Goal: Task Accomplishment & Management: Use online tool/utility

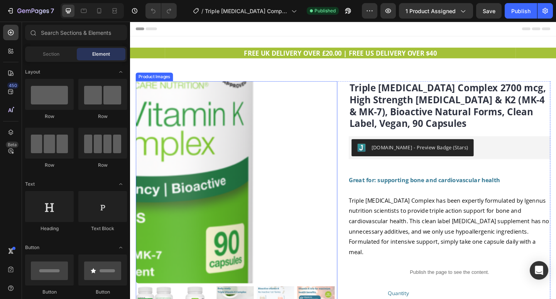
scroll to position [73, 0]
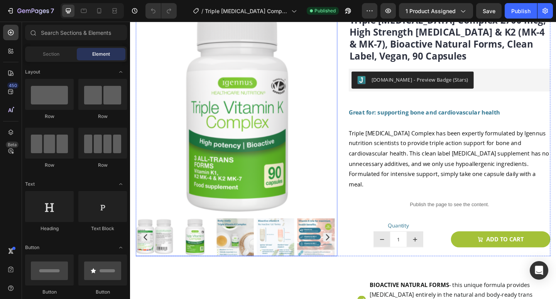
click at [340, 253] on icon "Carousel Next Arrow" at bounding box center [344, 255] width 9 height 9
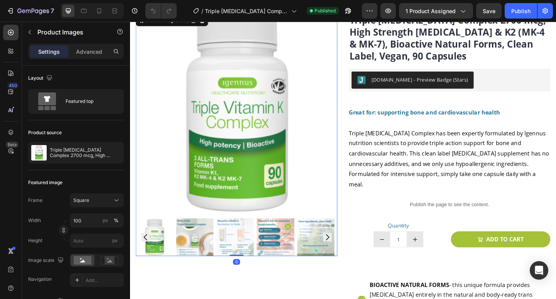
click at [340, 254] on icon "Carousel Next Arrow" at bounding box center [344, 255] width 9 height 9
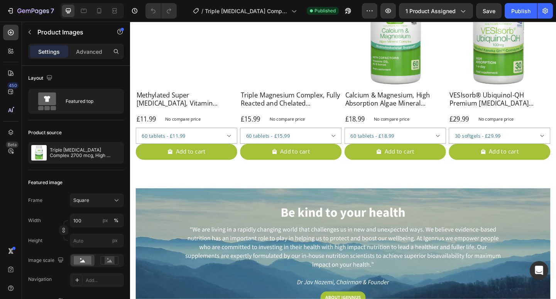
scroll to position [1514, 0]
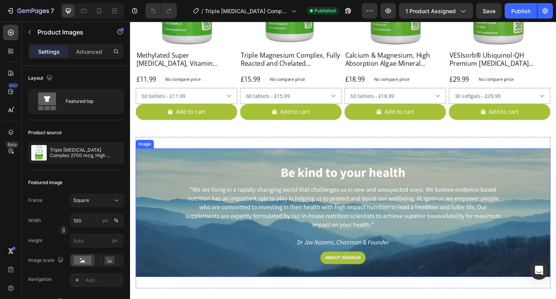
click at [233, 244] on img at bounding box center [361, 228] width 451 height 139
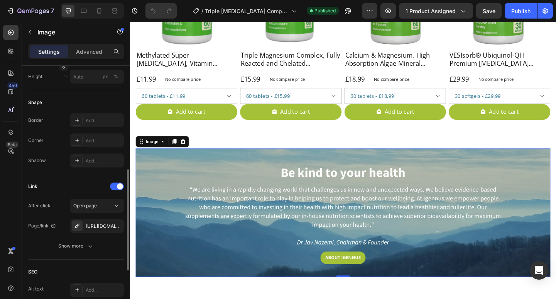
scroll to position [253, 0]
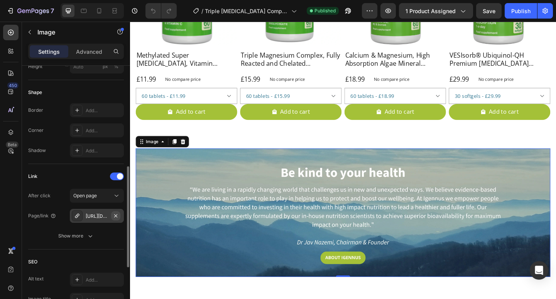
click at [117, 215] on icon "button" at bounding box center [116, 215] width 6 height 6
click at [87, 217] on div "Add..." at bounding box center [104, 215] width 36 height 7
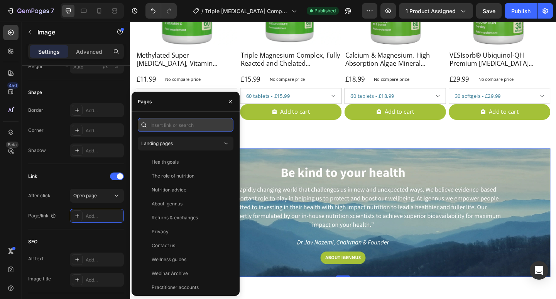
click at [164, 126] on input "text" at bounding box center [186, 125] width 96 height 14
paste input "[URL][DOMAIN_NAME]"
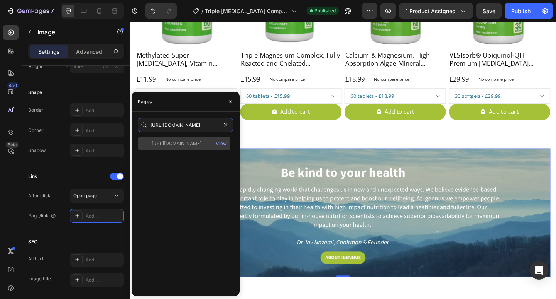
type input "[URL][DOMAIN_NAME]"
click at [180, 141] on div "[URL][DOMAIN_NAME]" at bounding box center [177, 143] width 50 height 7
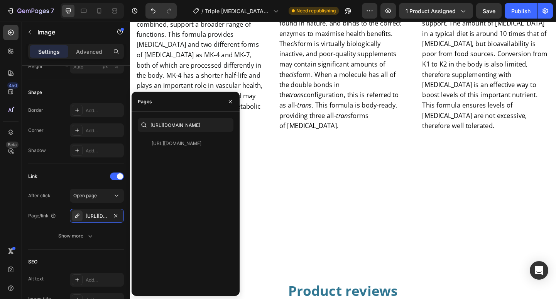
scroll to position [1133, 0]
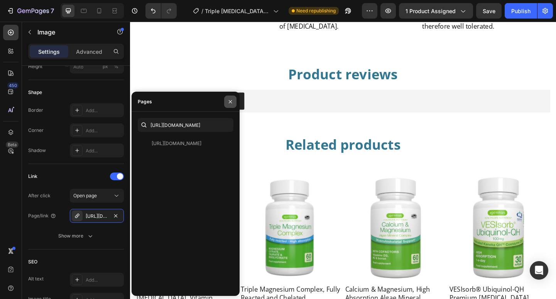
click at [230, 102] on icon "button" at bounding box center [230, 101] width 3 height 3
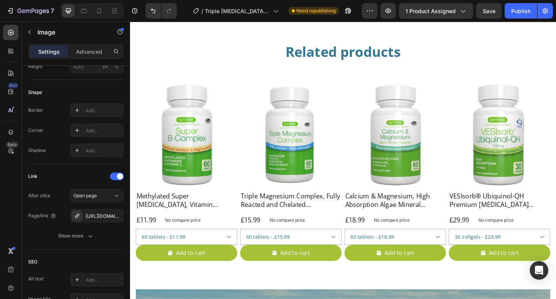
scroll to position [1589, 0]
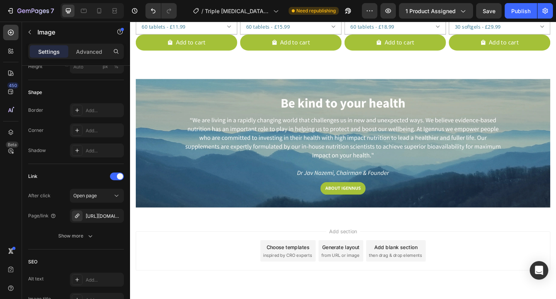
click at [169, 98] on img at bounding box center [361, 153] width 451 height 139
click at [337, 91] on img at bounding box center [361, 153] width 451 height 139
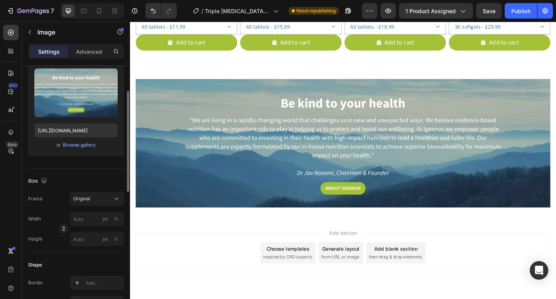
scroll to position [0, 0]
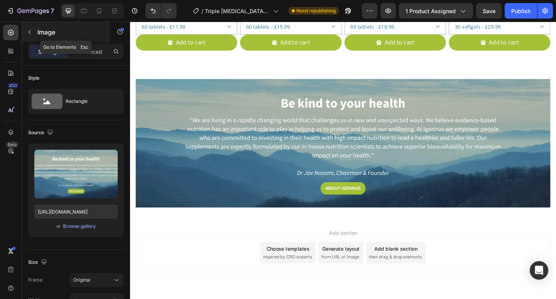
click at [31, 31] on icon "button" at bounding box center [30, 32] width 6 height 6
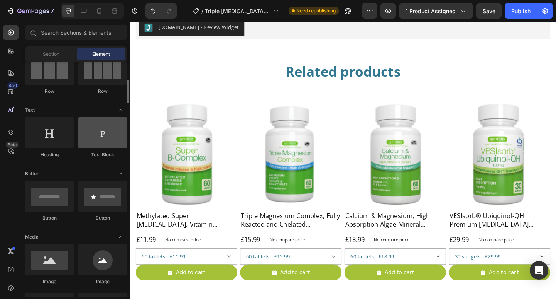
scroll to position [95, 0]
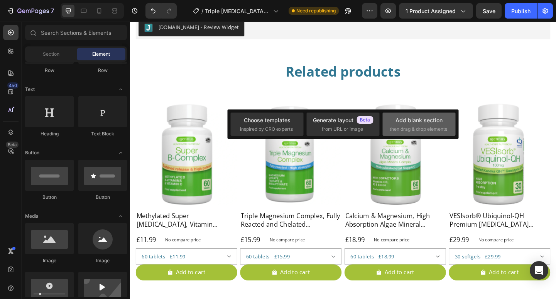
click at [418, 118] on div "Add blank section" at bounding box center [419, 120] width 47 height 8
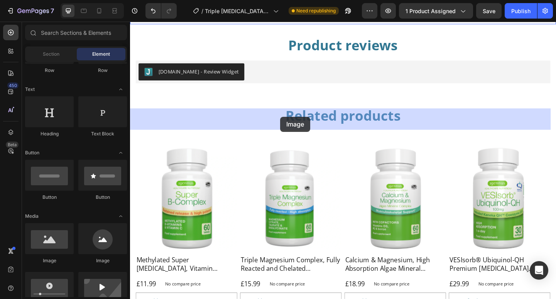
drag, startPoint x: 231, startPoint y: 232, endPoint x: 293, endPoint y: 125, distance: 124.4
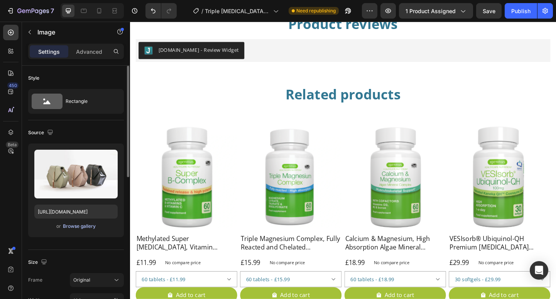
click at [82, 226] on div "Browse gallery" at bounding box center [79, 225] width 33 height 7
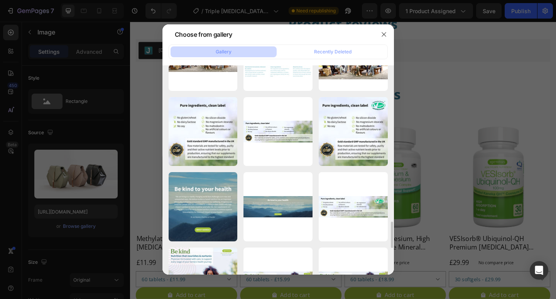
scroll to position [1184, 0]
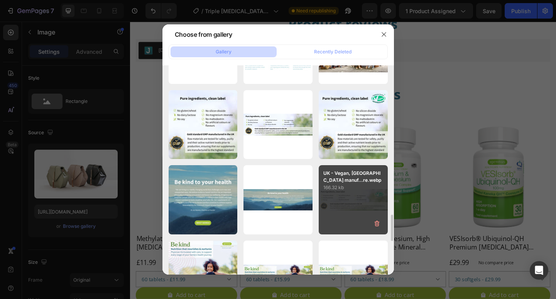
click at [354, 205] on div "UK - Vegan, UK manuf...re.webp 166.32 kb" at bounding box center [353, 199] width 69 height 69
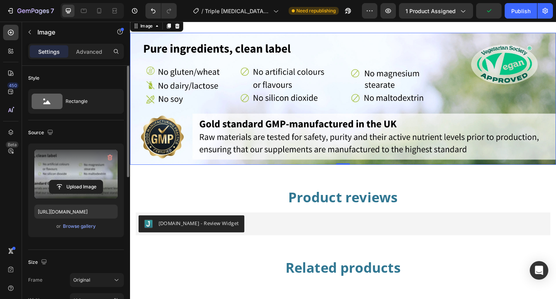
scroll to position [1255, 0]
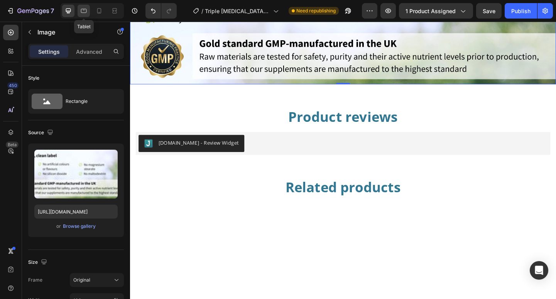
click at [85, 11] on icon at bounding box center [84, 11] width 8 height 8
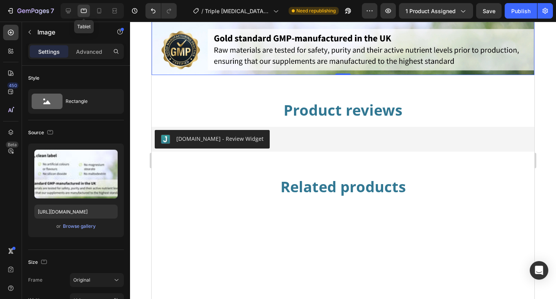
scroll to position [1263, 0]
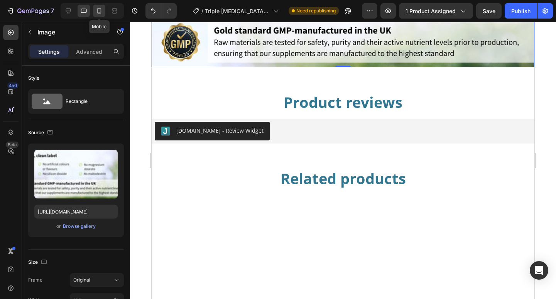
click at [99, 11] on icon at bounding box center [99, 11] width 8 height 8
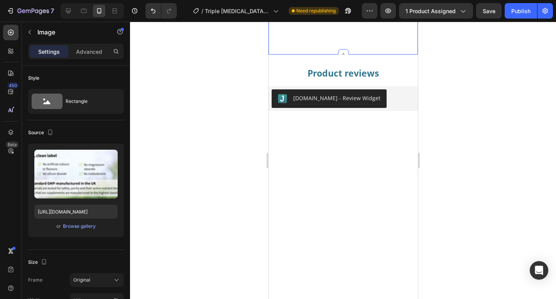
scroll to position [1797, 0]
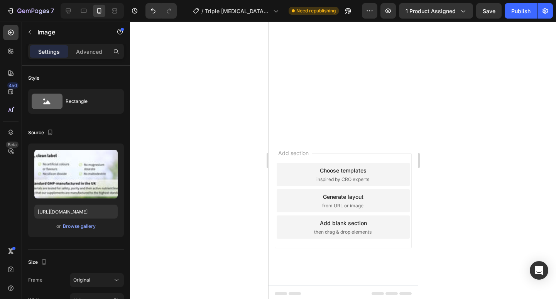
click at [75, 227] on div "Browse gallery" at bounding box center [79, 225] width 33 height 7
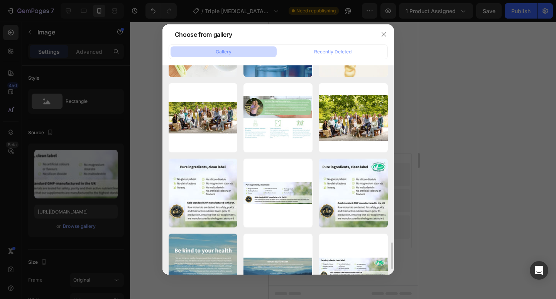
scroll to position [1148, 0]
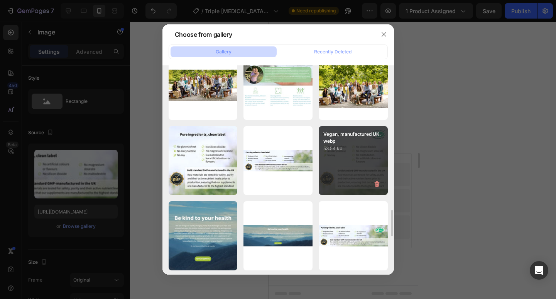
click at [346, 168] on div "Vegan, manufactured UK.webp 53.54 kb" at bounding box center [353, 160] width 69 height 69
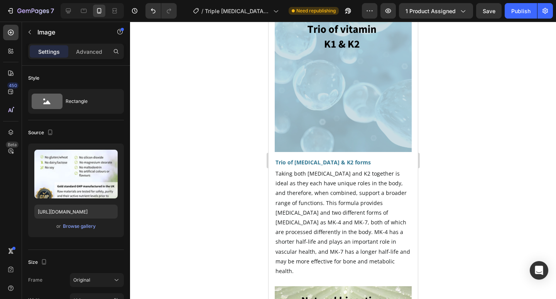
scroll to position [853, 0]
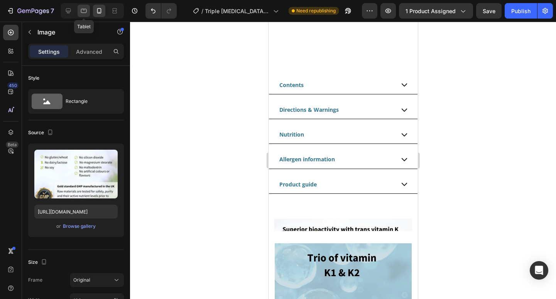
click at [81, 12] on icon at bounding box center [84, 11] width 8 height 8
type input "https://cdn.shopify.com/s/files/1/0087/7097/7888/files/gempages_491779184817865…"
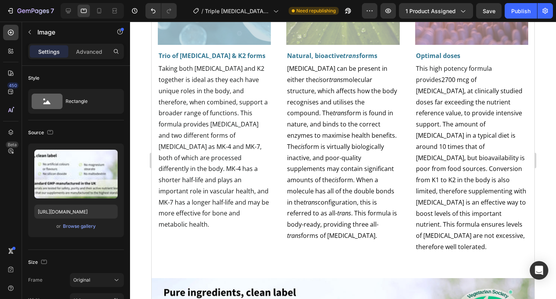
scroll to position [1428, 0]
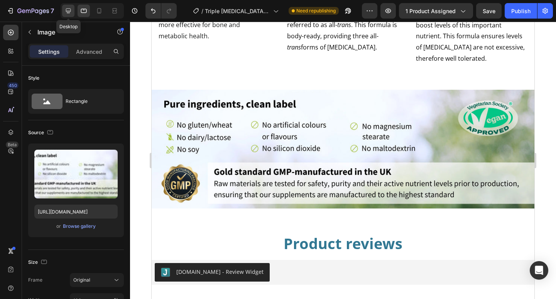
click at [70, 12] on icon at bounding box center [68, 10] width 5 height 5
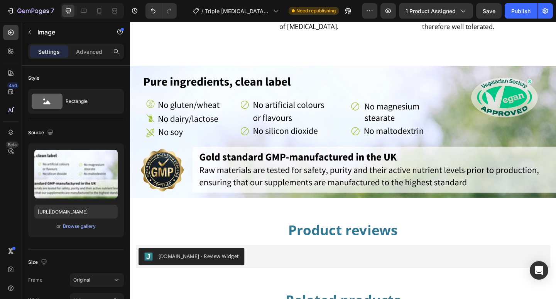
scroll to position [1472, 0]
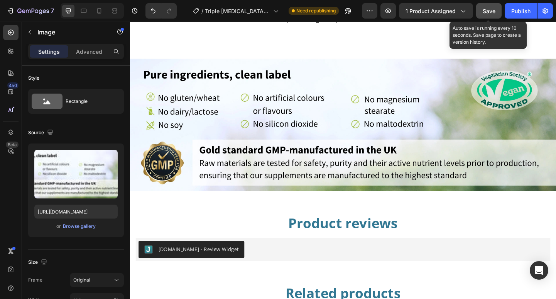
click at [492, 13] on span "Save" at bounding box center [489, 11] width 13 height 7
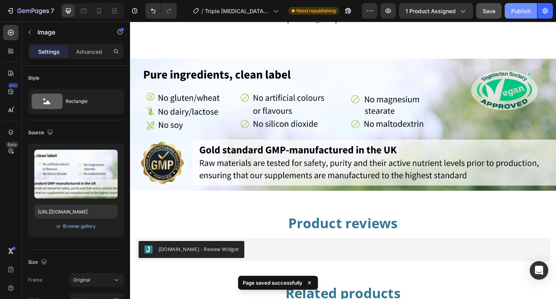
click at [512, 11] on button "Publish" at bounding box center [521, 10] width 32 height 15
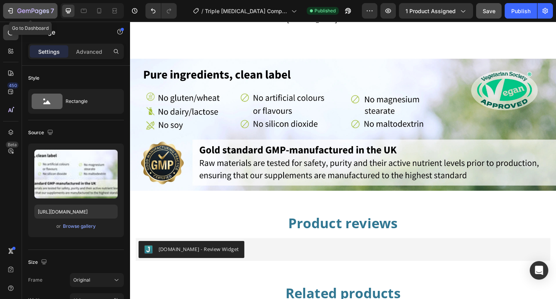
click at [34, 11] on icon "button" at bounding box center [33, 11] width 32 height 7
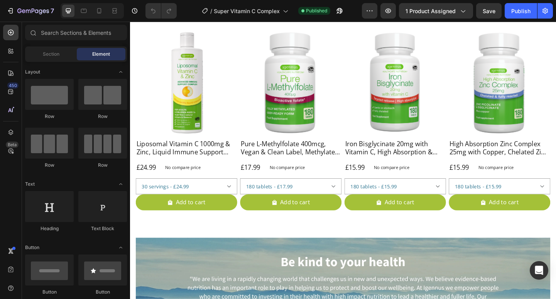
scroll to position [2059, 0]
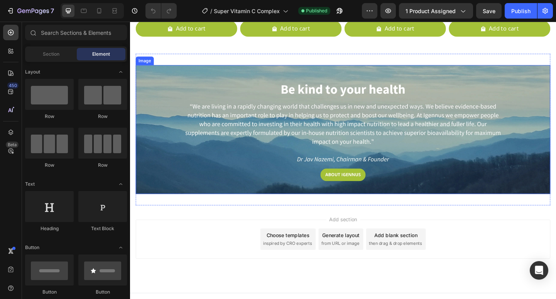
click at [281, 156] on img at bounding box center [361, 138] width 451 height 139
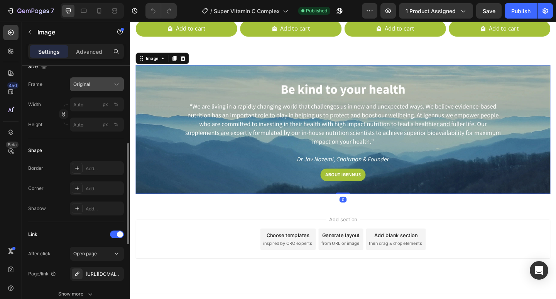
scroll to position [221, 0]
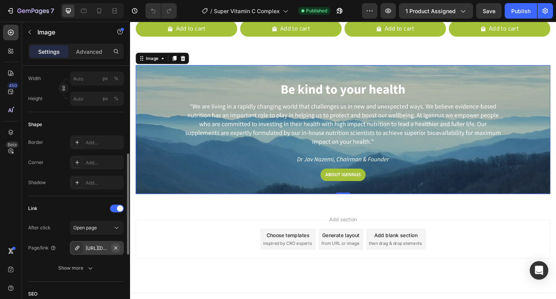
click at [116, 246] on icon "button" at bounding box center [115, 247] width 3 height 3
click at [96, 246] on div "Add..." at bounding box center [104, 247] width 36 height 7
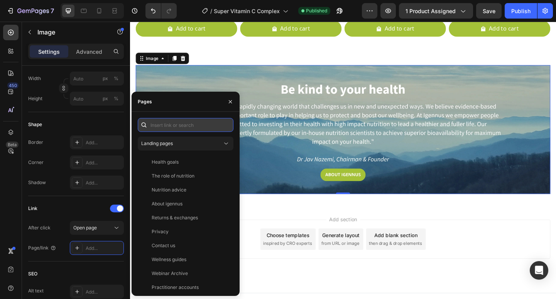
click at [192, 123] on input "text" at bounding box center [186, 125] width 96 height 14
paste input "[URL][DOMAIN_NAME]"
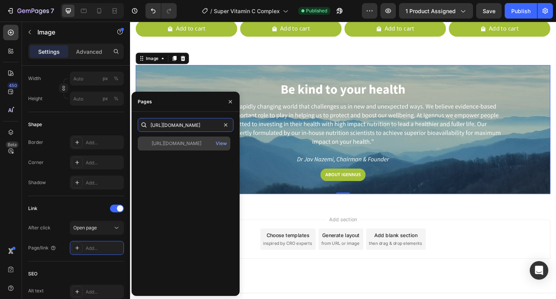
type input "[URL][DOMAIN_NAME]"
click at [180, 144] on div "[URL][DOMAIN_NAME]" at bounding box center [177, 143] width 50 height 7
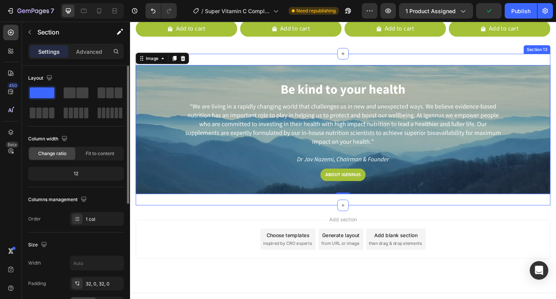
click at [221, 59] on div "Image 0 Section 13" at bounding box center [361, 138] width 451 height 164
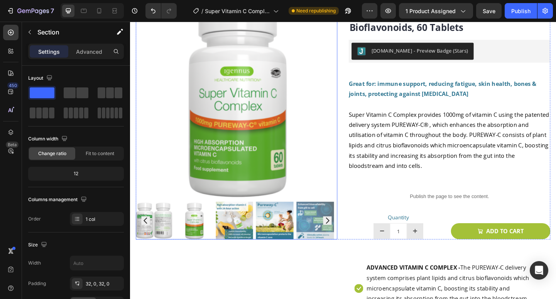
scroll to position [52, 0]
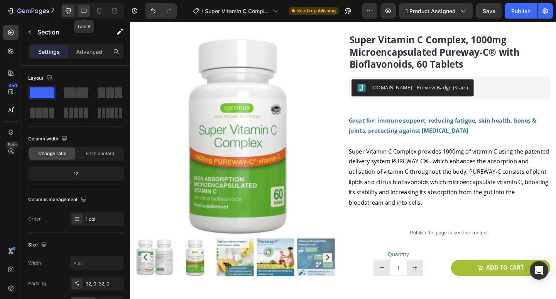
click at [86, 12] on icon at bounding box center [84, 11] width 6 height 4
type input "100%"
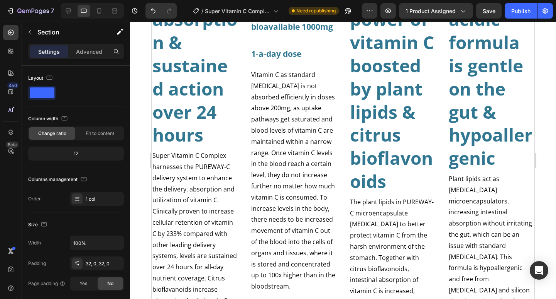
scroll to position [819, 0]
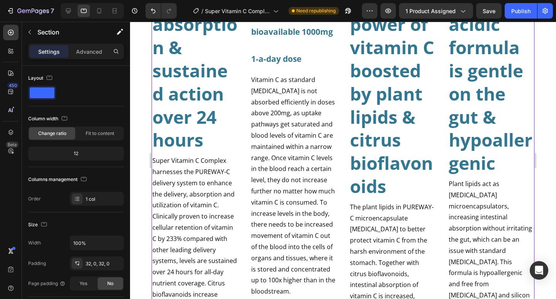
click at [195, 134] on h2 "Superior absorption & sustained action over 24 hours" at bounding box center [195, 70] width 87 height 163
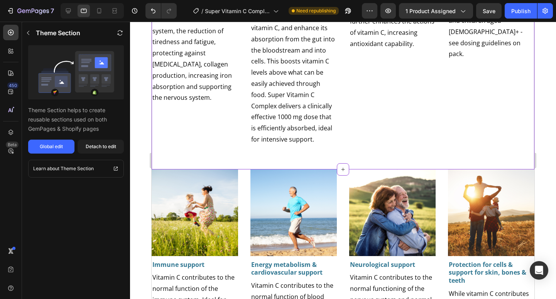
scroll to position [1054, 0]
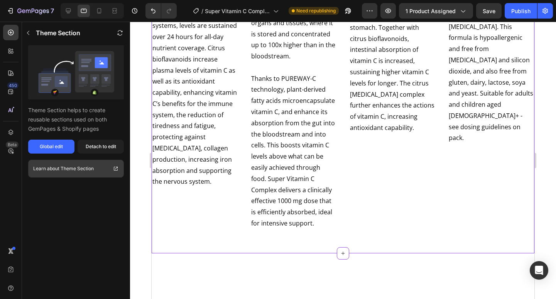
click at [102, 166] on link "Learn about Theme Section" at bounding box center [76, 168] width 96 height 18
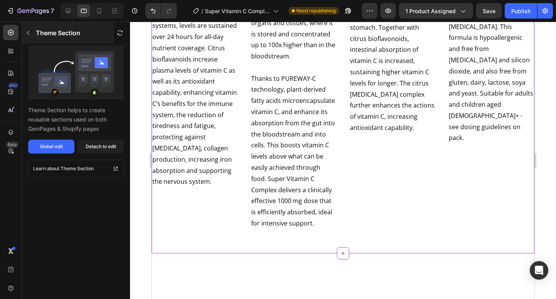
click at [29, 34] on icon "button" at bounding box center [28, 33] width 6 height 6
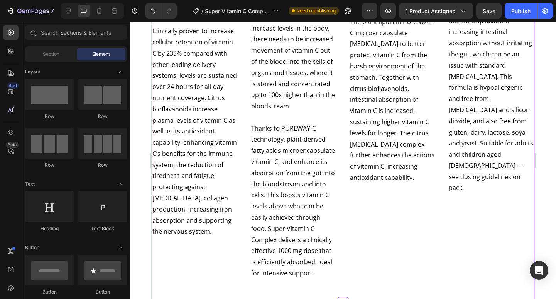
scroll to position [964, 0]
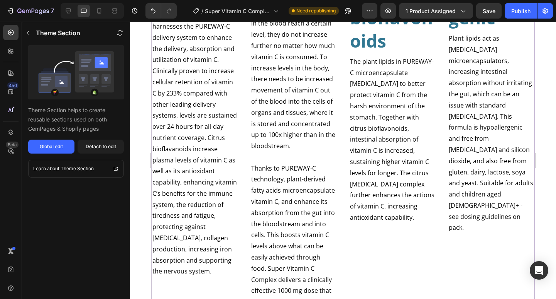
click at [101, 149] on div "Detach to edit" at bounding box center [101, 146] width 31 height 7
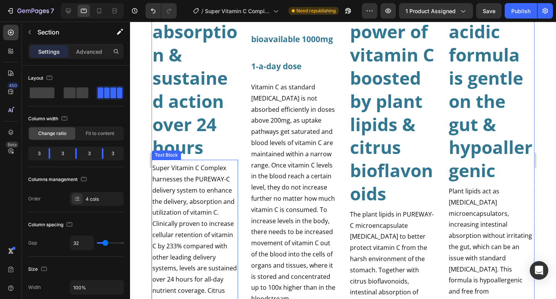
scroll to position [858, 0]
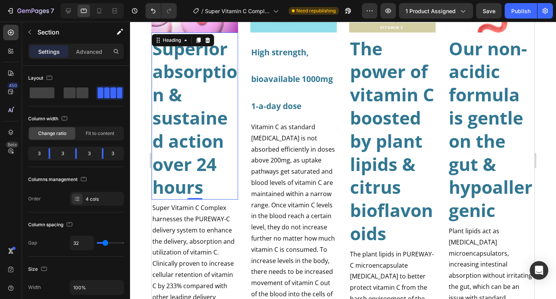
click at [185, 119] on strong "Superior absorption & sustained action over 24 hours" at bounding box center [195, 117] width 85 height 163
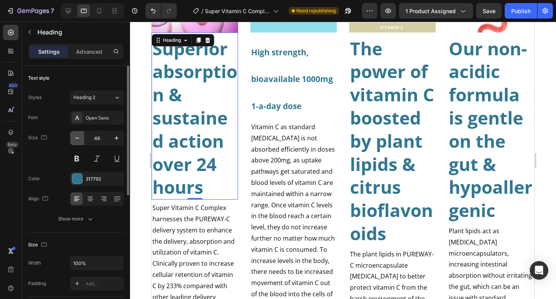
click at [77, 137] on icon "button" at bounding box center [77, 138] width 8 height 8
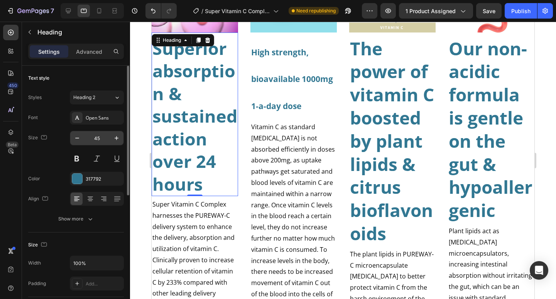
click at [102, 139] on input "45" at bounding box center [96, 138] width 25 height 14
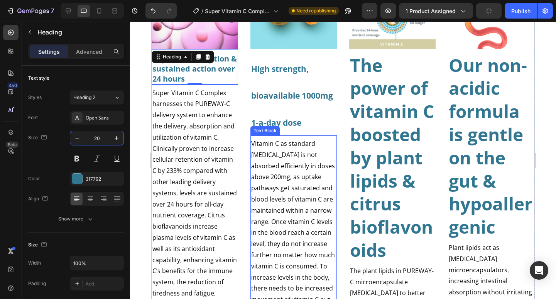
scroll to position [824, 0]
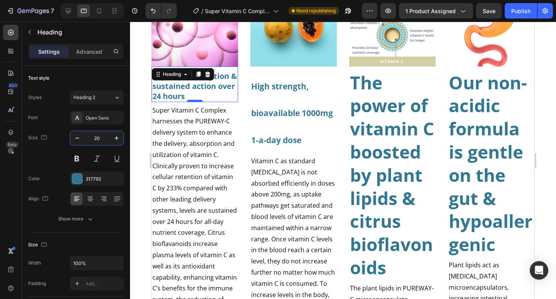
type input "20"
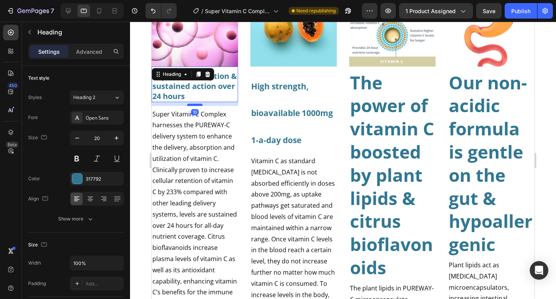
drag, startPoint x: 193, startPoint y: 99, endPoint x: 194, endPoint y: 103, distance: 4.0
click at [194, 103] on div at bounding box center [194, 104] width 15 height 2
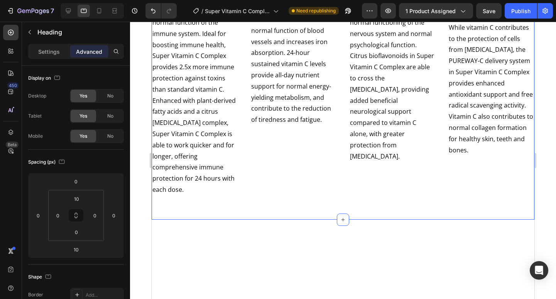
scroll to position [1324, 0]
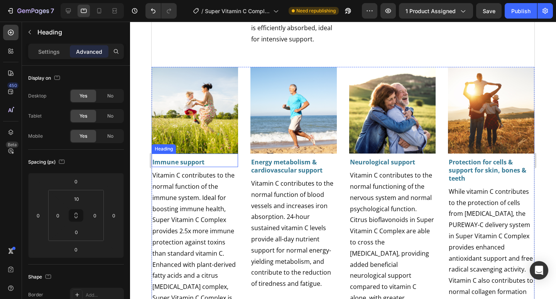
click at [192, 162] on strong "Immune support" at bounding box center [179, 162] width 52 height 8
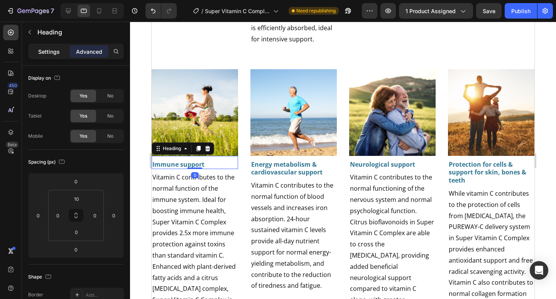
click at [42, 47] on div "Settings" at bounding box center [49, 51] width 39 height 12
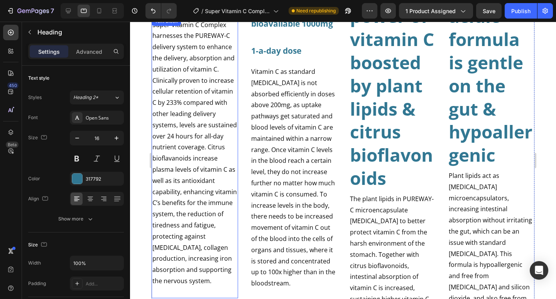
scroll to position [778, 0]
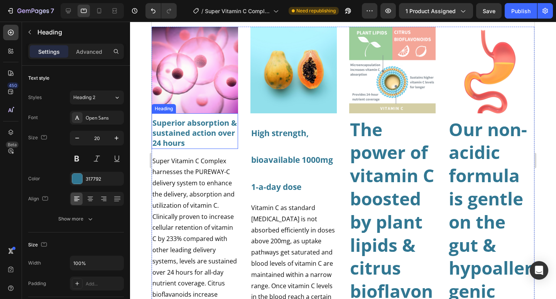
drag, startPoint x: 188, startPoint y: 134, endPoint x: 177, endPoint y: 135, distance: 10.5
click at [188, 133] on strong "Superior absorption & sustained action over 24 hours" at bounding box center [195, 132] width 85 height 31
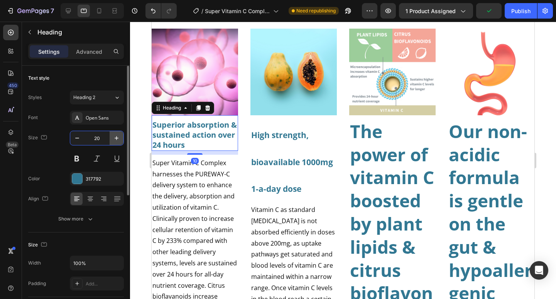
drag, startPoint x: 102, startPoint y: 139, endPoint x: 113, endPoint y: 140, distance: 10.8
click at [114, 141] on div "20" at bounding box center [96, 138] width 53 height 14
type input "16"
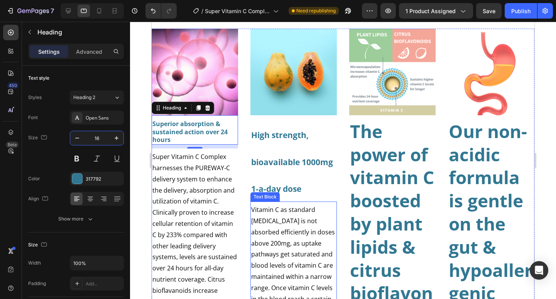
click at [187, 139] on h2 "Superior absorption & sustained action over 24 hours" at bounding box center [195, 131] width 87 height 25
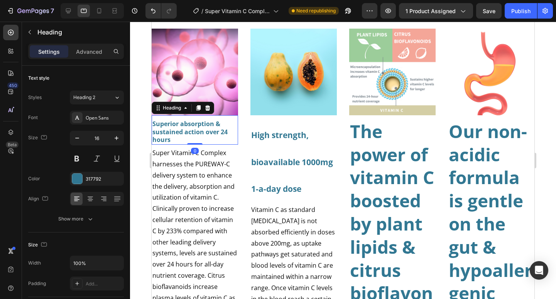
drag, startPoint x: 193, startPoint y: 145, endPoint x: 224, endPoint y: 143, distance: 31.0
click at [193, 143] on div at bounding box center [194, 144] width 15 height 2
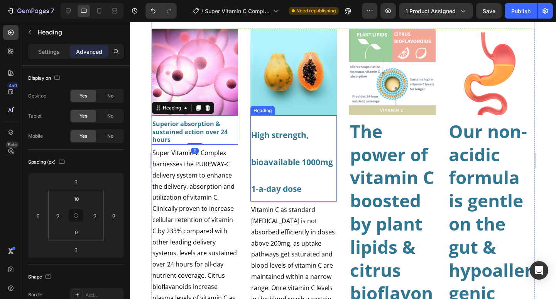
click at [285, 147] on h2 "High strength, bioavailable 1000mg 1-a-day dose" at bounding box center [294, 160] width 87 height 82
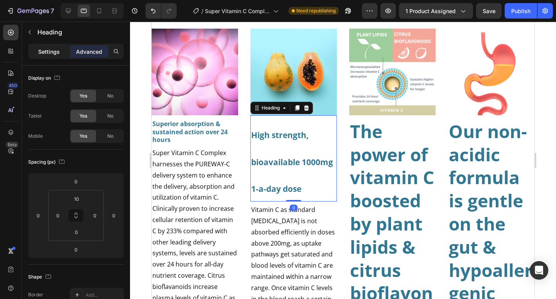
click at [55, 54] on p "Settings" at bounding box center [49, 51] width 22 height 8
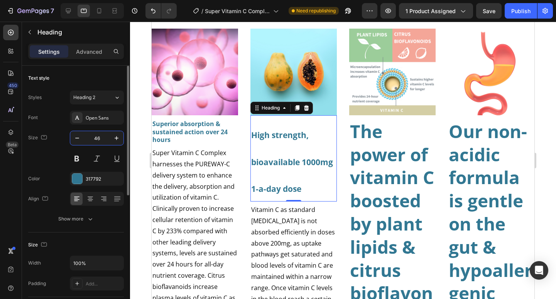
click at [101, 138] on input "46" at bounding box center [96, 138] width 25 height 14
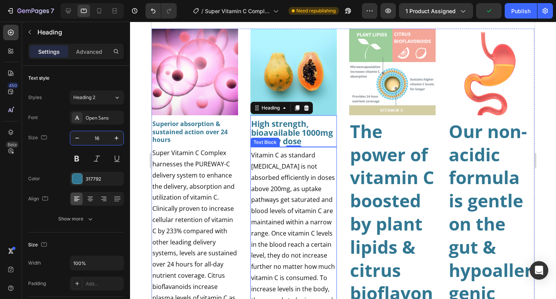
type input "16"
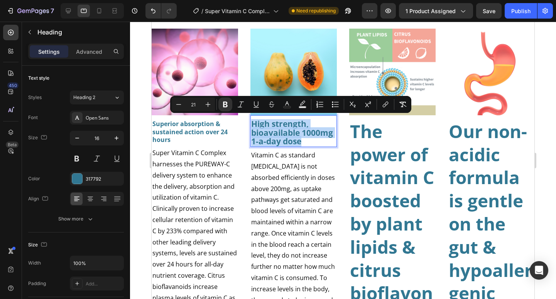
drag, startPoint x: 305, startPoint y: 137, endPoint x: 249, endPoint y: 124, distance: 57.8
click at [251, 124] on h2 "High strength, bioavailable 1000mg 1-a-day dose" at bounding box center [294, 133] width 87 height 28
drag, startPoint x: 200, startPoint y: 105, endPoint x: 188, endPoint y: 105, distance: 12.0
click at [188, 105] on input "21" at bounding box center [193, 104] width 15 height 9
type input "16"
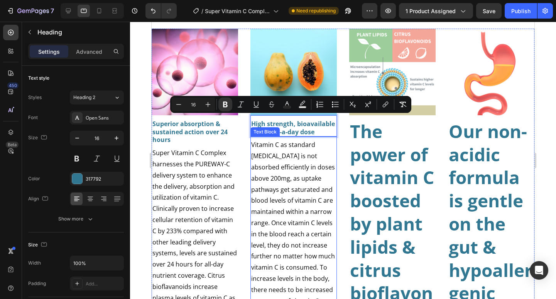
click at [298, 201] on span "Vitamin C as standard ascorbic acid is not absorbed efficiently in doses above …" at bounding box center [293, 250] width 84 height 220
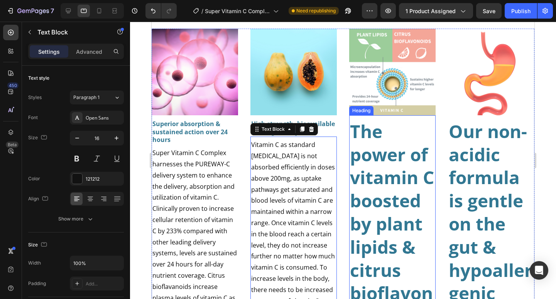
click at [380, 180] on strong "The power of vitamin C boosted by plant lipids & citrus bioflavonoids" at bounding box center [392, 223] width 84 height 209
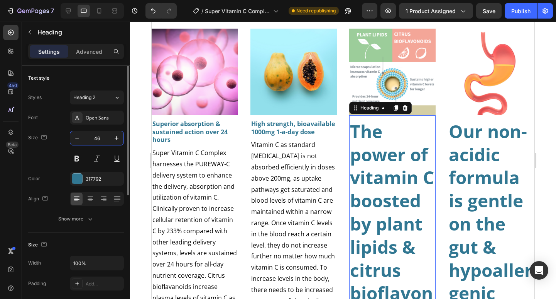
drag, startPoint x: 107, startPoint y: 139, endPoint x: 92, endPoint y: 133, distance: 16.1
click at [92, 134] on input "46" at bounding box center [96, 138] width 25 height 14
drag, startPoint x: 103, startPoint y: 136, endPoint x: 92, endPoint y: 133, distance: 11.2
click at [92, 134] on input "46" at bounding box center [96, 138] width 25 height 14
type input "16"
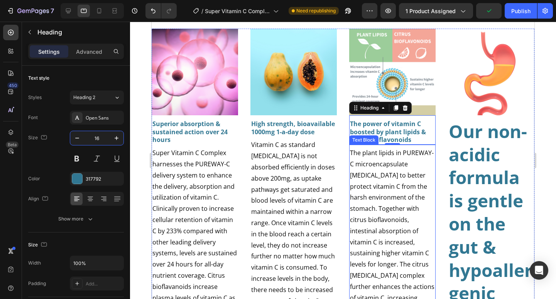
click at [410, 205] on span "The plant lipids in PUREWAY-C microencapsulate ascorbic acid to better protect …" at bounding box center [392, 230] width 85 height 164
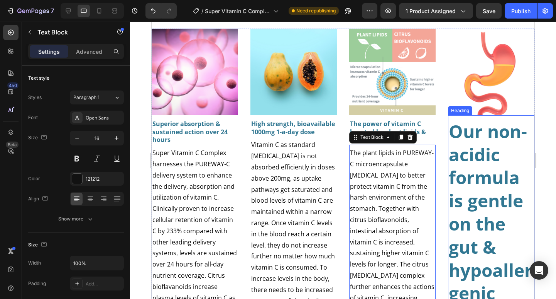
click at [492, 148] on strong "Our non-acidic formula is gentle on the gut & hypoallergenic" at bounding box center [491, 212] width 84 height 186
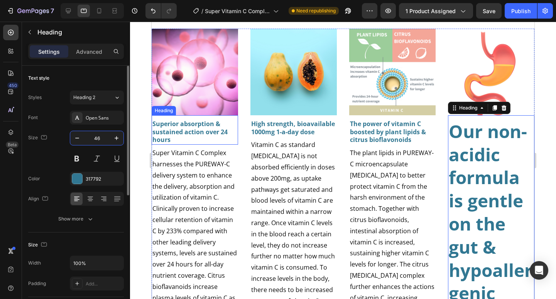
click at [103, 136] on input "46" at bounding box center [96, 138] width 25 height 14
type input "16"
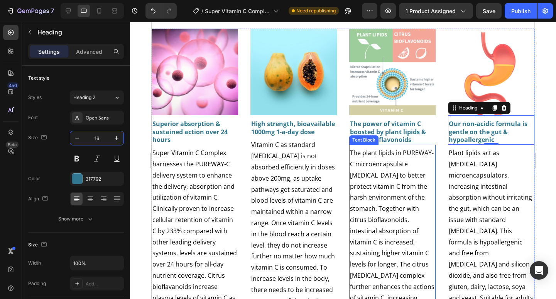
click at [361, 180] on span "The plant lipids in PUREWAY-C microencapsulate ascorbic acid to better protect …" at bounding box center [392, 230] width 85 height 164
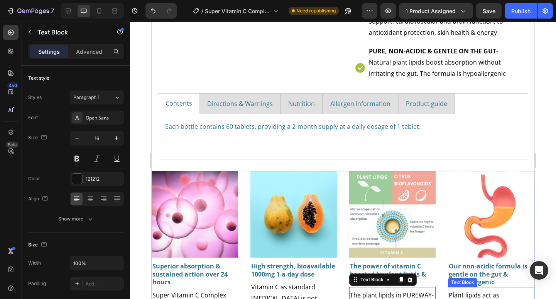
scroll to position [763, 0]
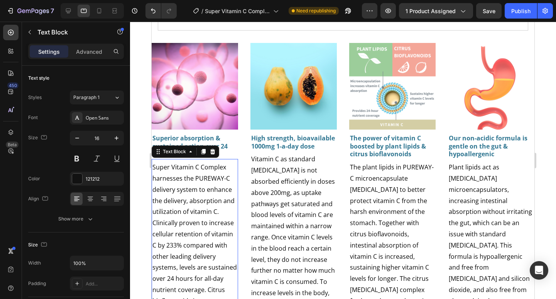
click at [204, 193] on p "Super Vitamin C Complex harnesses the PUREWAY-C delivery system to enhance the …" at bounding box center [195, 294] width 85 height 267
click at [293, 201] on span "Vitamin C as standard ascorbic acid is not absorbed efficiently in doses above …" at bounding box center [293, 264] width 84 height 220
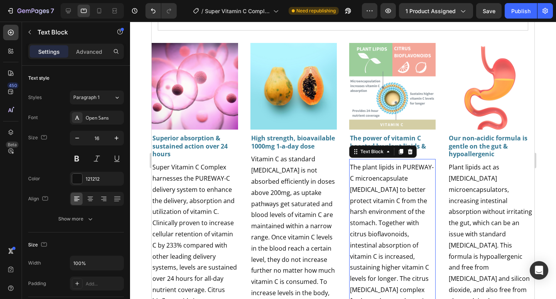
click at [380, 212] on span "The plant lipids in PUREWAY-C microencapsulate ascorbic acid to better protect …" at bounding box center [392, 245] width 85 height 164
click at [478, 210] on span "Plant lipids act as ascorbic acid microencapsulators, increasing intestinal abs…" at bounding box center [491, 262] width 85 height 198
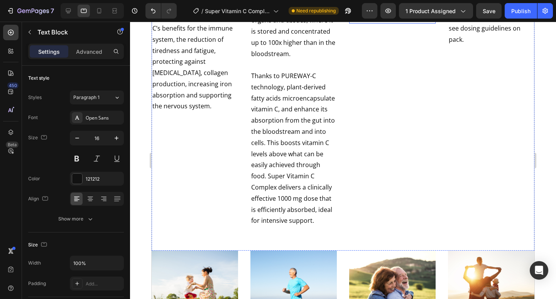
scroll to position [1268, 0]
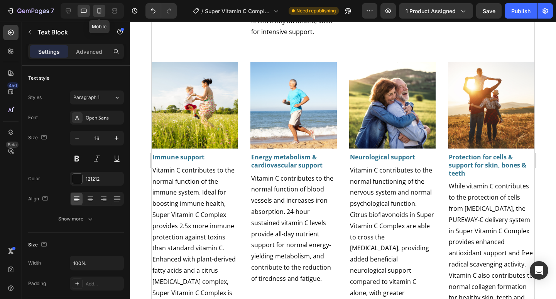
click at [100, 12] on icon at bounding box center [99, 11] width 8 height 8
type input "14"
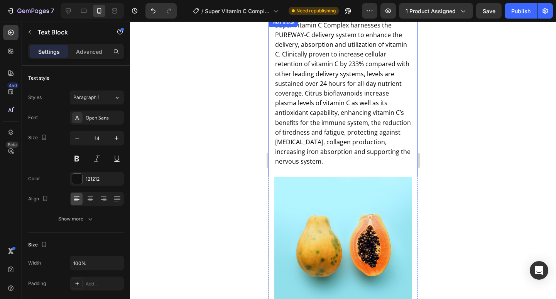
scroll to position [1057, 0]
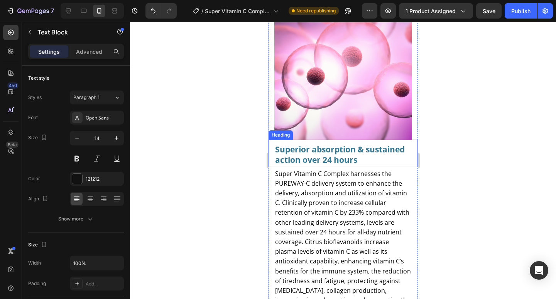
click at [314, 146] on strong "Superior absorption & sustained action over 24 hours" at bounding box center [340, 154] width 130 height 21
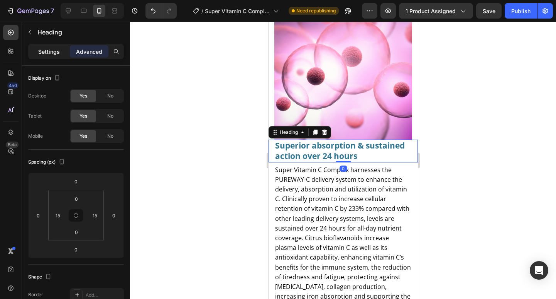
click at [55, 54] on p "Settings" at bounding box center [49, 51] width 22 height 8
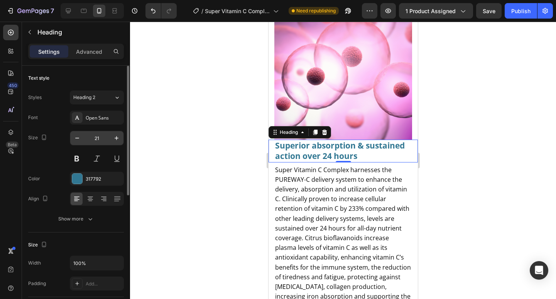
click at [101, 137] on input "21" at bounding box center [96, 138] width 25 height 14
type input "16"
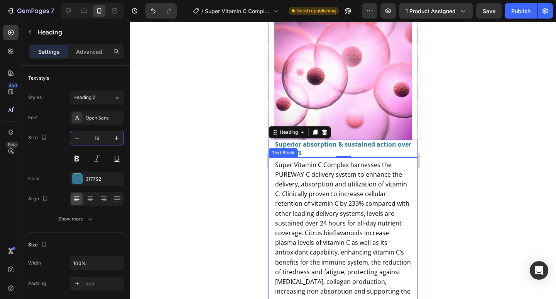
click at [299, 209] on span "Super Vitamin C Complex harnesses the PUREWAY-C delivery system to enhance the …" at bounding box center [343, 232] width 136 height 145
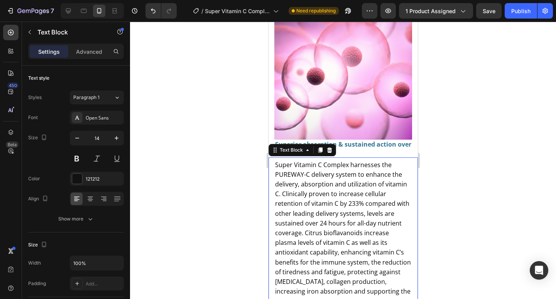
click at [337, 180] on span "Super Vitamin C Complex harnesses the PUREWAY-C delivery system to enhance the …" at bounding box center [343, 232] width 136 height 145
drag, startPoint x: 345, startPoint y: 178, endPoint x: 323, endPoint y: 177, distance: 22.0
click at [325, 177] on span "Super Vitamin C Complex harnesses the PUREWAY-C delivery system to enhance the …" at bounding box center [343, 232] width 136 height 145
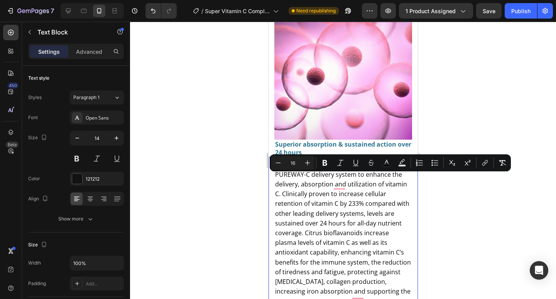
click at [313, 201] on span "Super Vitamin C Complex harnesses the PUREWAY-C delivery system to enhance the …" at bounding box center [343, 232] width 136 height 145
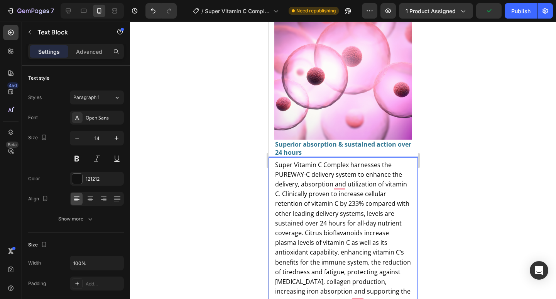
click at [321, 192] on p "Super Vitamin C Complex harnesses the PUREWAY-C delivery system to enhance the …" at bounding box center [343, 233] width 136 height 146
click at [344, 143] on h2 "Superior absorption & sustained action over 24 hours" at bounding box center [343, 148] width 138 height 18
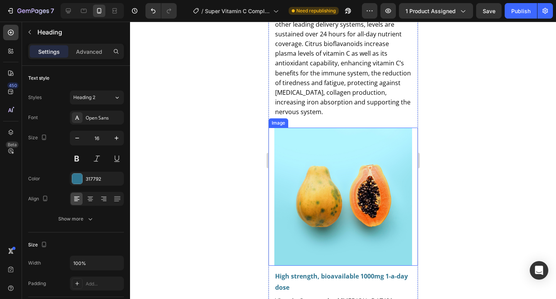
scroll to position [1394, 0]
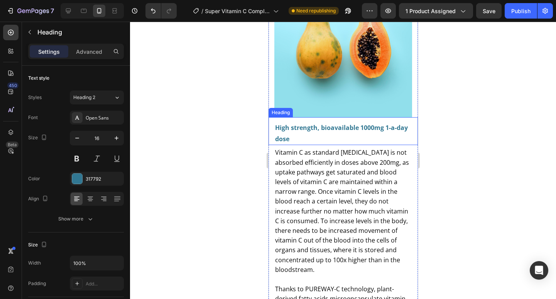
click at [323, 126] on h2 "High strength, bioavailable 1000mg 1-a-day dose" at bounding box center [343, 133] width 138 height 24
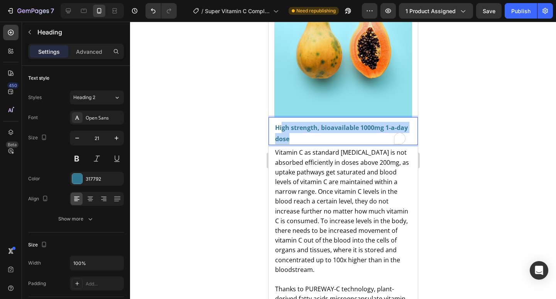
drag, startPoint x: 281, startPoint y: 116, endPoint x: 305, endPoint y: 127, distance: 26.3
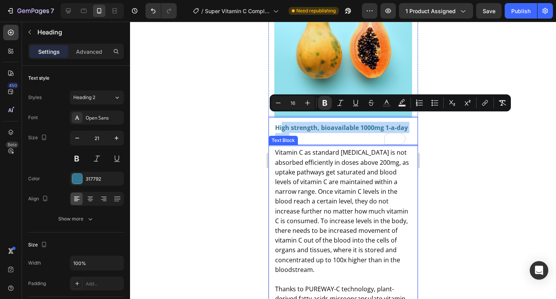
click at [336, 179] on span "Vitamin C as standard ascorbic acid is not absorbed efficiently in doses above …" at bounding box center [342, 210] width 134 height 125
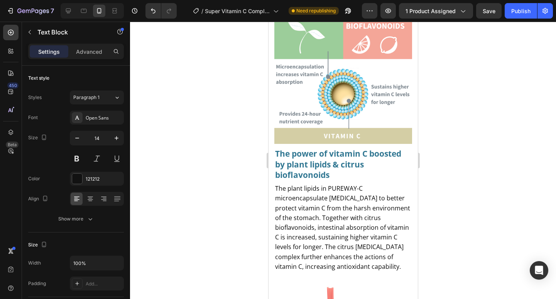
scroll to position [1784, 0]
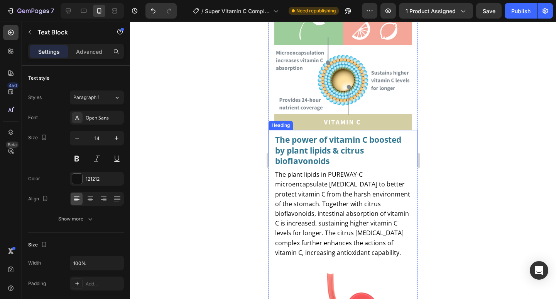
click at [318, 148] on strong "The power of vitamin C boosted by plant lipids & citrus bioflavonoids" at bounding box center [338, 150] width 126 height 32
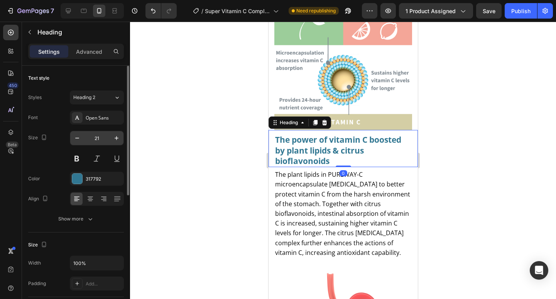
click at [102, 138] on input "21" at bounding box center [96, 138] width 25 height 14
type input "16"
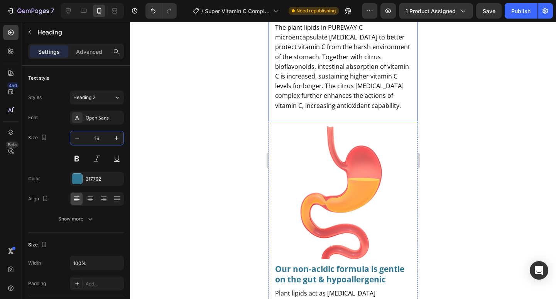
scroll to position [1960, 0]
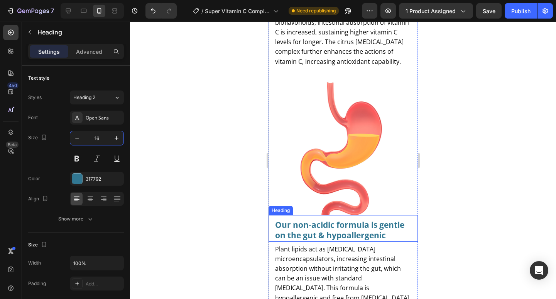
click at [313, 229] on strong "Our non-acidic formula is gentle on the gut & hypoallergenic" at bounding box center [339, 229] width 129 height 21
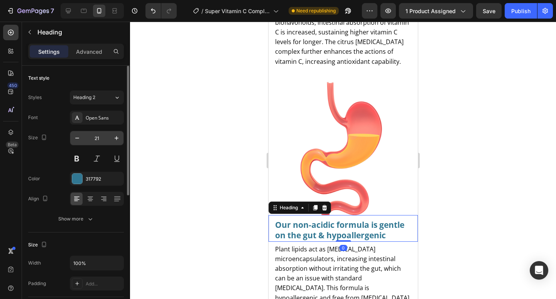
click at [103, 140] on input "21" at bounding box center [96, 138] width 25 height 14
type input "16"
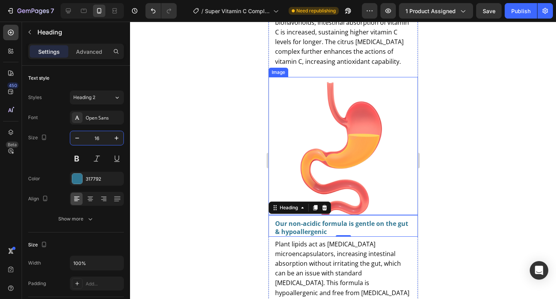
click at [326, 140] on img at bounding box center [343, 146] width 138 height 138
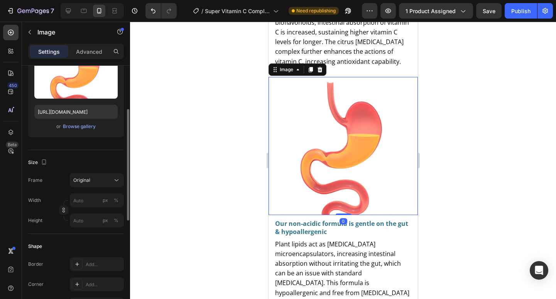
scroll to position [110, 0]
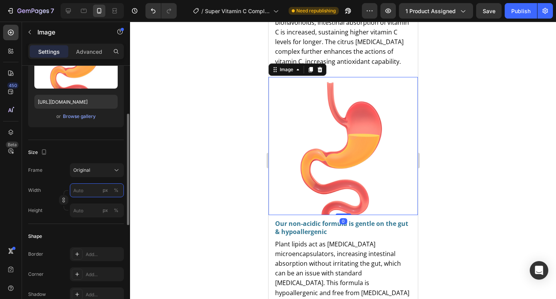
click at [86, 190] on input "px %" at bounding box center [97, 190] width 54 height 14
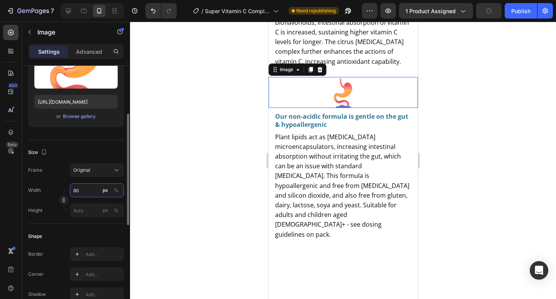
type input "8"
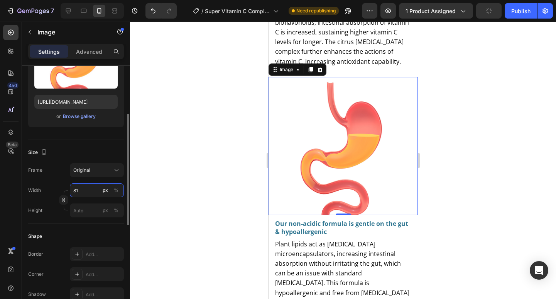
type input "8"
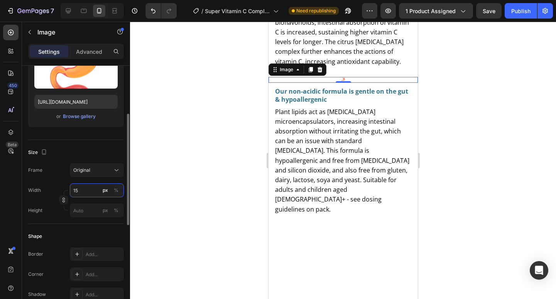
type input "1"
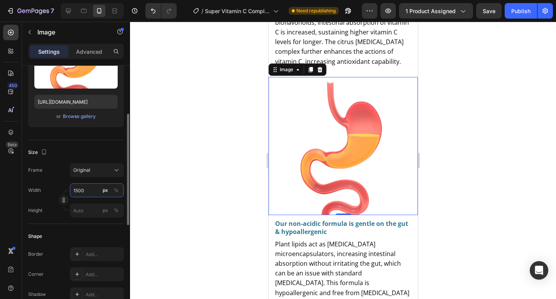
drag, startPoint x: 88, startPoint y: 190, endPoint x: 68, endPoint y: 186, distance: 20.6
click at [70, 185] on input "1500" at bounding box center [97, 190] width 54 height 14
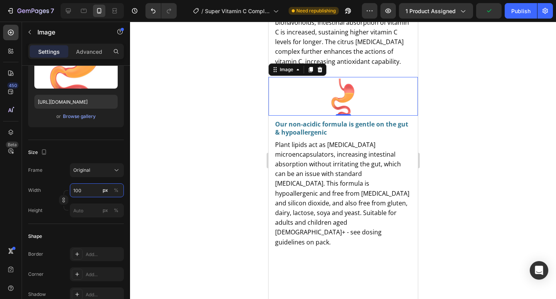
type input "1000"
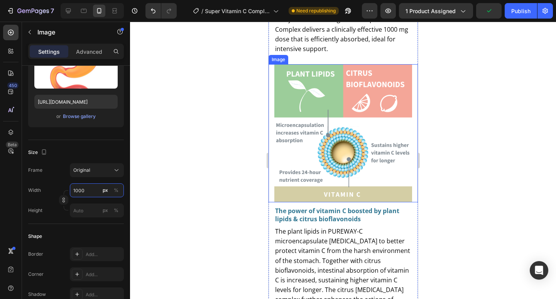
scroll to position [1668, 0]
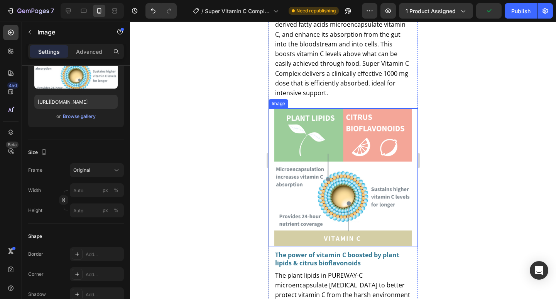
click at [341, 178] on img at bounding box center [343, 177] width 138 height 138
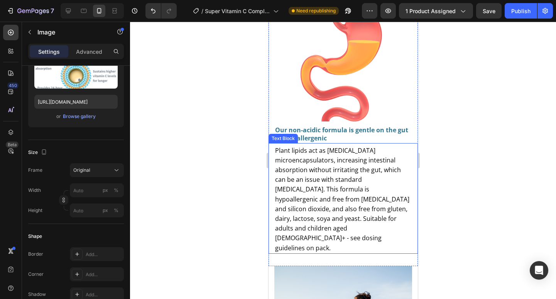
scroll to position [1945, 0]
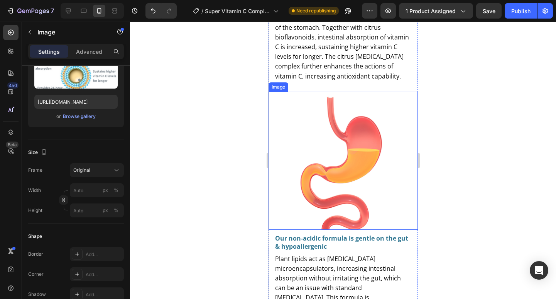
click at [332, 165] on img at bounding box center [343, 161] width 138 height 138
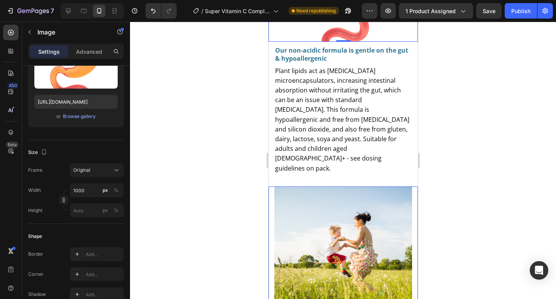
scroll to position [2242, 0]
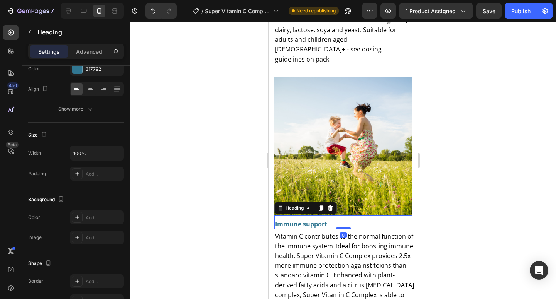
click at [317, 219] on strong "Immune support" at bounding box center [301, 223] width 52 height 8
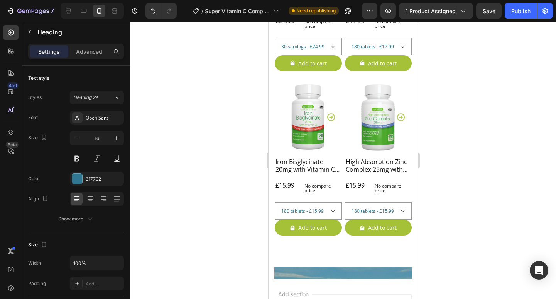
scroll to position [3794, 0]
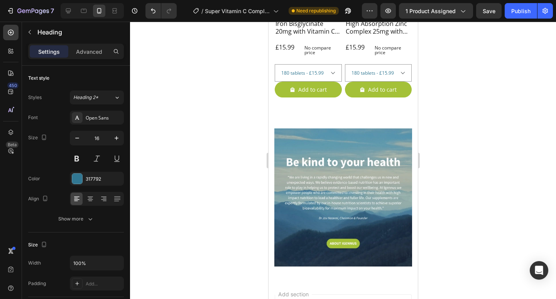
click at [318, 188] on img at bounding box center [343, 197] width 138 height 138
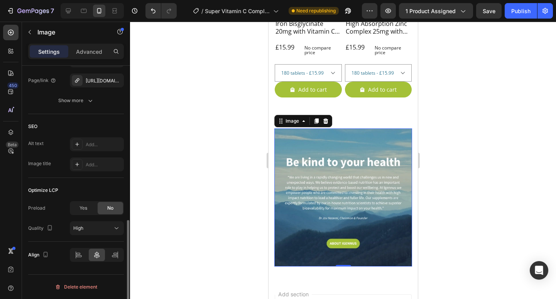
scroll to position [280, 0]
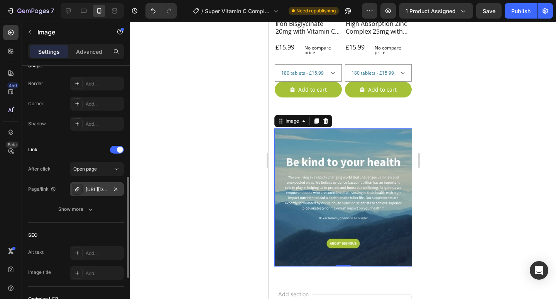
click at [93, 193] on div "https://igennus.com/about-igennus" at bounding box center [97, 189] width 54 height 14
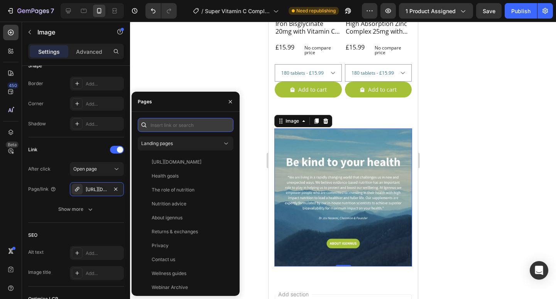
click at [176, 126] on input "text" at bounding box center [186, 125] width 96 height 14
paste input "https://igennus.com/pages/about-us-page"
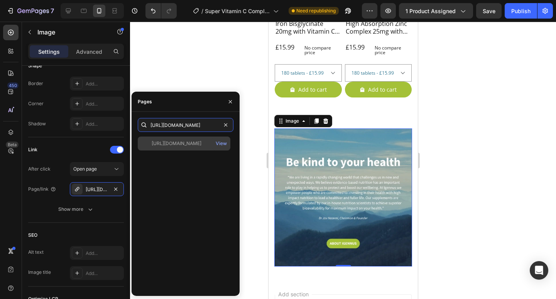
type input "https://igennus.com/pages/about-us-page"
click at [187, 149] on div "https://igennus.com/pages/about-us-page View" at bounding box center [184, 143] width 93 height 14
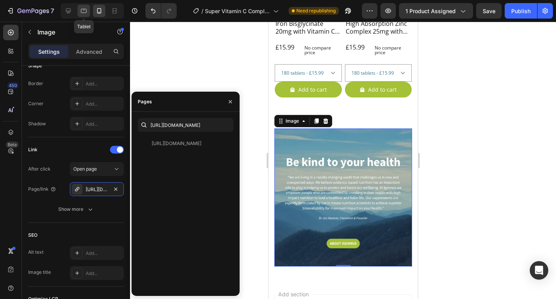
click at [85, 12] on icon at bounding box center [84, 11] width 8 height 8
type input "https://ucarecdn.com/ee6d5074-1640-4cc7-8933-47c8589c3dee/-/format/auto/"
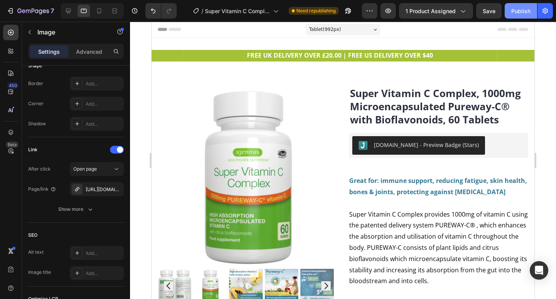
click at [525, 12] on div "Publish" at bounding box center [521, 11] width 19 height 8
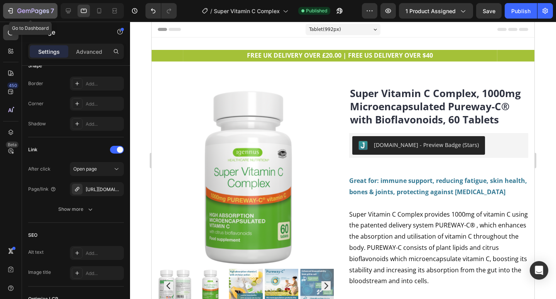
click at [33, 11] on icon "button" at bounding box center [33, 10] width 3 height 5
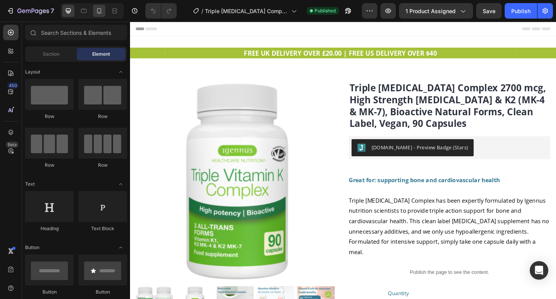
click at [101, 10] on icon at bounding box center [99, 10] width 4 height 5
click at [100, 12] on icon at bounding box center [99, 11] width 8 height 8
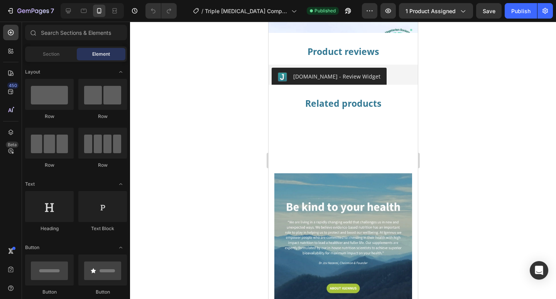
scroll to position [1786, 0]
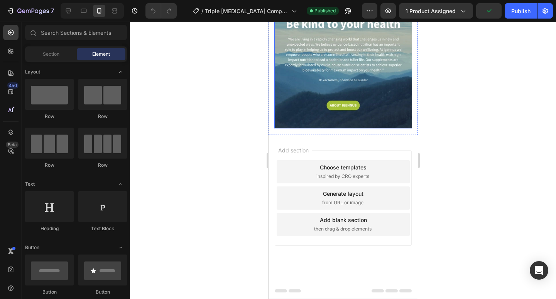
click at [332, 71] on img at bounding box center [343, 59] width 138 height 138
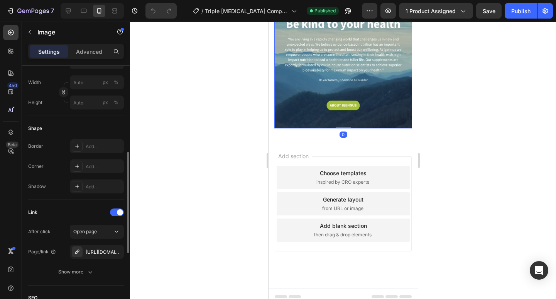
scroll to position [227, 0]
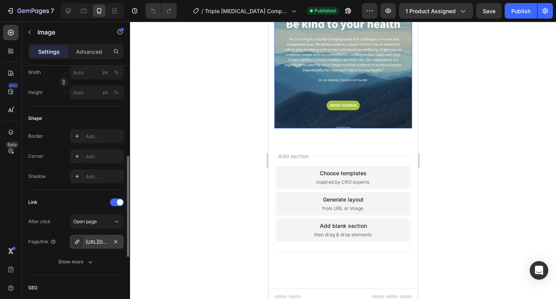
click at [100, 244] on div "[URL][DOMAIN_NAME]" at bounding box center [97, 241] width 22 height 7
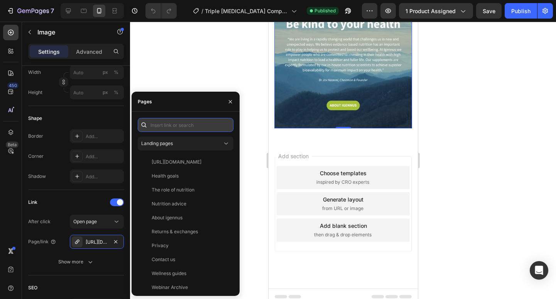
click at [190, 126] on input "text" at bounding box center [186, 125] width 96 height 14
paste input "[URL][DOMAIN_NAME]"
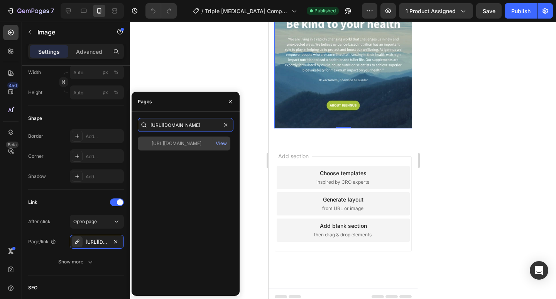
type input "[URL][DOMAIN_NAME]"
click at [191, 142] on div "[URL][DOMAIN_NAME]" at bounding box center [177, 143] width 50 height 7
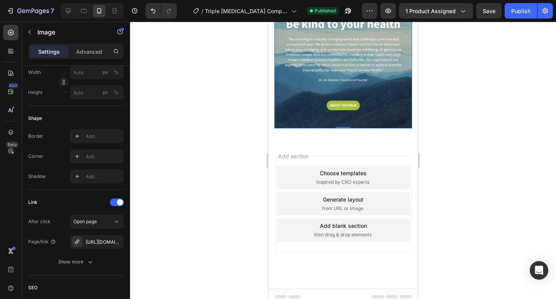
click at [496, 77] on div at bounding box center [343, 160] width 426 height 277
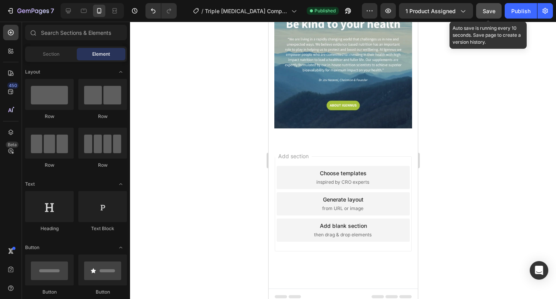
click at [487, 9] on button "Save" at bounding box center [489, 10] width 25 height 15
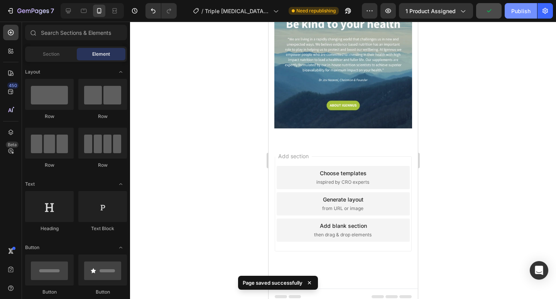
click at [515, 12] on div "Publish" at bounding box center [521, 11] width 19 height 8
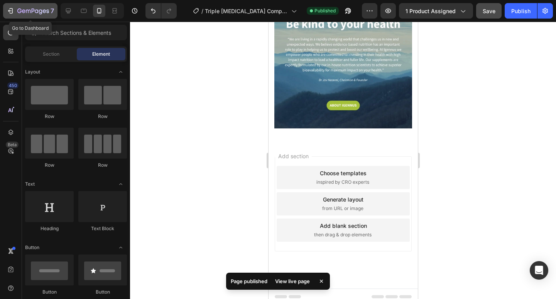
click at [36, 12] on icon "button" at bounding box center [33, 11] width 32 height 7
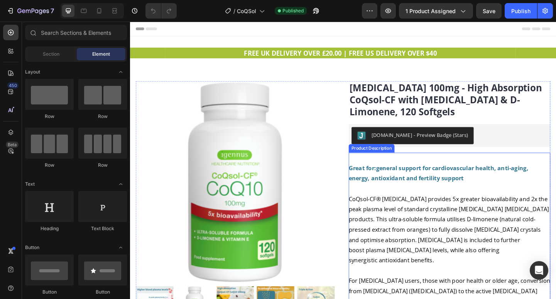
scroll to position [135, 0]
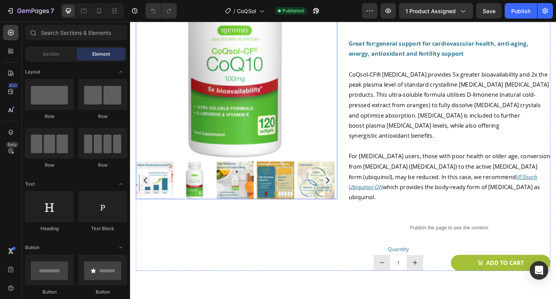
click at [283, 198] on img at bounding box center [288, 193] width 41 height 41
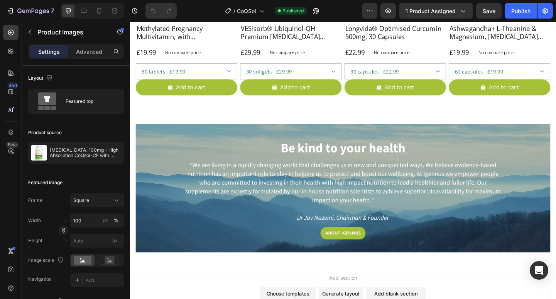
scroll to position [2338, 0]
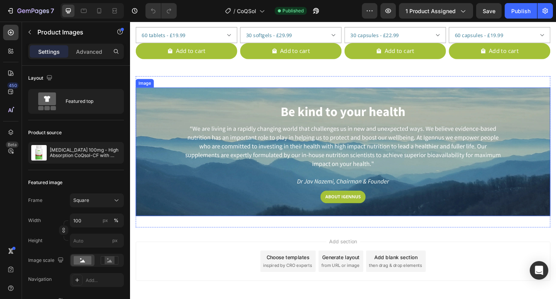
click at [383, 166] on img at bounding box center [361, 162] width 451 height 139
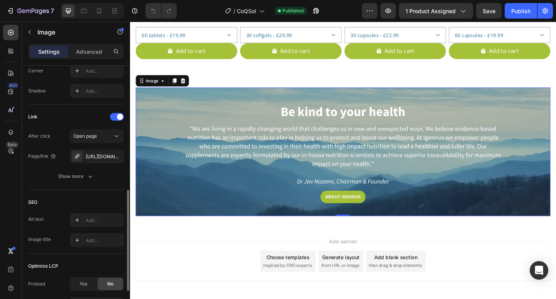
scroll to position [352, 0]
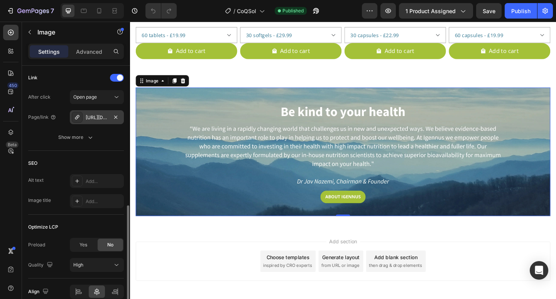
click at [99, 117] on div "[URL][DOMAIN_NAME]" at bounding box center [97, 117] width 22 height 7
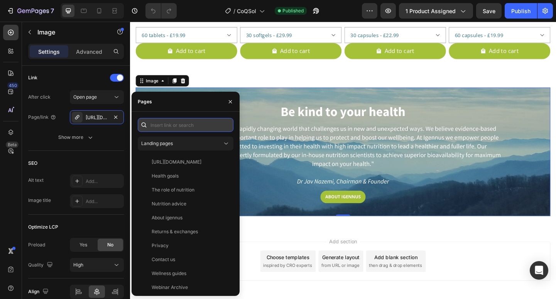
click at [159, 124] on input "text" at bounding box center [186, 125] width 96 height 14
paste input "[URL][DOMAIN_NAME]"
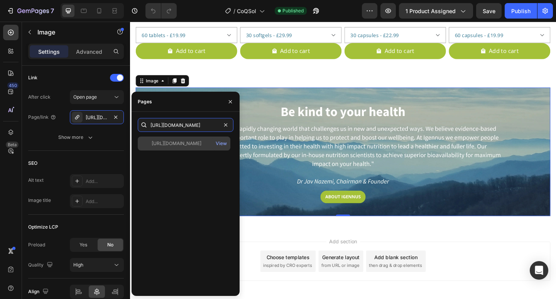
type input "[URL][DOMAIN_NAME]"
click at [170, 147] on div "https://igennus.com/pages/about-us-page View" at bounding box center [184, 143] width 93 height 14
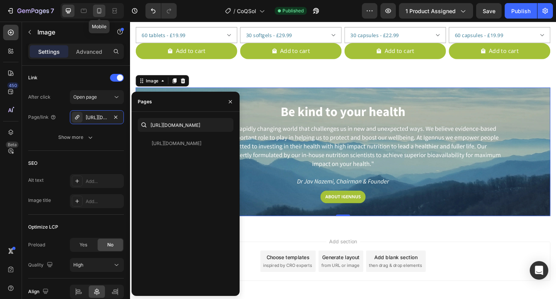
click at [98, 12] on icon at bounding box center [99, 10] width 4 height 5
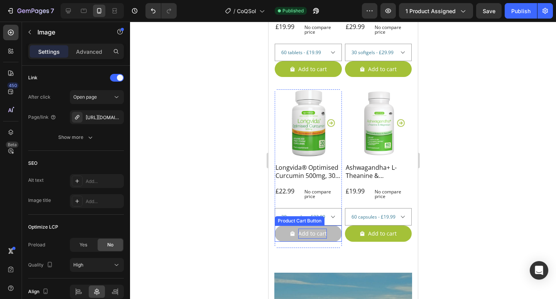
scroll to position [2387, 0]
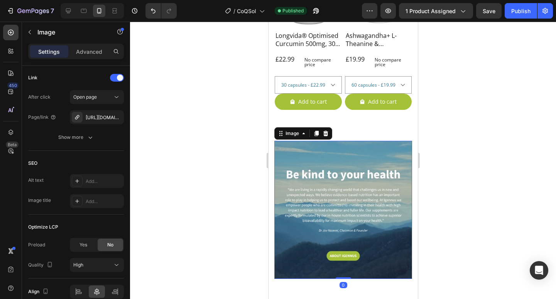
drag, startPoint x: 304, startPoint y: 195, endPoint x: 467, endPoint y: 209, distance: 163.6
click at [304, 195] on img at bounding box center [343, 210] width 138 height 138
click at [101, 119] on div "[URL][DOMAIN_NAME]" at bounding box center [97, 117] width 22 height 7
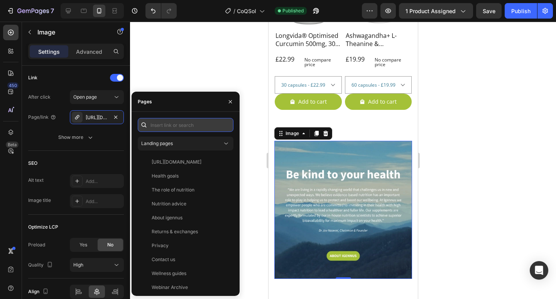
click at [171, 125] on input "text" at bounding box center [186, 125] width 96 height 14
paste input "[URL][DOMAIN_NAME]"
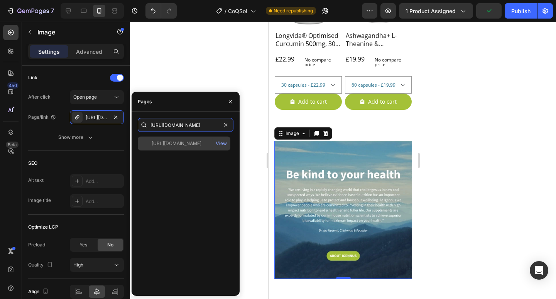
type input "[URL][DOMAIN_NAME]"
click at [183, 142] on div "[URL][DOMAIN_NAME]" at bounding box center [177, 143] width 50 height 7
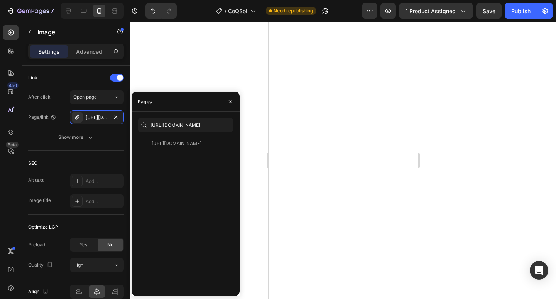
scroll to position [2066, 0]
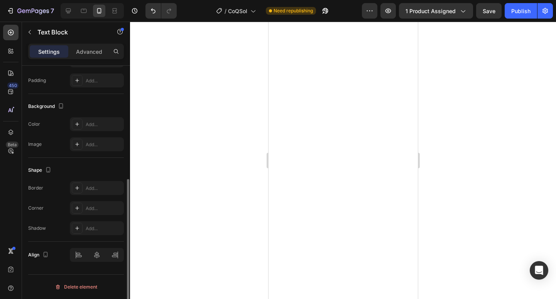
scroll to position [0, 0]
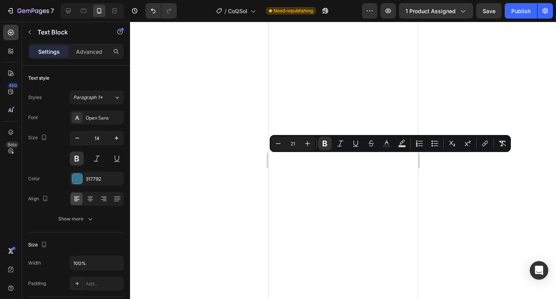
drag, startPoint x: 385, startPoint y: 161, endPoint x: 276, endPoint y: 158, distance: 108.2
click at [299, 144] on input "21" at bounding box center [292, 143] width 15 height 9
type input "2"
type input "16"
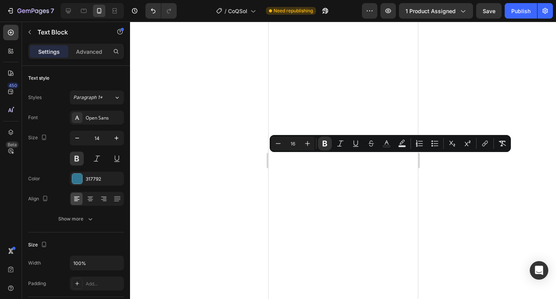
scroll to position [1873, 0]
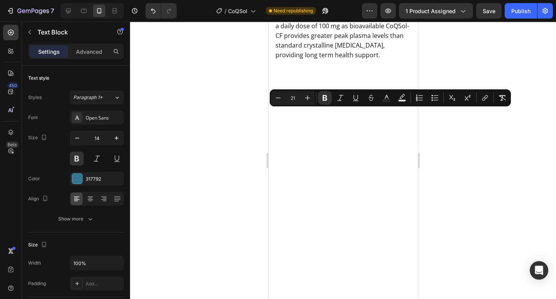
drag, startPoint x: 376, startPoint y: 115, endPoint x: 288, endPoint y: 110, distance: 87.8
click at [298, 98] on input "21" at bounding box center [292, 97] width 15 height 9
type input "2"
type input "16"
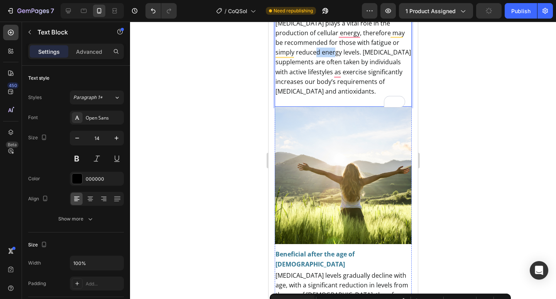
scroll to position [1667, 0]
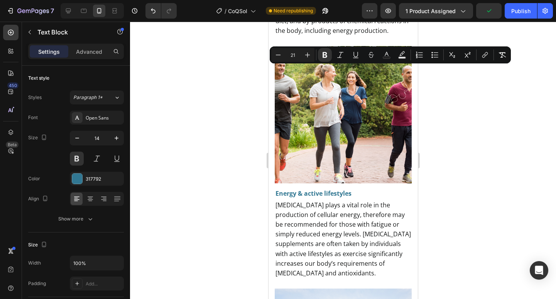
drag, startPoint x: 360, startPoint y: 72, endPoint x: 273, endPoint y: 73, distance: 87.3
click at [273, 73] on section "Image Antioxidant support Text Block 0 This supplement provides an antioxidant …" at bounding box center [342, 235] width 149 height 634
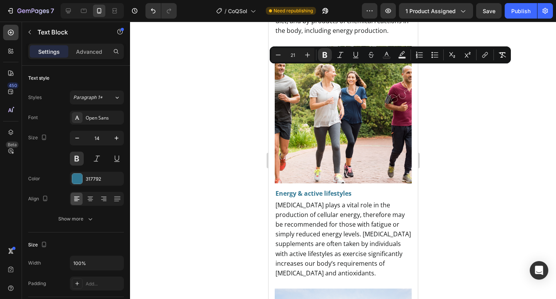
click at [296, 55] on input "21" at bounding box center [292, 54] width 15 height 9
click at [290, 54] on input "21" at bounding box center [292, 54] width 15 height 9
type input "16"
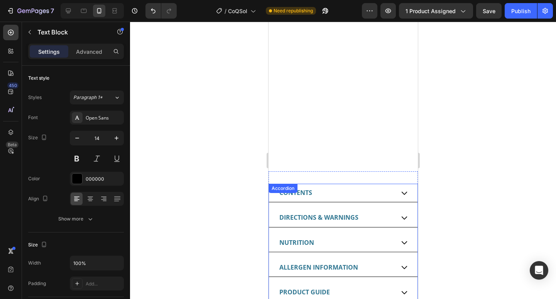
scroll to position [840, 0]
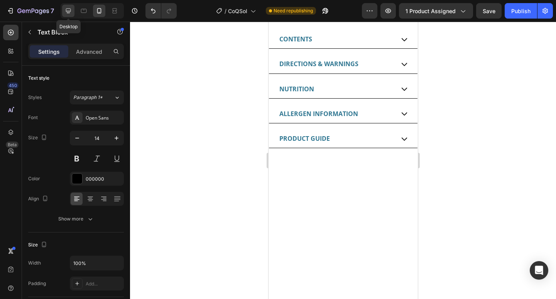
click at [67, 14] on icon at bounding box center [68, 11] width 8 height 8
type input "18"
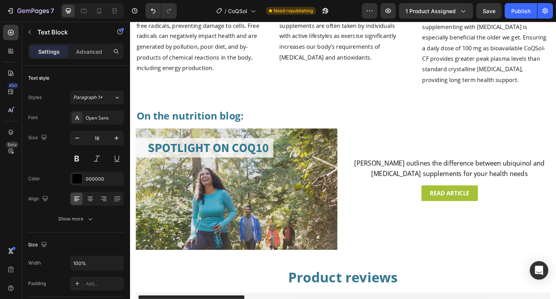
scroll to position [1816, 0]
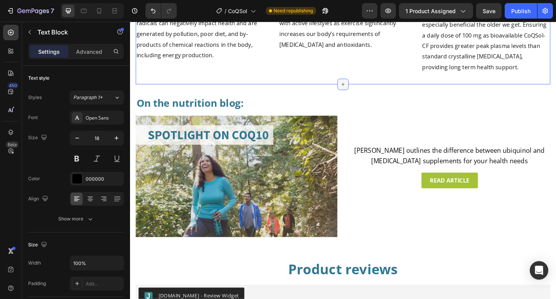
click at [359, 87] on icon at bounding box center [362, 90] width 6 height 6
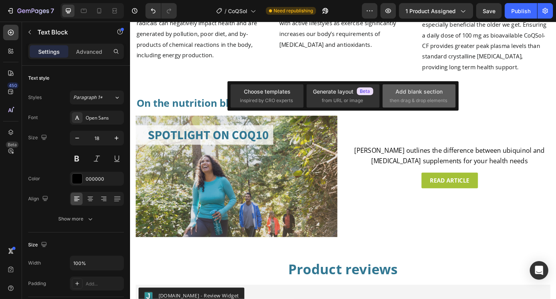
click at [421, 94] on div "Add blank section" at bounding box center [419, 91] width 47 height 8
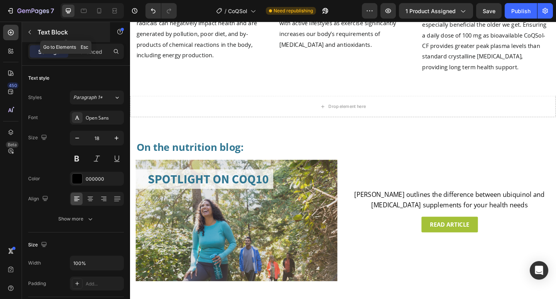
click at [32, 30] on icon "button" at bounding box center [30, 32] width 6 height 6
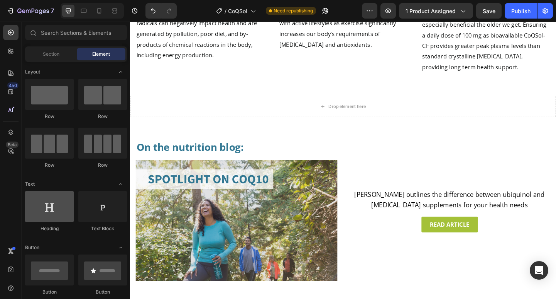
scroll to position [93, 0]
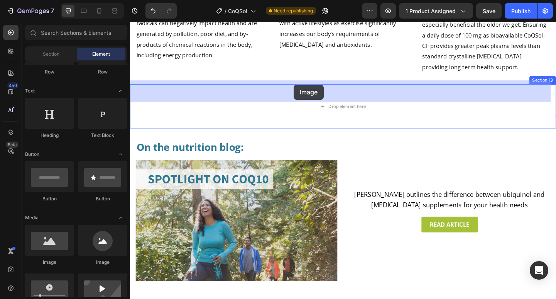
drag, startPoint x: 186, startPoint y: 269, endPoint x: 308, endPoint y: 90, distance: 216.5
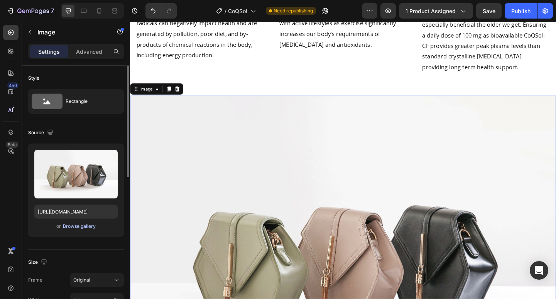
click at [87, 228] on div "Browse gallery" at bounding box center [79, 225] width 33 height 7
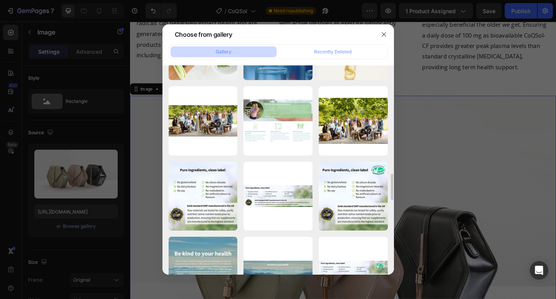
scroll to position [1141, 0]
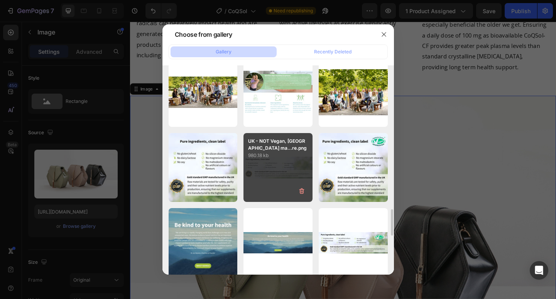
click at [286, 168] on div "UK - NOT Vegan, UK ma...re.png 980.18 kb" at bounding box center [278, 167] width 69 height 69
type input "https://cdn.shopify.com/s/files/1/0087/7097/7888/files/gempages_491779184817865…"
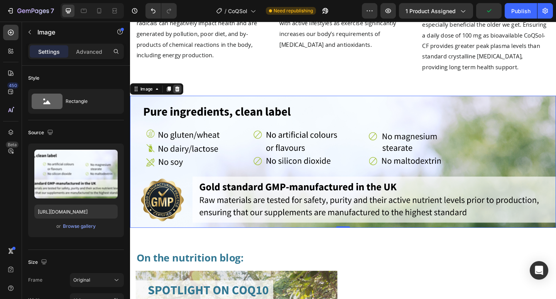
click at [182, 92] on icon at bounding box center [181, 95] width 6 height 6
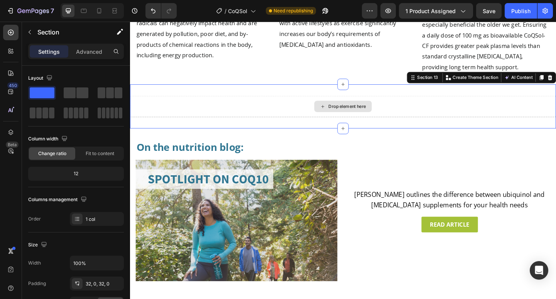
click at [488, 102] on div "Drop element here" at bounding box center [361, 113] width 463 height 23
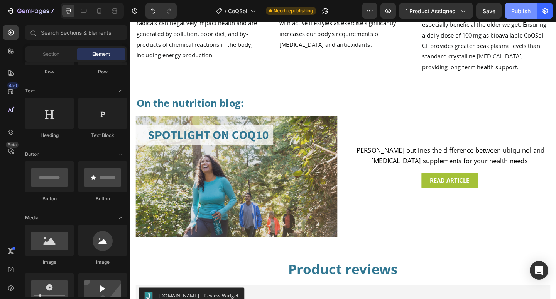
click at [514, 14] on div "Publish" at bounding box center [521, 11] width 19 height 8
click at [84, 12] on icon at bounding box center [84, 11] width 8 height 8
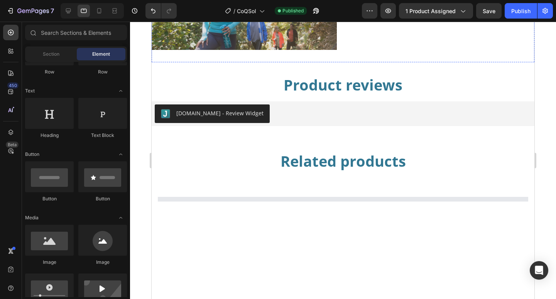
scroll to position [2010, 0]
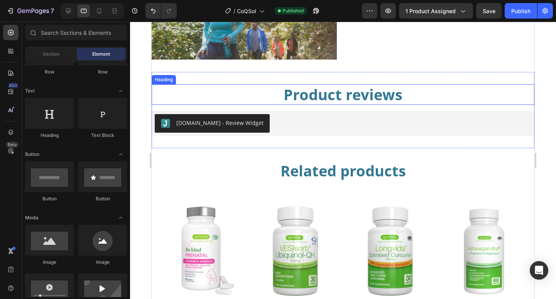
click at [331, 93] on h2 "Product reviews" at bounding box center [343, 94] width 383 height 20
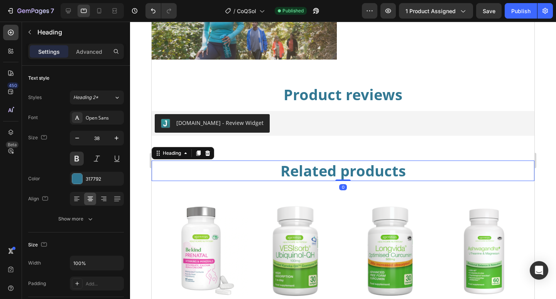
click at [350, 169] on h2 "Related products" at bounding box center [343, 170] width 383 height 20
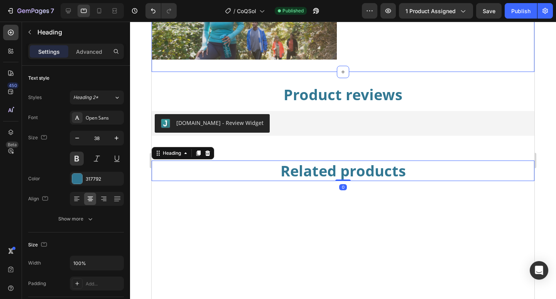
scroll to position [1874, 0]
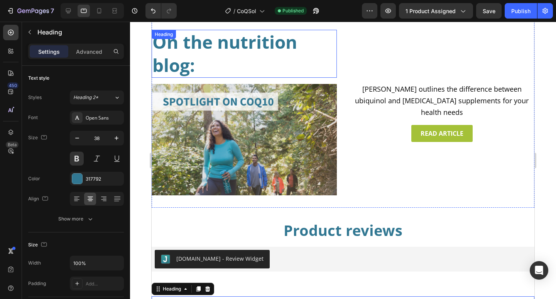
click at [195, 54] on h2 "On the nutrition blog:" at bounding box center [244, 54] width 185 height 48
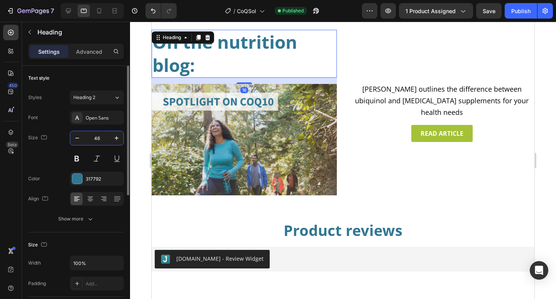
click at [104, 138] on input "46" at bounding box center [96, 138] width 25 height 14
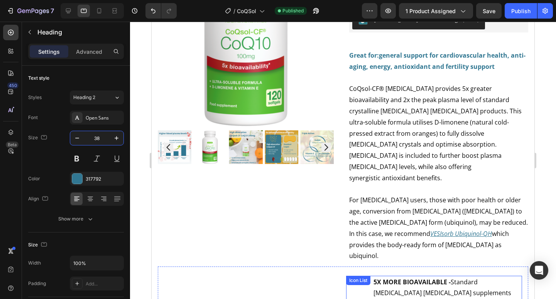
scroll to position [0, 0]
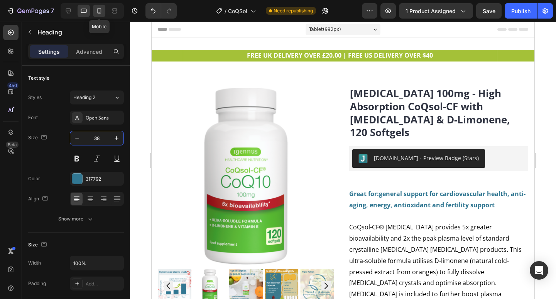
click at [101, 11] on icon at bounding box center [99, 10] width 4 height 5
type input "28"
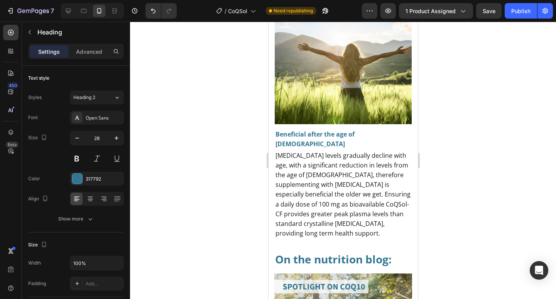
scroll to position [2844, 0]
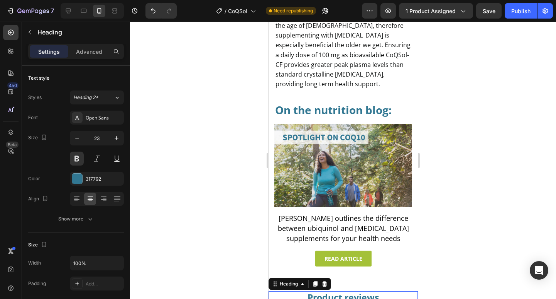
click at [328, 291] on h2 "Product reviews" at bounding box center [342, 297] width 149 height 13
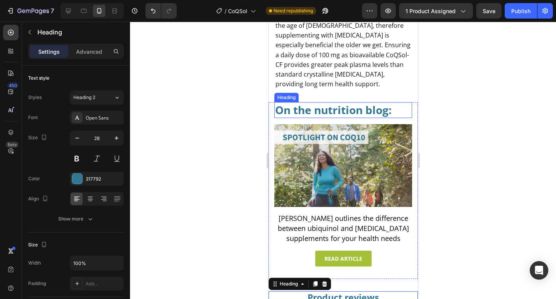
click at [334, 102] on strong "On the nutrition blog:" at bounding box center [333, 109] width 117 height 15
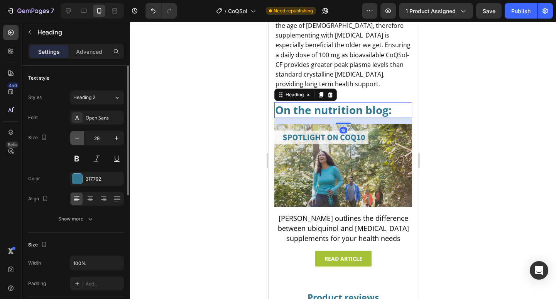
click at [79, 137] on icon "button" at bounding box center [77, 138] width 8 height 8
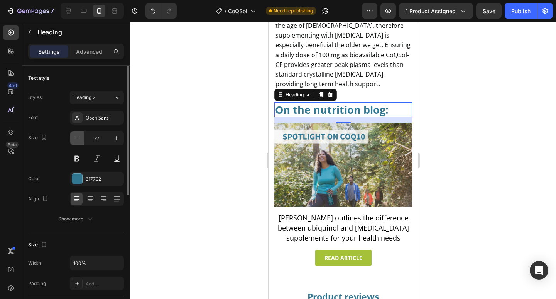
click at [78, 139] on icon "button" at bounding box center [77, 138] width 8 height 8
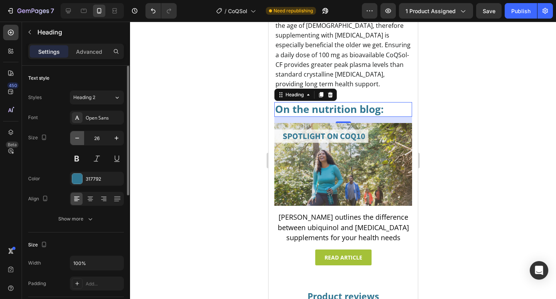
click at [78, 139] on icon "button" at bounding box center [77, 138] width 8 height 8
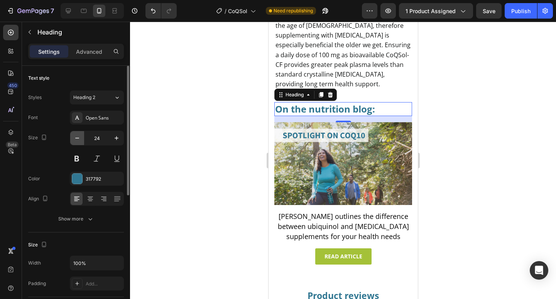
click at [78, 139] on icon "button" at bounding box center [77, 138] width 8 height 8
type input "23"
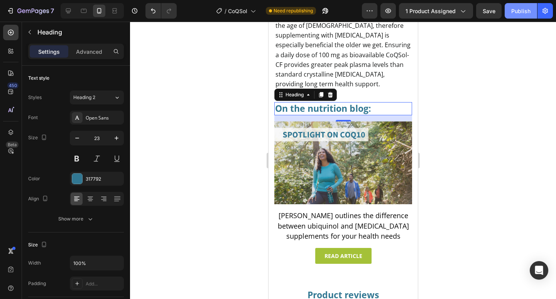
click at [512, 16] on button "Publish" at bounding box center [521, 10] width 32 height 15
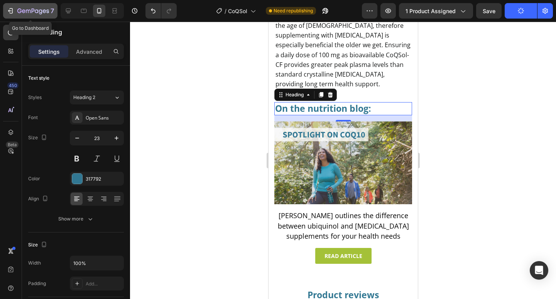
click at [37, 13] on icon "button" at bounding box center [36, 10] width 3 height 3
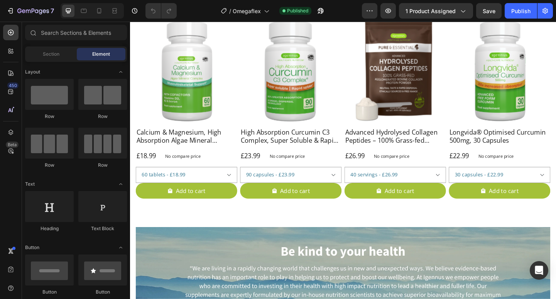
scroll to position [1723, 0]
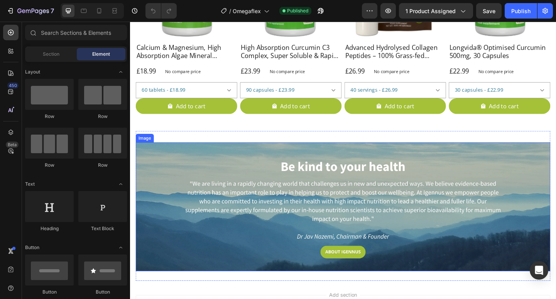
click at [224, 175] on img at bounding box center [361, 222] width 451 height 139
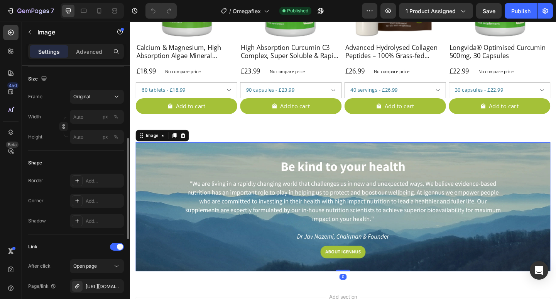
scroll to position [263, 0]
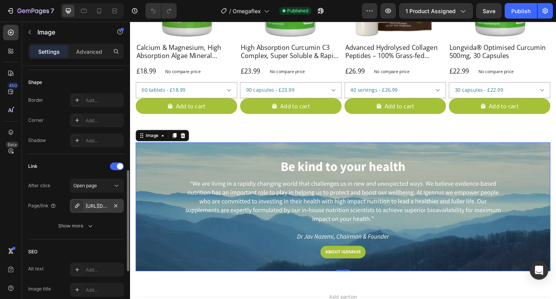
click at [99, 204] on div "[URL][DOMAIN_NAME]" at bounding box center [97, 205] width 22 height 7
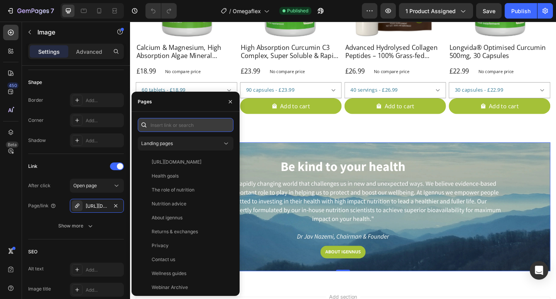
click at [171, 125] on input "text" at bounding box center [186, 125] width 96 height 14
paste input "[URL][DOMAIN_NAME]"
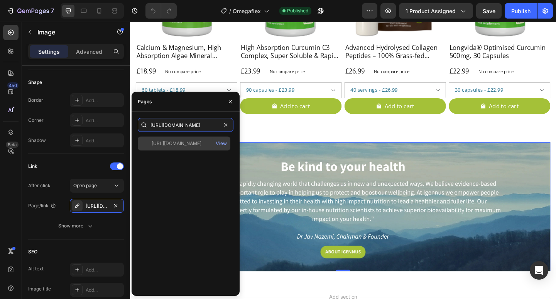
type input "[URL][DOMAIN_NAME]"
click at [178, 142] on div "[URL][DOMAIN_NAME]" at bounding box center [177, 143] width 50 height 7
click at [188, 145] on div "[URL][DOMAIN_NAME]" at bounding box center [177, 143] width 50 height 7
click at [190, 145] on div "[URL][DOMAIN_NAME]" at bounding box center [177, 143] width 50 height 7
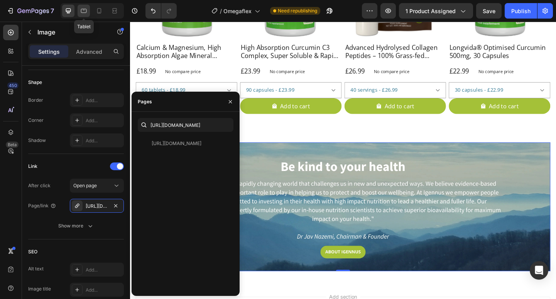
click at [88, 12] on div at bounding box center [84, 11] width 12 height 12
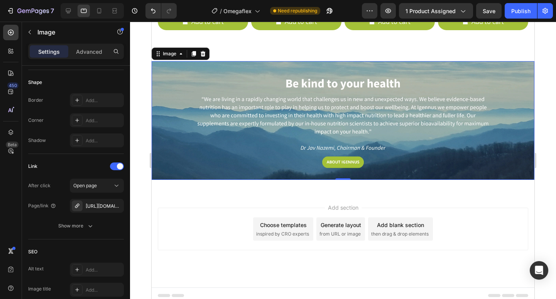
scroll to position [1796, 0]
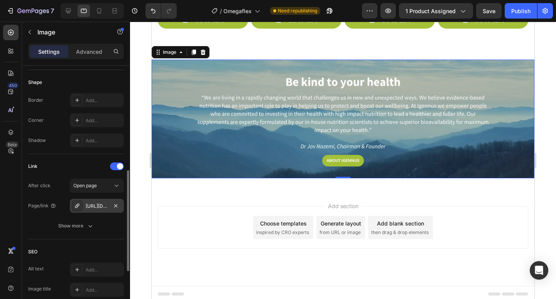
click at [101, 205] on div "[URL][DOMAIN_NAME]" at bounding box center [97, 205] width 22 height 7
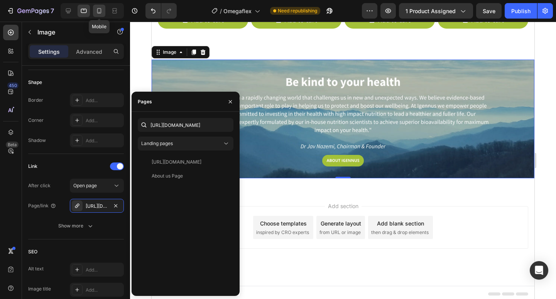
click at [101, 10] on icon at bounding box center [99, 10] width 4 height 5
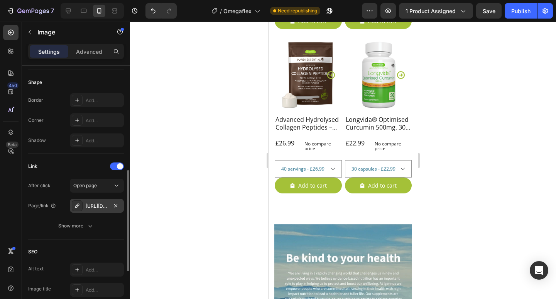
scroll to position [1995, 0]
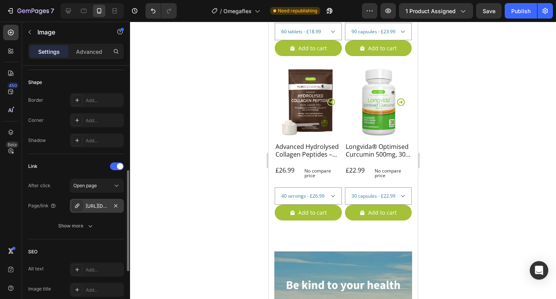
click at [98, 204] on div "[URL][DOMAIN_NAME]" at bounding box center [97, 205] width 22 height 7
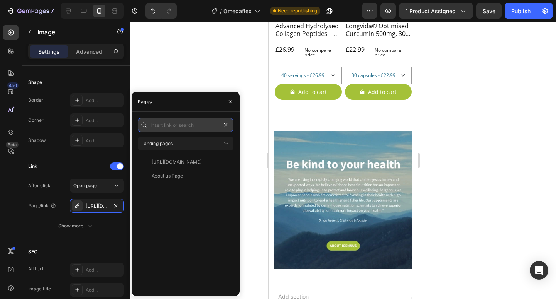
scroll to position [0, 0]
paste input "[URL][DOMAIN_NAME]"
type input "[URL][DOMAIN_NAME]"
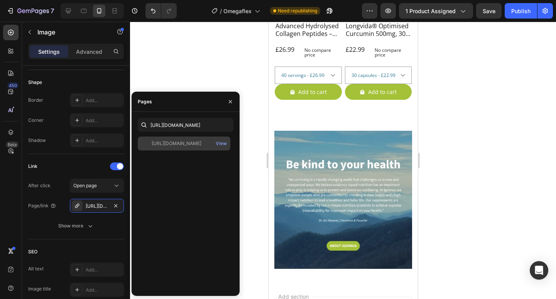
scroll to position [0, 0]
click at [189, 143] on div "[URL][DOMAIN_NAME]" at bounding box center [177, 143] width 50 height 7
click at [222, 142] on div "View" at bounding box center [221, 143] width 11 height 7
click at [231, 102] on icon "button" at bounding box center [230, 101] width 3 height 3
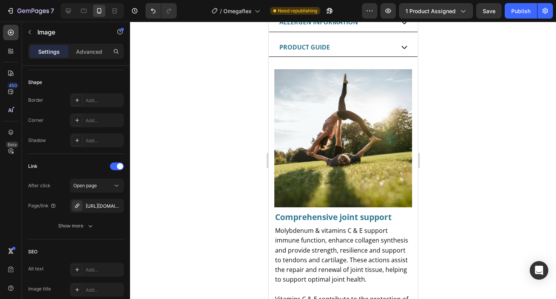
scroll to position [1265, 0]
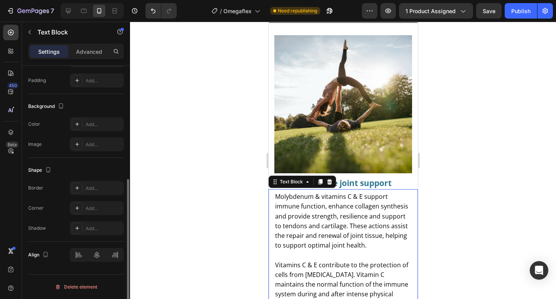
click at [308, 201] on span "Molybdenum & vitamins C & E support immune function, enhance collagen synthesis…" at bounding box center [341, 220] width 133 height 57
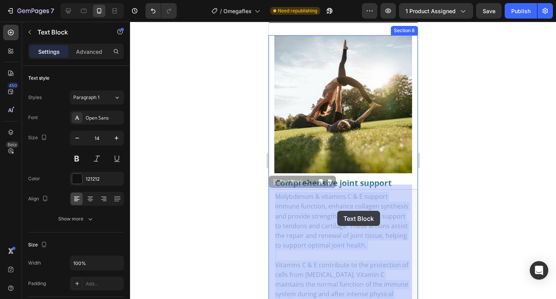
drag, startPoint x: 349, startPoint y: 212, endPoint x: 338, endPoint y: 211, distance: 11.2
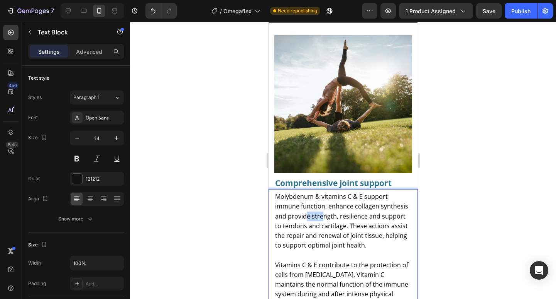
drag, startPoint x: 351, startPoint y: 212, endPoint x: 332, endPoint y: 212, distance: 18.1
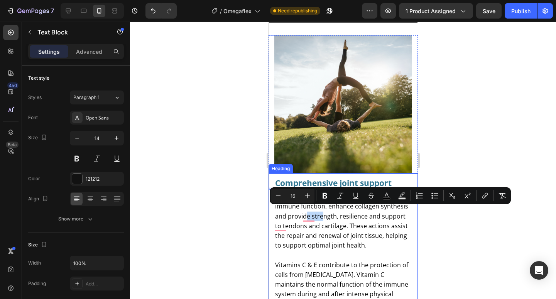
drag, startPoint x: 290, startPoint y: 179, endPoint x: 278, endPoint y: 175, distance: 12.5
click at [289, 178] on strong "Comprehensive joint support" at bounding box center [333, 182] width 117 height 11
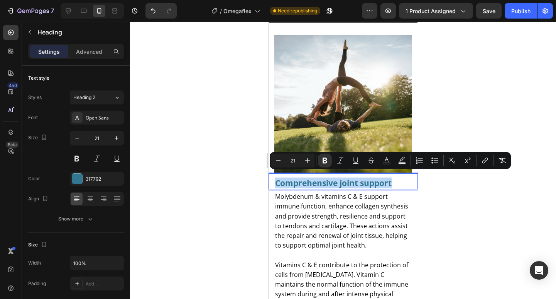
drag, startPoint x: 277, startPoint y: 178, endPoint x: 395, endPoint y: 177, distance: 117.4
click at [278, 161] on icon "Editor contextual toolbar" at bounding box center [279, 160] width 8 height 8
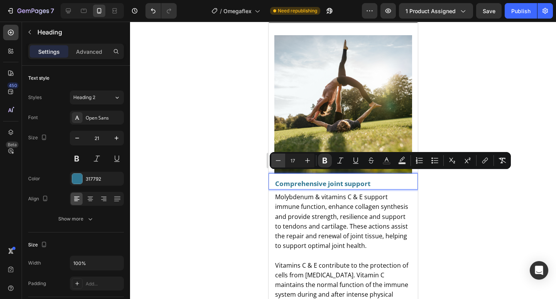
click at [278, 161] on icon "Editor contextual toolbar" at bounding box center [279, 160] width 8 height 8
type input "16"
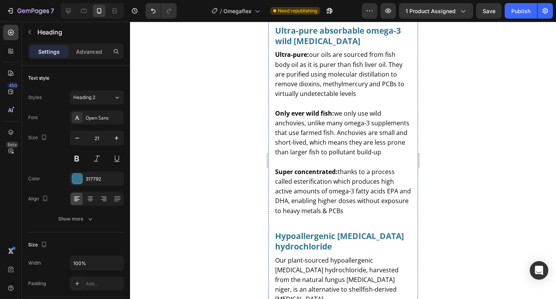
scroll to position [1817, 0]
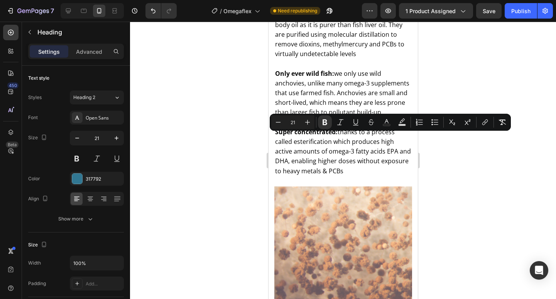
drag, startPoint x: 322, startPoint y: 150, endPoint x: 274, endPoint y: 137, distance: 50.5
click at [280, 120] on icon "Editor contextual toolbar" at bounding box center [279, 122] width 8 height 8
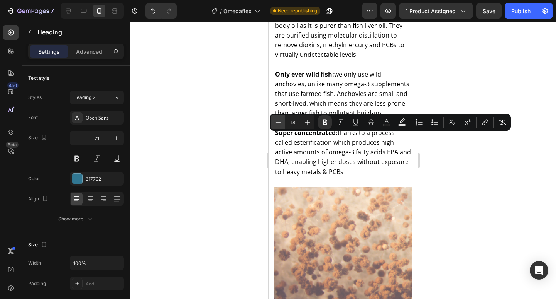
click at [280, 120] on icon "Editor contextual toolbar" at bounding box center [279, 122] width 8 height 8
click at [306, 122] on icon "Editor contextual toolbar" at bounding box center [307, 122] width 5 height 5
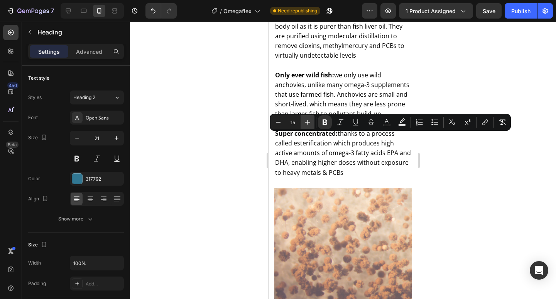
click at [306, 122] on icon "Editor contextual toolbar" at bounding box center [307, 122] width 5 height 5
type input "16"
click at [295, 70] on p "Ultra-pure: our oils are sourced from fish body oil as it is purer than fish li…" at bounding box center [343, 41] width 136 height 58
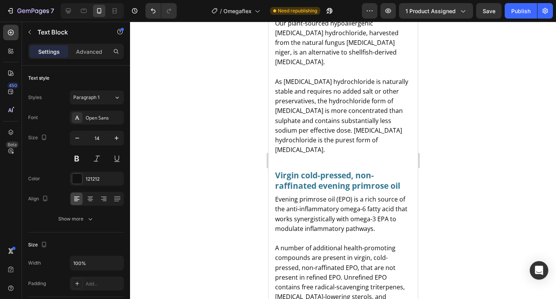
scroll to position [2193, 0]
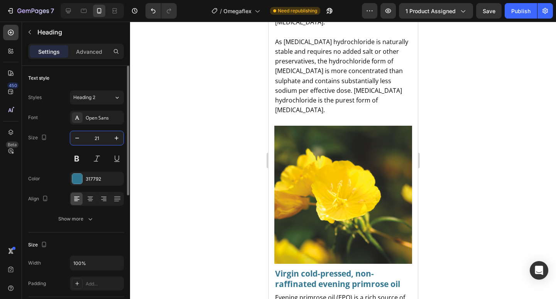
drag, startPoint x: 103, startPoint y: 138, endPoint x: 97, endPoint y: 132, distance: 8.7
click at [94, 136] on input "21" at bounding box center [96, 138] width 25 height 14
type input "16"
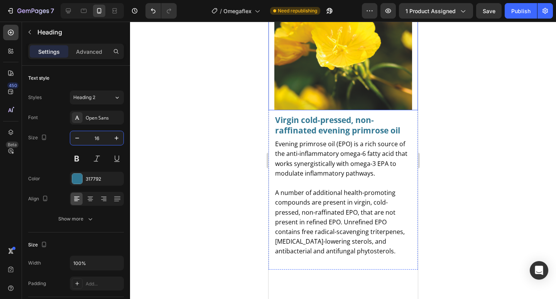
scroll to position [2378, 0]
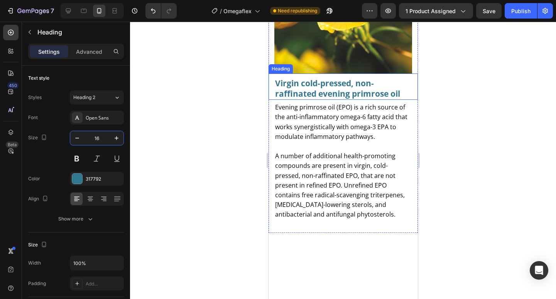
click at [318, 99] on strong "Virgin cold-pressed, non-raffinated evening primrose oil" at bounding box center [337, 88] width 125 height 21
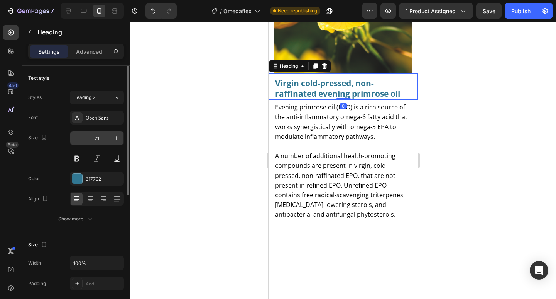
click at [101, 137] on input "21" at bounding box center [96, 138] width 25 height 14
type input "16"
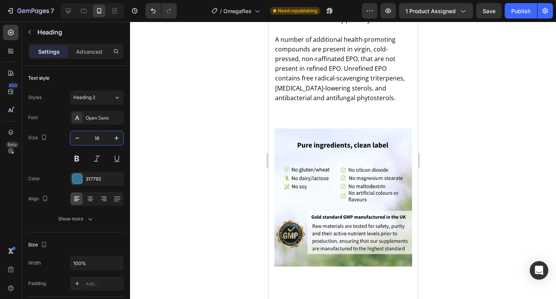
scroll to position [2605, 0]
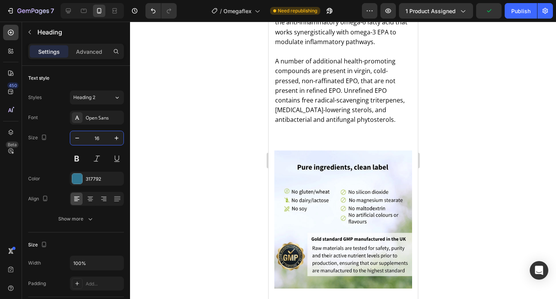
click at [193, 141] on div at bounding box center [343, 160] width 426 height 277
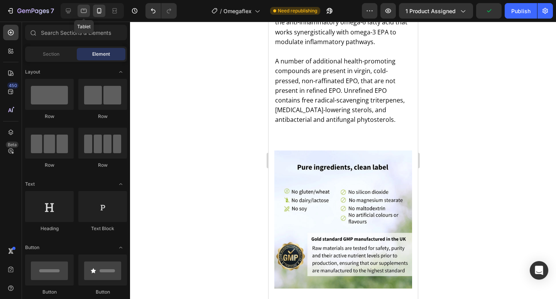
click at [83, 10] on icon at bounding box center [84, 11] width 8 height 8
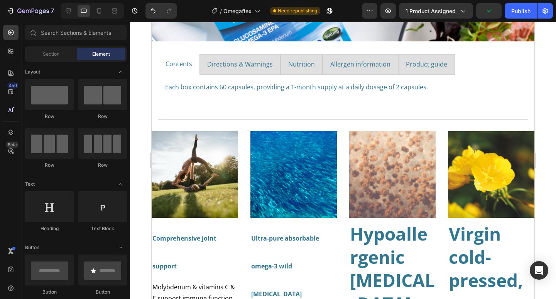
scroll to position [1228, 0]
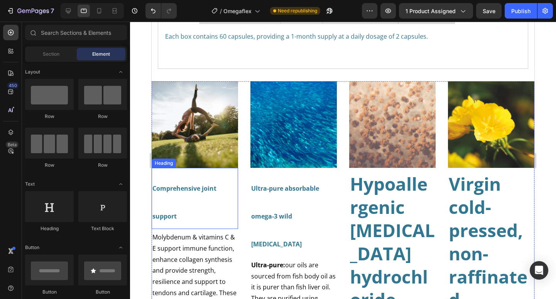
click at [186, 187] on strong "Comprehensive joint support" at bounding box center [185, 202] width 64 height 36
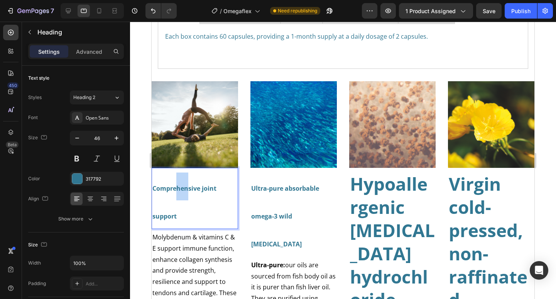
drag, startPoint x: 189, startPoint y: 186, endPoint x: 176, endPoint y: 186, distance: 12.4
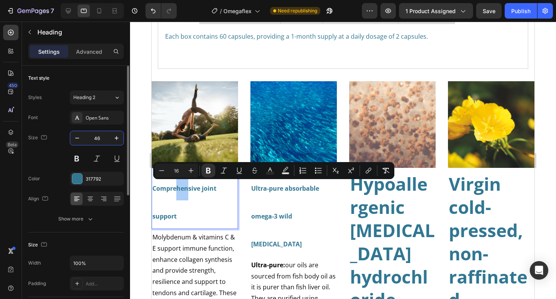
click at [103, 138] on input "46" at bounding box center [96, 138] width 25 height 14
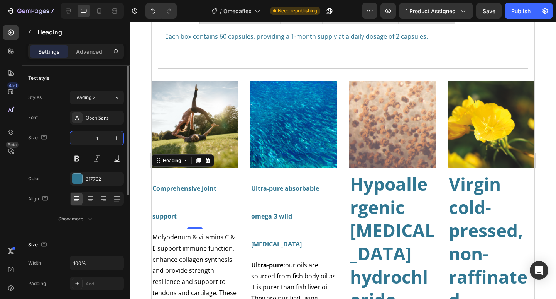
type input "16"
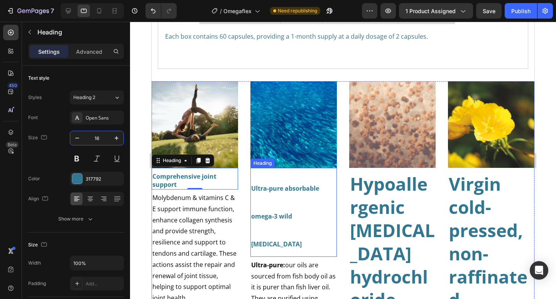
click at [295, 201] on h2 "Ultra-pure absorbable omega-3 wild fish oil" at bounding box center [294, 213] width 87 height 85
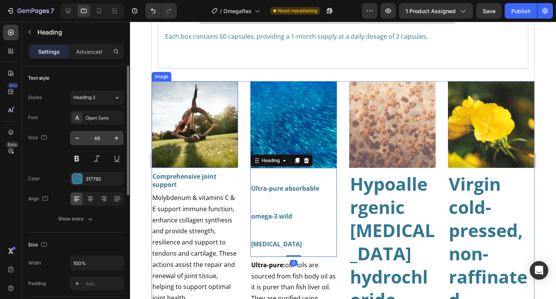
click at [105, 139] on input "46" at bounding box center [96, 138] width 25 height 14
type input "16"
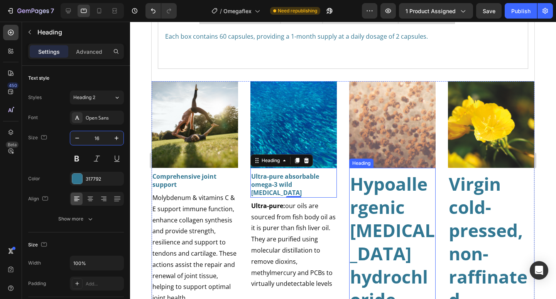
click at [385, 212] on strong "Hypoallergenic glucosamine hydrochloride" at bounding box center [392, 240] width 85 height 139
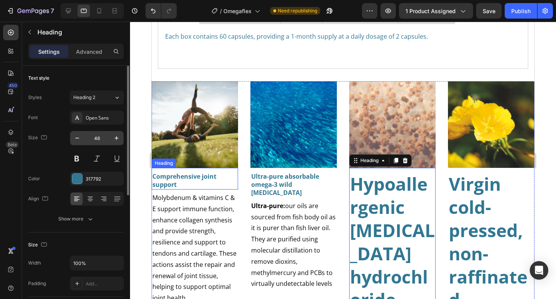
click at [101, 136] on input "46" at bounding box center [96, 138] width 25 height 14
type input "16"
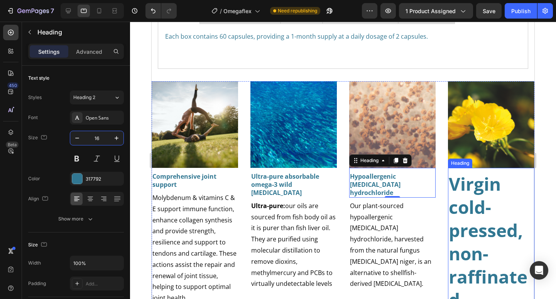
drag, startPoint x: 489, startPoint y: 229, endPoint x: 449, endPoint y: 214, distance: 43.2
click at [489, 229] on strong "Virgin cold-pressed, non-raffinated evening primrose oil" at bounding box center [489, 275] width 80 height 209
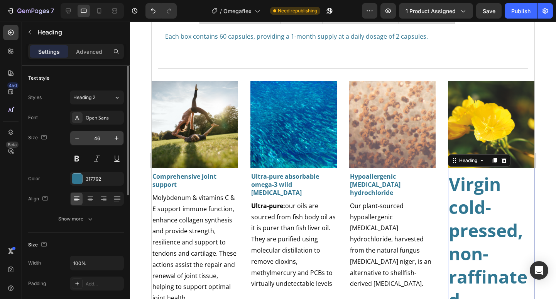
click at [102, 137] on input "46" at bounding box center [96, 138] width 25 height 14
type input "16"
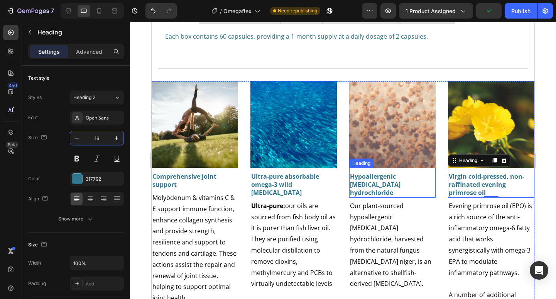
click at [405, 186] on h2 "Hypoallergenic glucosamine hydrochloride" at bounding box center [392, 183] width 87 height 25
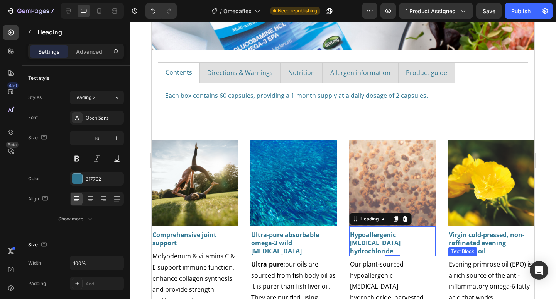
scroll to position [1260, 0]
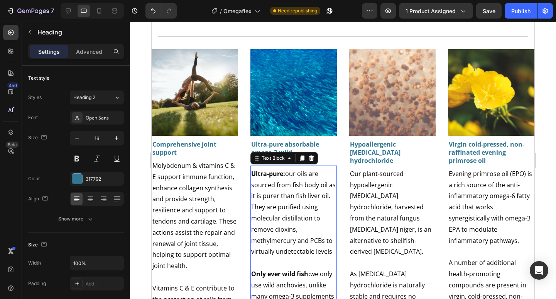
click at [310, 203] on p "Ultra-pure: our oils are sourced from fish body oil as it is purer than fish li…" at bounding box center [293, 218] width 85 height 100
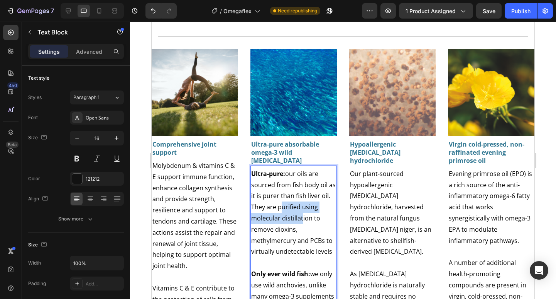
drag, startPoint x: 299, startPoint y: 202, endPoint x: 276, endPoint y: 199, distance: 22.3
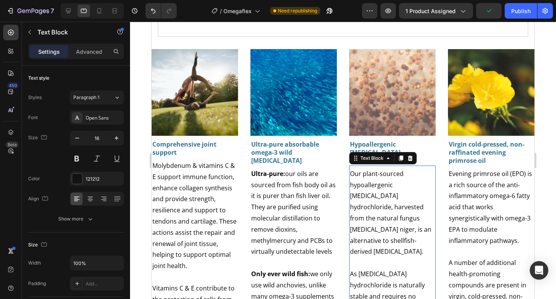
click at [387, 241] on span "Our plant-sourced hypoallergenic glucosamine hydrochloride, harvested from the …" at bounding box center [390, 212] width 81 height 87
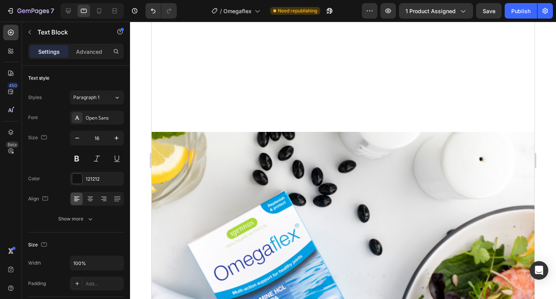
scroll to position [692, 0]
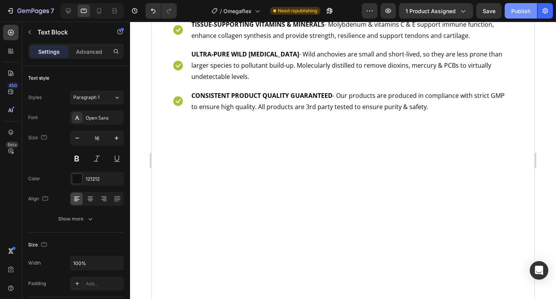
click at [515, 14] on div "Publish" at bounding box center [521, 11] width 19 height 8
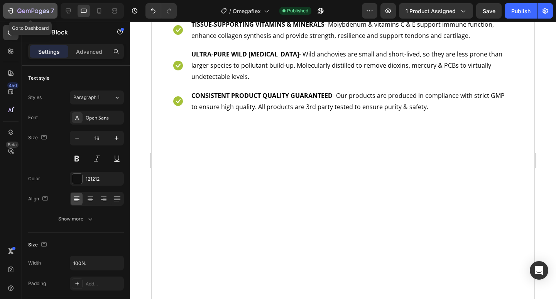
click at [37, 11] on icon "button" at bounding box center [33, 11] width 32 height 7
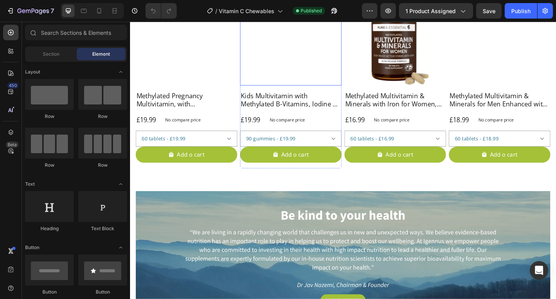
scroll to position [2675, 0]
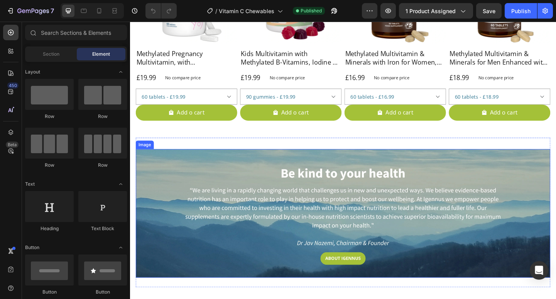
click at [189, 181] on img at bounding box center [361, 229] width 451 height 139
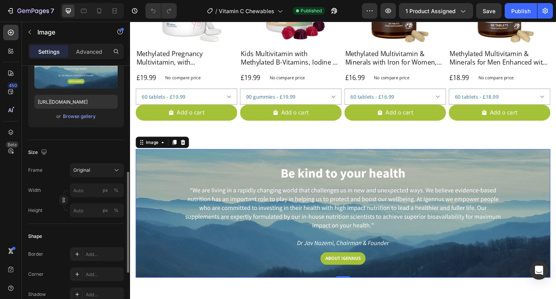
scroll to position [273, 0]
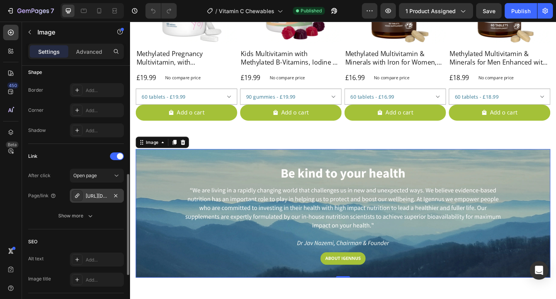
click at [92, 198] on div "https://igennus.com/about-igennus" at bounding box center [97, 195] width 22 height 7
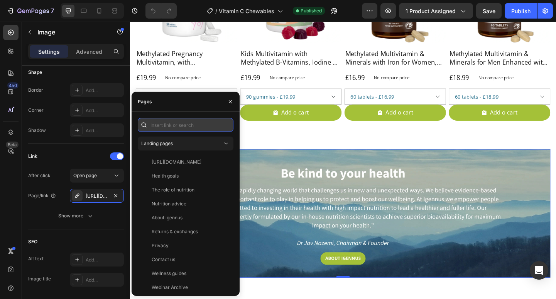
click at [183, 127] on input "text" at bounding box center [186, 125] width 96 height 14
paste input "[URL][DOMAIN_NAME]"
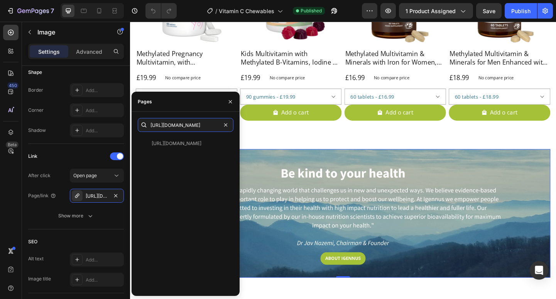
type input "[URL][DOMAIN_NAME]"
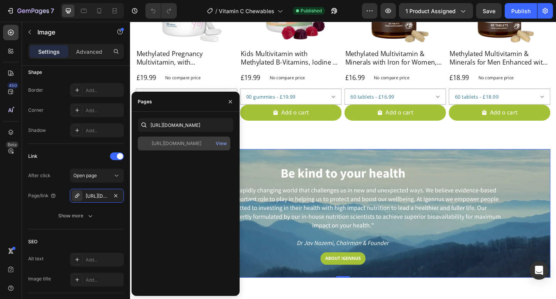
click at [190, 146] on div "[URL][DOMAIN_NAME]" at bounding box center [177, 143] width 50 height 7
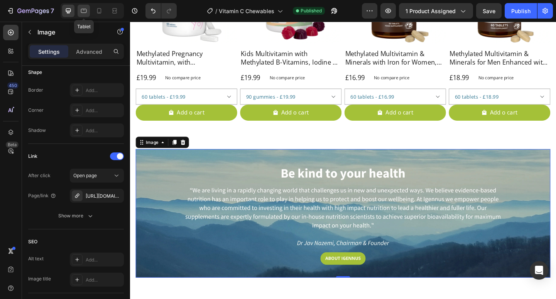
click at [84, 7] on icon at bounding box center [84, 11] width 8 height 8
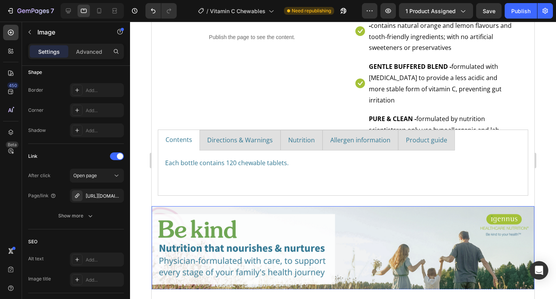
scroll to position [654, 0]
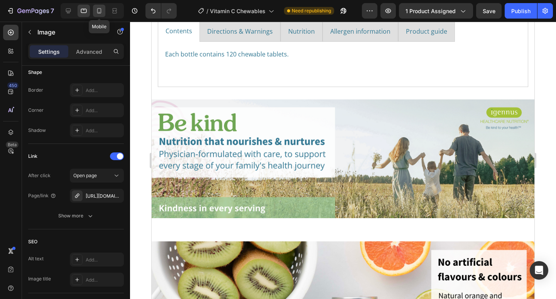
click at [102, 14] on icon at bounding box center [99, 11] width 8 height 8
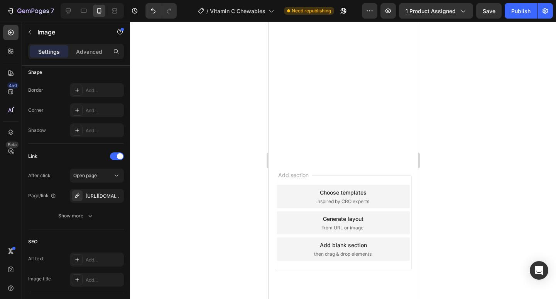
scroll to position [2479, 0]
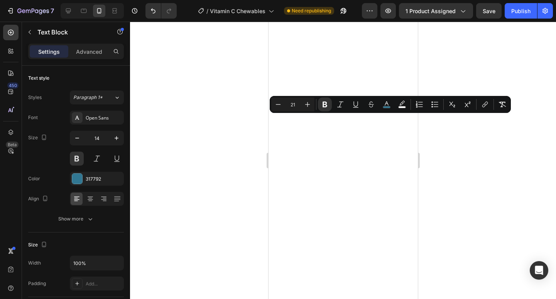
drag, startPoint x: 329, startPoint y: 122, endPoint x: 275, endPoint y: 119, distance: 54.5
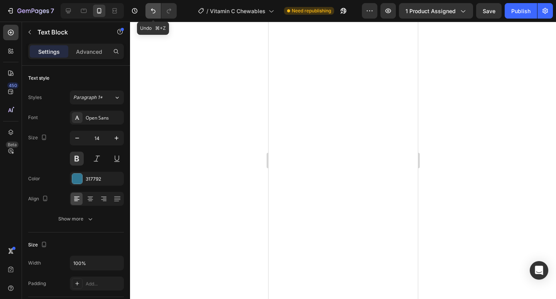
click at [158, 10] on button "Undo/Redo" at bounding box center [153, 10] width 15 height 15
click at [155, 11] on icon "Undo/Redo" at bounding box center [153, 10] width 5 height 5
click at [219, 103] on div at bounding box center [343, 160] width 426 height 277
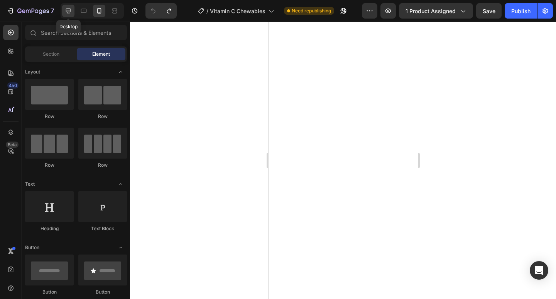
click at [67, 12] on icon at bounding box center [68, 10] width 5 height 5
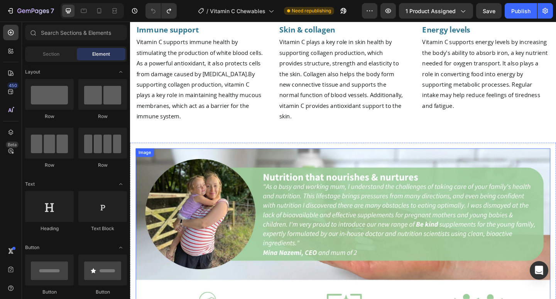
scroll to position [2230, 0]
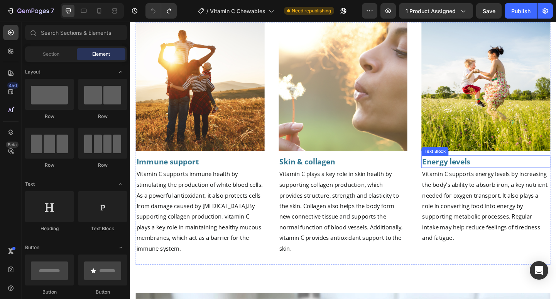
click at [502, 173] on p "Energy levels" at bounding box center [517, 174] width 139 height 12
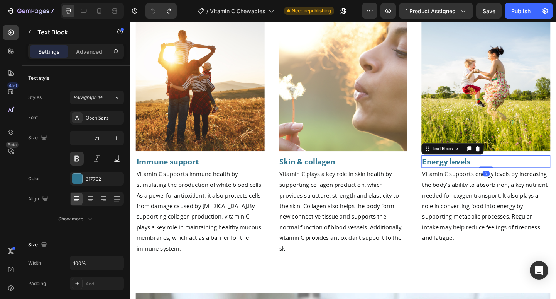
click at [502, 173] on p "Energy levels" at bounding box center [517, 174] width 139 height 12
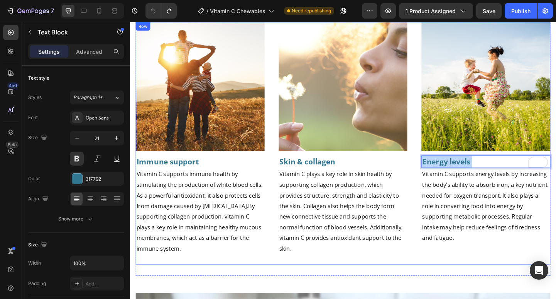
drag, startPoint x: 501, startPoint y: 172, endPoint x: 448, endPoint y: 168, distance: 53.1
click at [443, 167] on div "Image Immune support Text Block Vitamin C supports immune health by stimulating…" at bounding box center [361, 153] width 451 height 263
drag, startPoint x: 488, startPoint y: 171, endPoint x: 445, endPoint y: 169, distance: 43.7
click at [448, 169] on strong "Energy levels" at bounding box center [474, 173] width 52 height 11
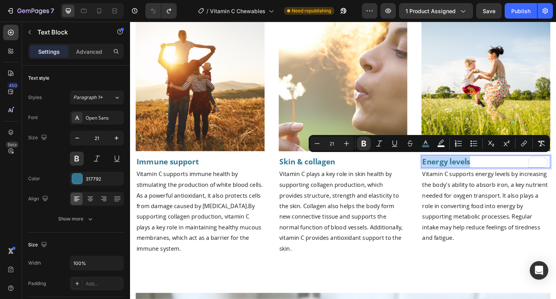
copy strong "Energy levels"
click at [101, 10] on icon at bounding box center [99, 10] width 4 height 5
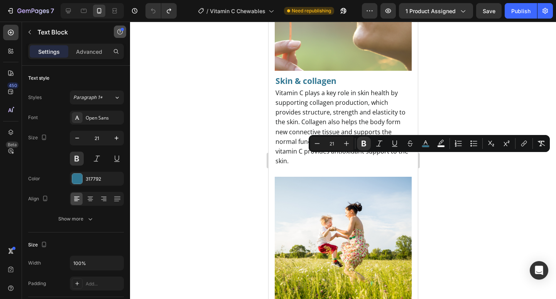
type input "14"
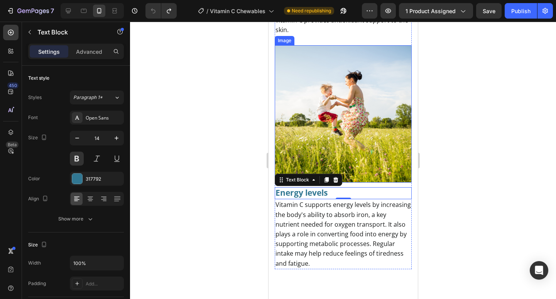
scroll to position [2605, 0]
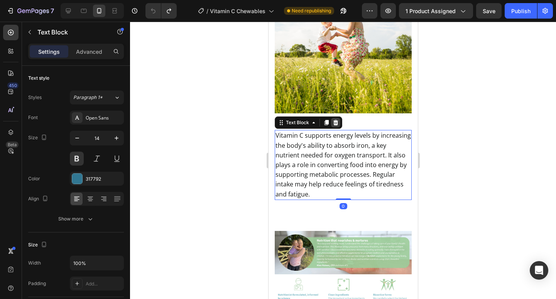
drag, startPoint x: 341, startPoint y: 148, endPoint x: 335, endPoint y: 122, distance: 26.6
click at [341, 147] on p "Vitamin C supports energy levels by increasing the body's ability to absorb iro…" at bounding box center [343, 165] width 136 height 68
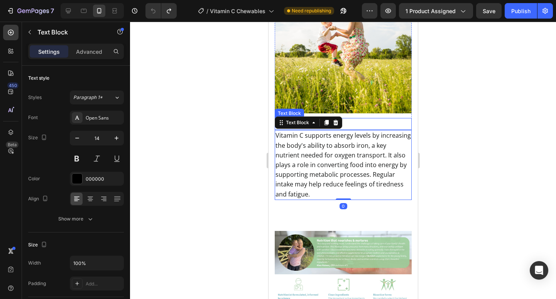
click at [357, 119] on p "Energy levels" at bounding box center [343, 124] width 136 height 10
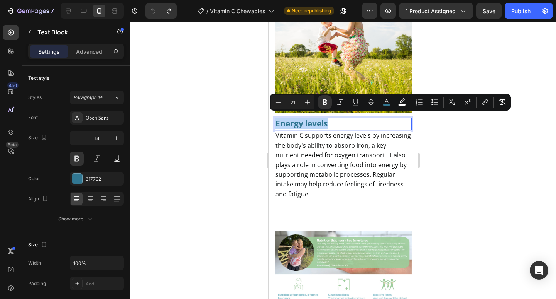
drag, startPoint x: 352, startPoint y: 119, endPoint x: 276, endPoint y: 117, distance: 75.7
click at [297, 100] on input "21" at bounding box center [292, 101] width 15 height 9
type input "2"
type input "16"
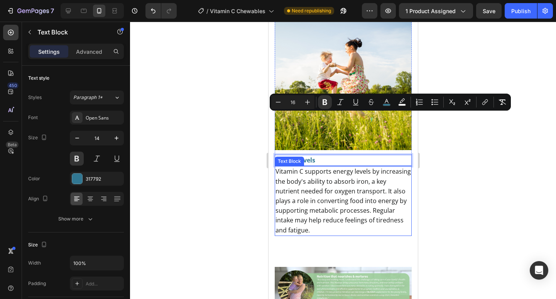
scroll to position [2542, 0]
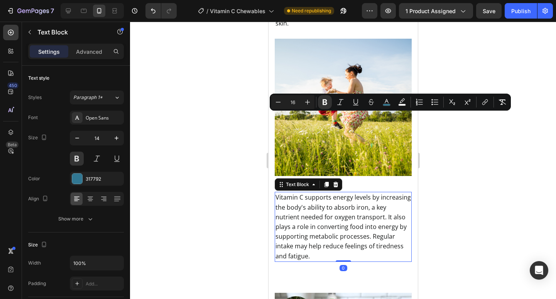
click at [326, 226] on span "Vitamin C supports energy levels by increasing the body's ability to absorb iro…" at bounding box center [343, 226] width 136 height 67
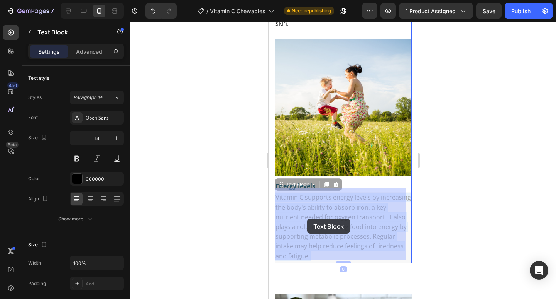
drag, startPoint x: 330, startPoint y: 221, endPoint x: 309, endPoint y: 218, distance: 21.1
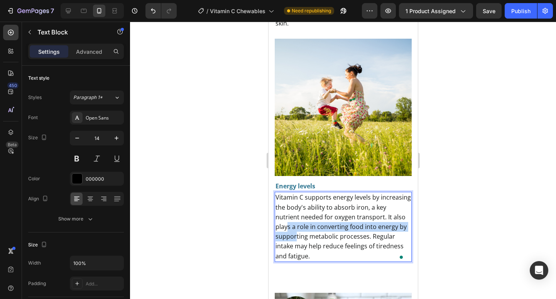
drag, startPoint x: 326, startPoint y: 229, endPoint x: 300, endPoint y: 223, distance: 27.3
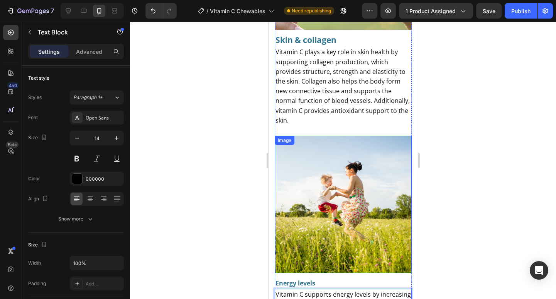
scroll to position [2336, 0]
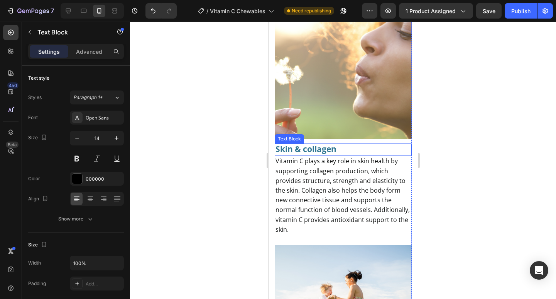
click at [322, 146] on strong "Skin & collagen" at bounding box center [305, 148] width 61 height 11
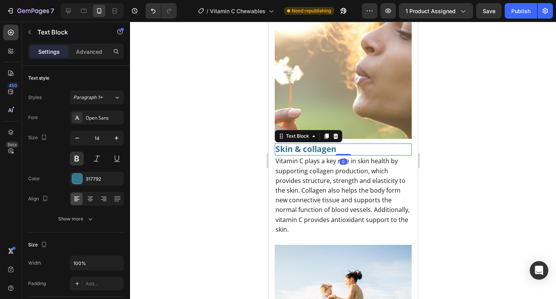
click at [341, 151] on p "Skin & collagen" at bounding box center [343, 149] width 136 height 10
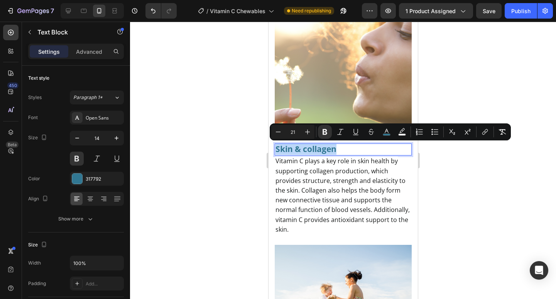
drag, startPoint x: 337, startPoint y: 150, endPoint x: 277, endPoint y: 146, distance: 60.0
click at [275, 148] on p "Skin & collagen" at bounding box center [343, 149] width 136 height 10
click at [298, 130] on input "21" at bounding box center [292, 131] width 15 height 9
drag, startPoint x: 298, startPoint y: 131, endPoint x: 287, endPoint y: 131, distance: 11.2
click at [287, 131] on input "21" at bounding box center [292, 131] width 15 height 9
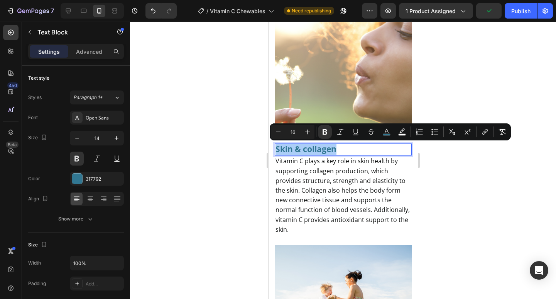
type input "16"
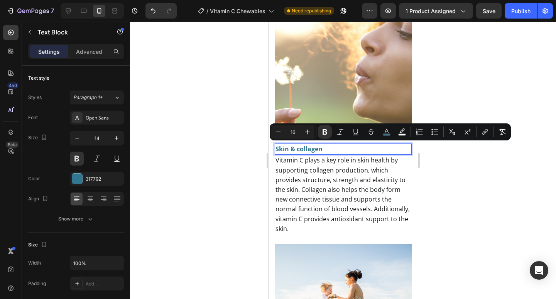
click at [469, 178] on div at bounding box center [343, 160] width 426 height 277
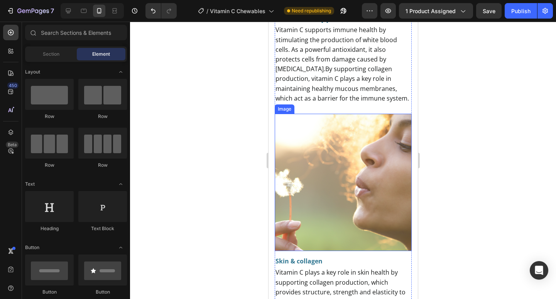
scroll to position [2095, 0]
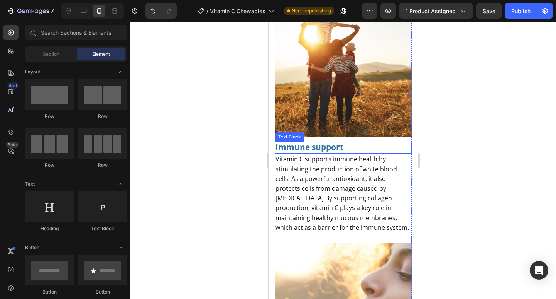
click at [354, 144] on p "Immune support" at bounding box center [343, 147] width 136 height 10
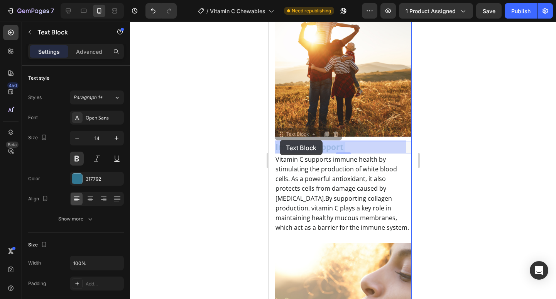
drag, startPoint x: 353, startPoint y: 142, endPoint x: 280, endPoint y: 140, distance: 73.4
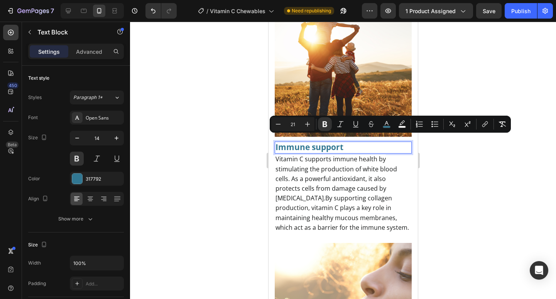
drag, startPoint x: 345, startPoint y: 141, endPoint x: 270, endPoint y: 142, distance: 75.3
click at [297, 126] on input "21" at bounding box center [292, 123] width 15 height 9
type input "2"
type input "16"
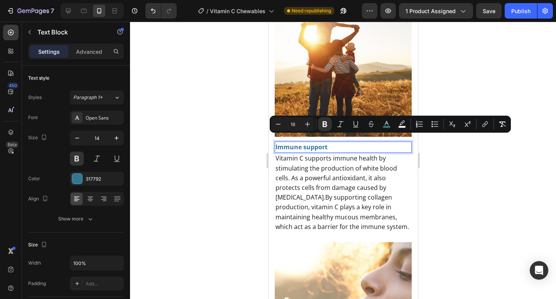
click at [467, 203] on div at bounding box center [343, 160] width 426 height 277
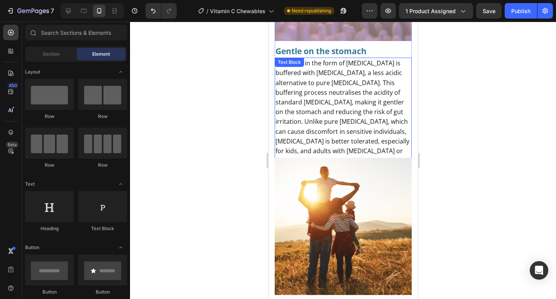
scroll to position [1912, 0]
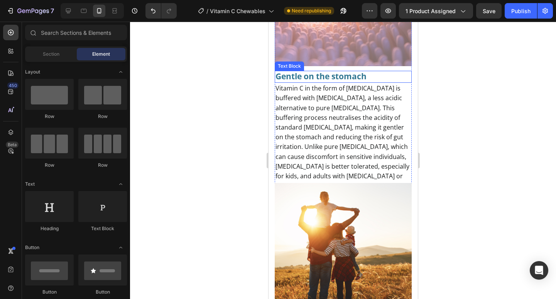
click at [361, 71] on strong "Gentle on the stomach" at bounding box center [320, 76] width 91 height 11
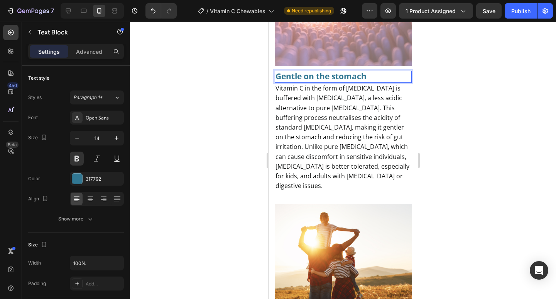
click at [371, 71] on p "Gentle on the stomach" at bounding box center [343, 76] width 136 height 10
drag, startPoint x: 366, startPoint y: 53, endPoint x: 274, endPoint y: 51, distance: 91.5
click at [275, 71] on div "Gentle on the stomach" at bounding box center [343, 77] width 137 height 12
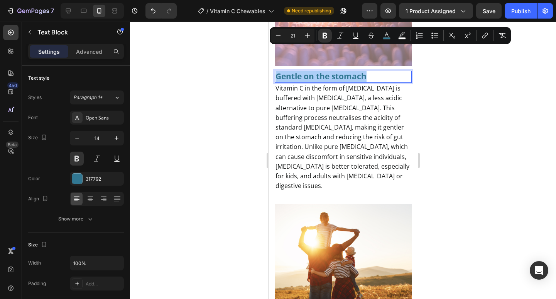
click at [297, 35] on input "21" at bounding box center [292, 35] width 15 height 9
type input "2"
type input "16"
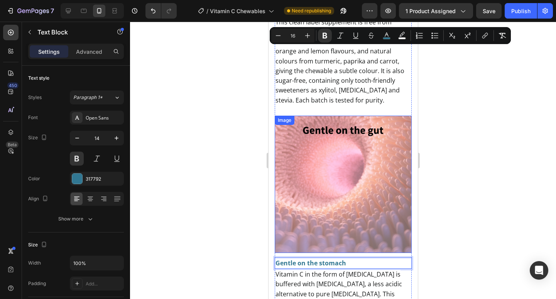
scroll to position [1647, 0]
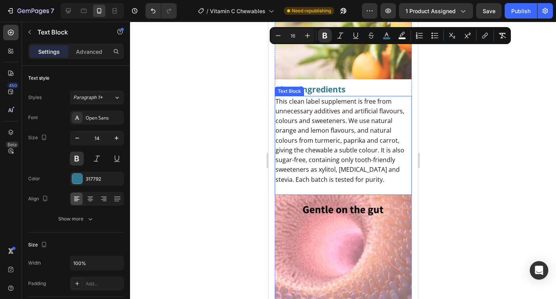
click at [348, 85] on p "Clean ingredients" at bounding box center [343, 90] width 136 height 10
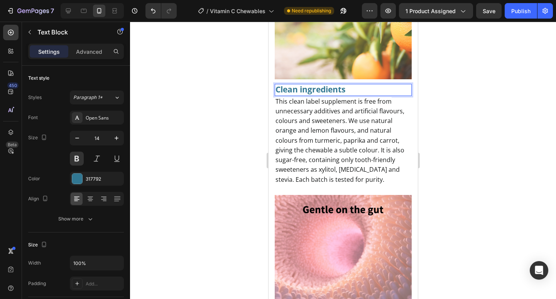
click at [348, 85] on p "Clean ingredients" at bounding box center [343, 90] width 136 height 10
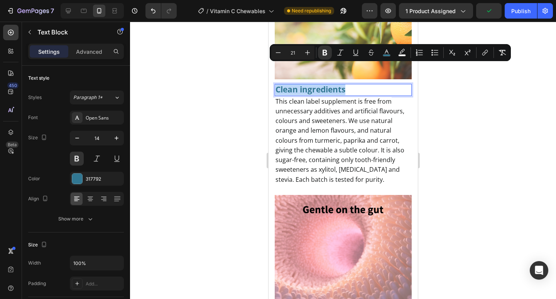
drag, startPoint x: 343, startPoint y: 72, endPoint x: 287, endPoint y: 65, distance: 56.4
click at [276, 85] on p "Clean ingredients" at bounding box center [343, 90] width 136 height 10
click at [295, 54] on input "21" at bounding box center [292, 52] width 15 height 9
type input "2"
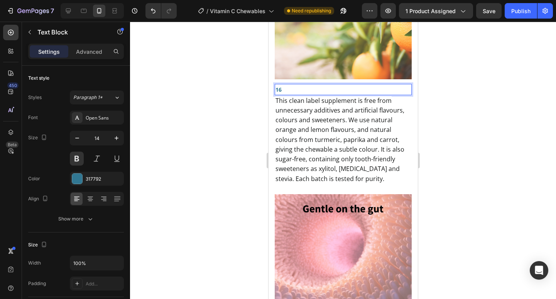
click at [485, 129] on div at bounding box center [343, 160] width 426 height 277
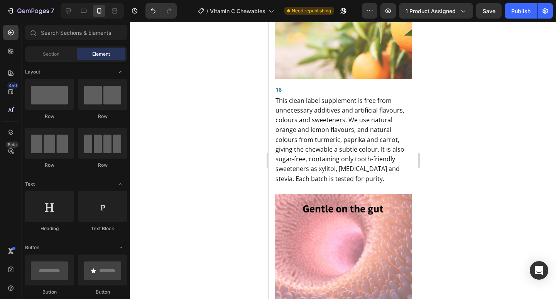
click at [488, 141] on div at bounding box center [343, 160] width 426 height 277
click at [154, 10] on icon "Undo/Redo" at bounding box center [153, 11] width 8 height 8
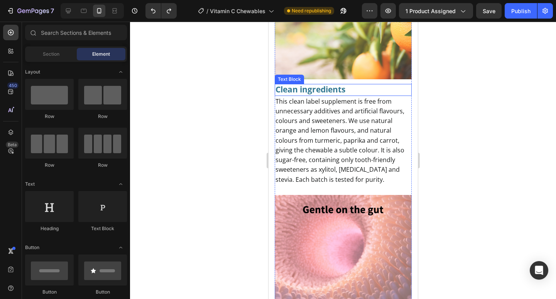
click at [358, 85] on p "Clean ingredients" at bounding box center [343, 90] width 136 height 10
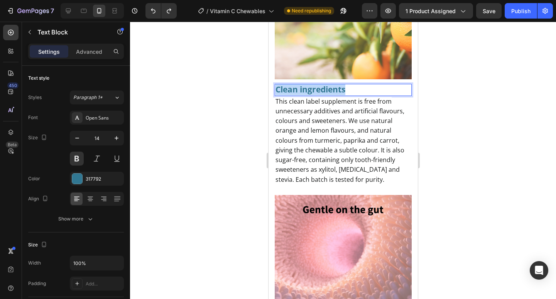
drag, startPoint x: 349, startPoint y: 70, endPoint x: 275, endPoint y: 71, distance: 73.8
click at [275, 84] on div "Clean ingredients" at bounding box center [343, 90] width 137 height 12
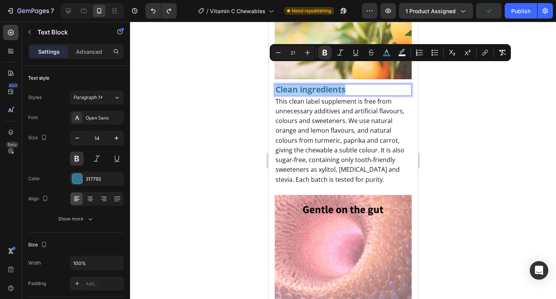
click at [298, 52] on input "21" at bounding box center [292, 52] width 15 height 9
type input "2"
type input "16"
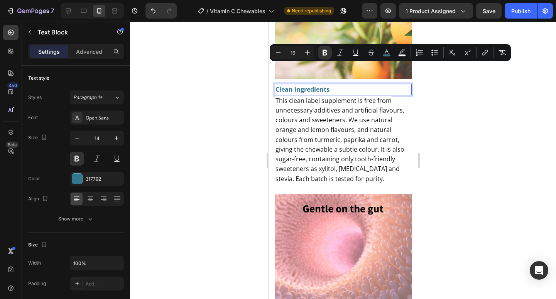
drag, startPoint x: 451, startPoint y: 121, endPoint x: 420, endPoint y: 125, distance: 31.5
click at [451, 121] on div at bounding box center [343, 160] width 426 height 277
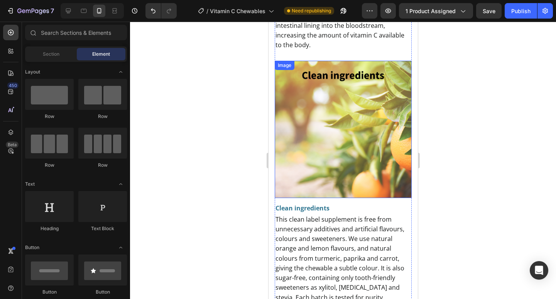
scroll to position [1408, 0]
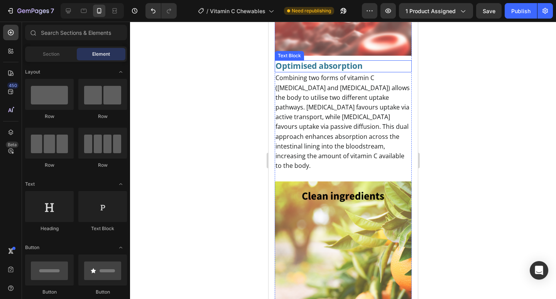
click at [367, 61] on p "Optimised absorption" at bounding box center [343, 66] width 136 height 10
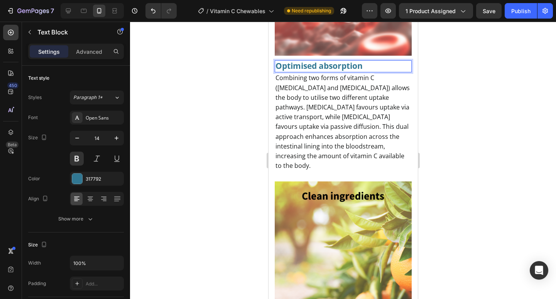
click at [366, 61] on p "Optimised absorption" at bounding box center [343, 66] width 136 height 10
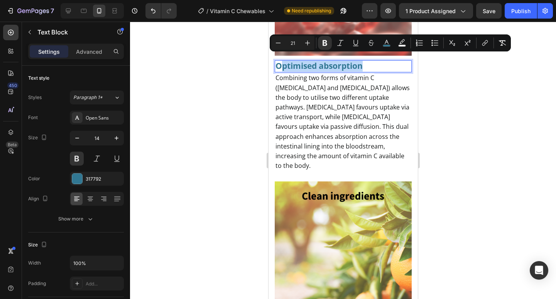
drag, startPoint x: 367, startPoint y: 60, endPoint x: 279, endPoint y: 61, distance: 88.1
click at [279, 61] on p "Optimised absorption" at bounding box center [343, 66] width 136 height 10
click at [377, 61] on p "Optimised absorption" at bounding box center [343, 66] width 136 height 10
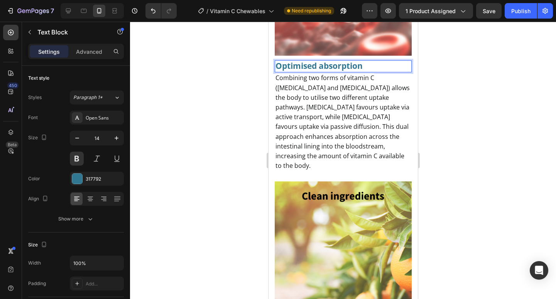
click at [375, 61] on p "Optimised absorption" at bounding box center [343, 66] width 136 height 10
drag, startPoint x: 359, startPoint y: 63, endPoint x: 278, endPoint y: 55, distance: 81.1
click at [276, 61] on p "Optimised absorption" at bounding box center [343, 66] width 136 height 10
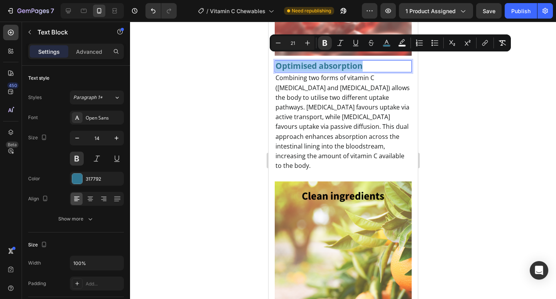
click at [296, 44] on input "21" at bounding box center [292, 42] width 15 height 9
type input "2"
type input "16"
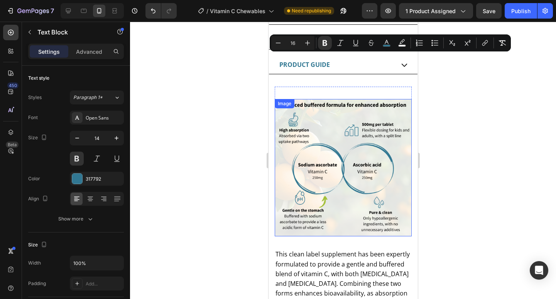
scroll to position [933, 0]
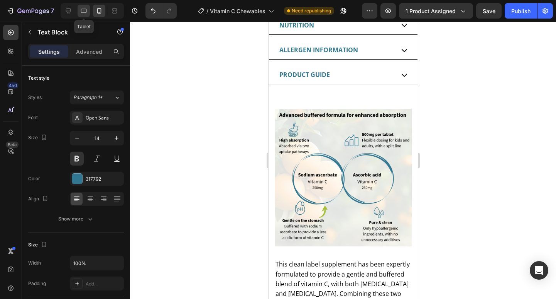
click at [82, 12] on icon at bounding box center [84, 11] width 8 height 8
type input "16"
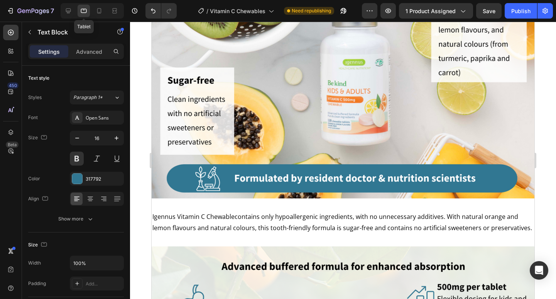
scroll to position [786, 0]
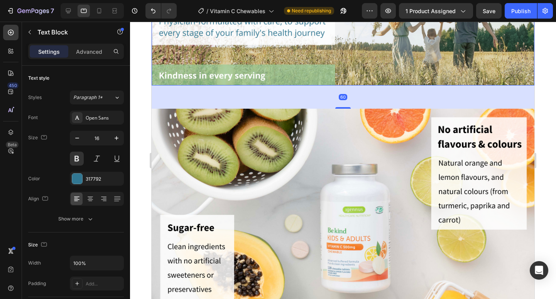
click at [343, 55] on img at bounding box center [343, 26] width 383 height 119
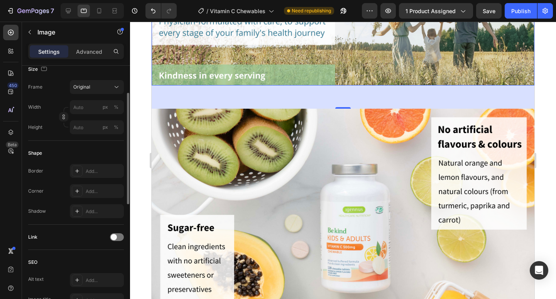
scroll to position [113, 0]
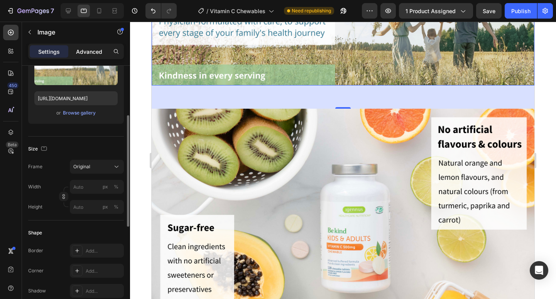
click at [92, 50] on p "Advanced" at bounding box center [89, 51] width 26 height 8
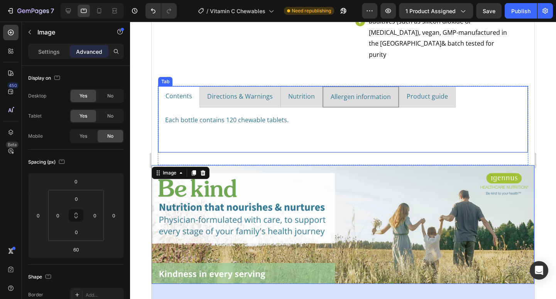
scroll to position [716, 0]
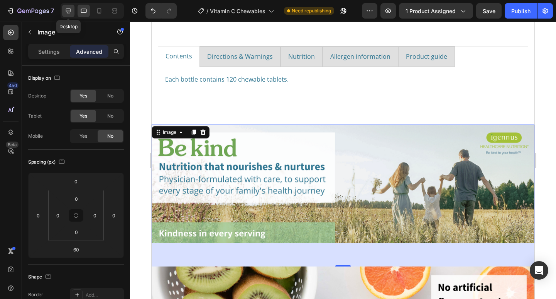
click at [68, 9] on icon at bounding box center [68, 11] width 8 height 8
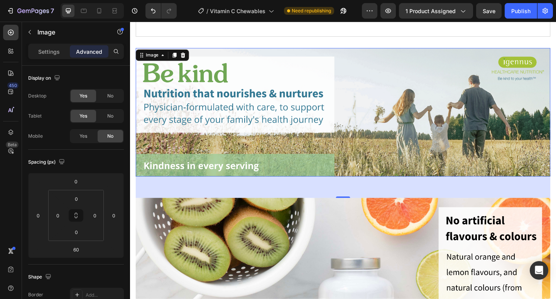
scroll to position [736, 0]
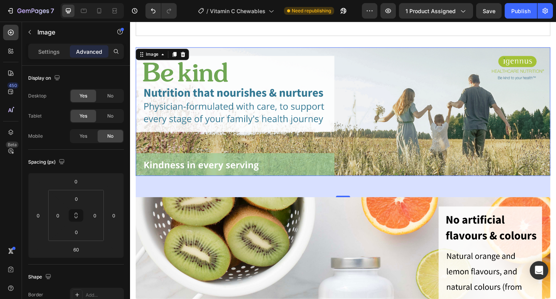
click at [414, 133] on img at bounding box center [361, 118] width 451 height 139
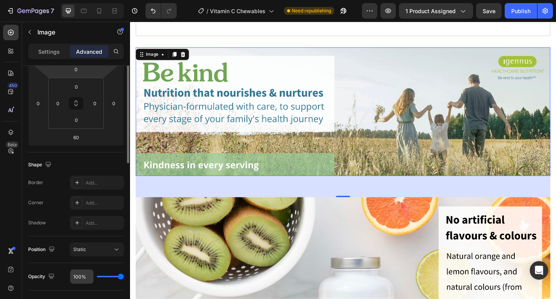
scroll to position [0, 0]
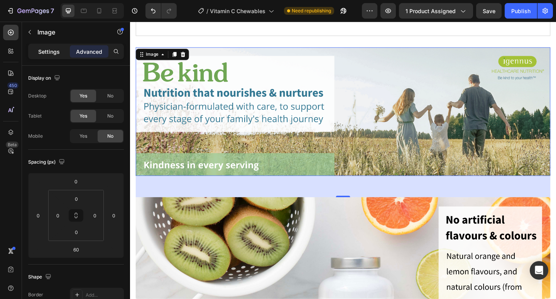
click at [48, 56] on div "Settings" at bounding box center [49, 51] width 39 height 12
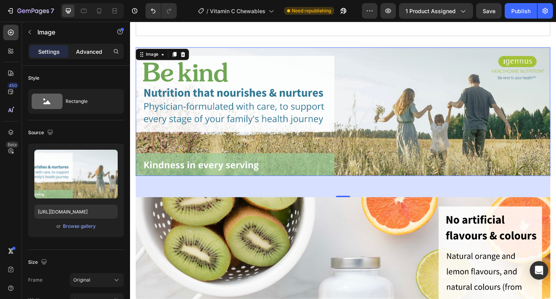
click at [78, 53] on p "Advanced" at bounding box center [89, 51] width 26 height 8
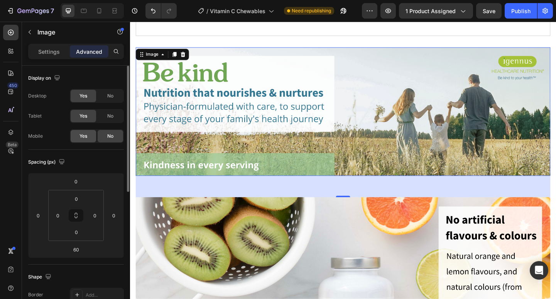
click at [79, 139] on div "Yes" at bounding box center [83, 136] width 25 height 12
click at [99, 12] on icon at bounding box center [99, 12] width 2 height 1
type input "40"
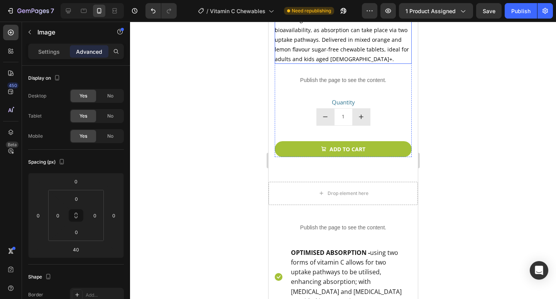
scroll to position [409, 0]
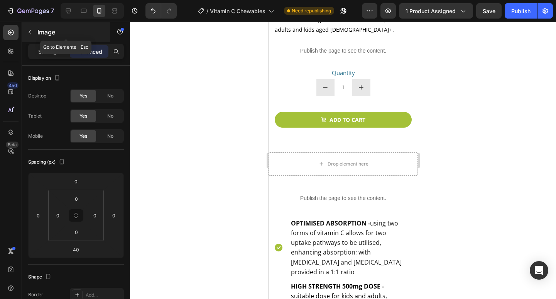
click at [31, 32] on icon "button" at bounding box center [30, 32] width 6 height 6
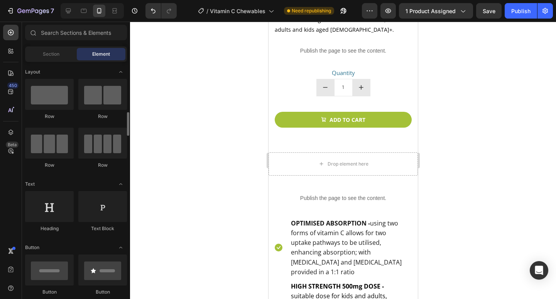
scroll to position [125, 0]
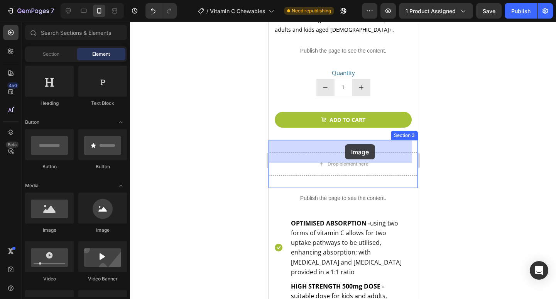
drag, startPoint x: 324, startPoint y: 234, endPoint x: 345, endPoint y: 144, distance: 91.9
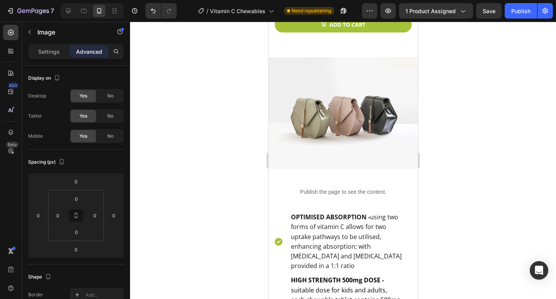
scroll to position [514, 0]
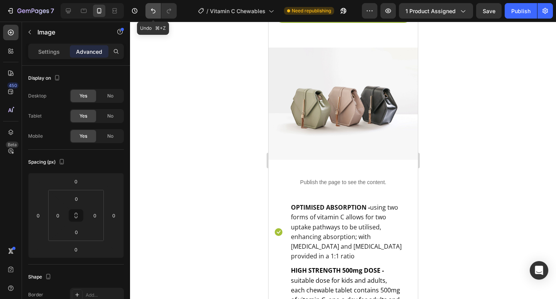
click at [153, 11] on icon "Undo/Redo" at bounding box center [153, 11] width 8 height 8
click at [151, 10] on icon "Undo/Redo" at bounding box center [153, 11] width 8 height 8
click at [68, 10] on icon at bounding box center [68, 11] width 8 height 8
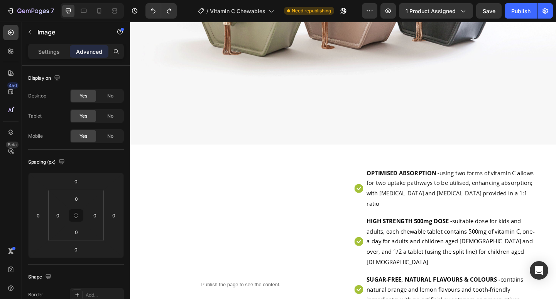
scroll to position [428, 0]
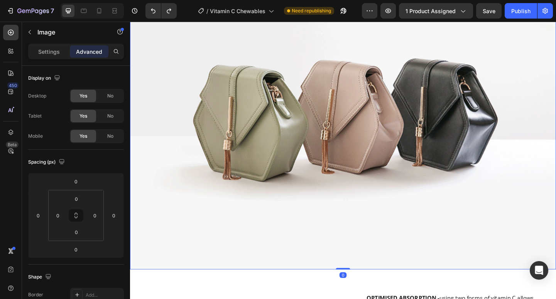
click at [266, 125] on img at bounding box center [361, 116] width 463 height 348
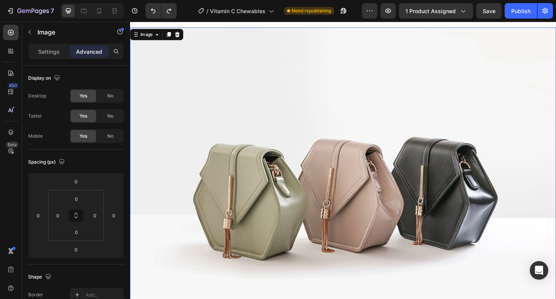
scroll to position [327, 0]
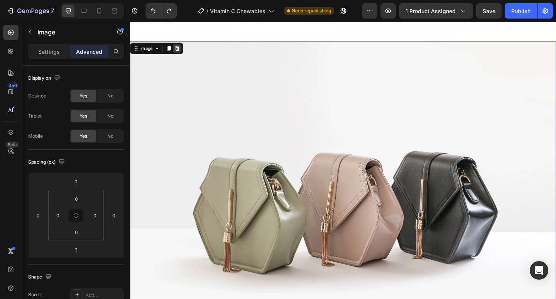
click at [182, 52] on icon at bounding box center [181, 50] width 5 height 5
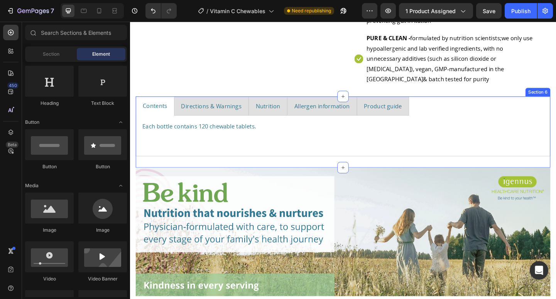
scroll to position [608, 0]
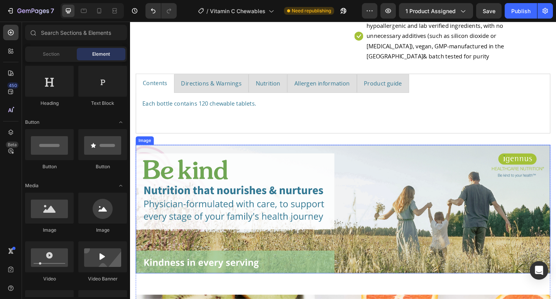
click at [233, 155] on img at bounding box center [361, 224] width 451 height 139
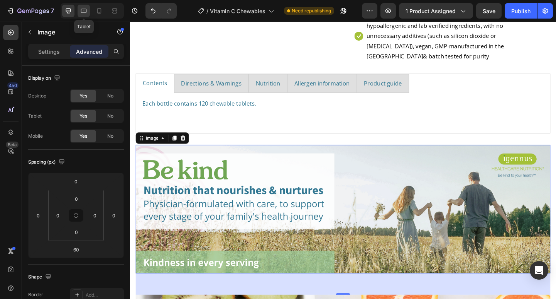
click at [86, 12] on icon at bounding box center [84, 11] width 6 height 4
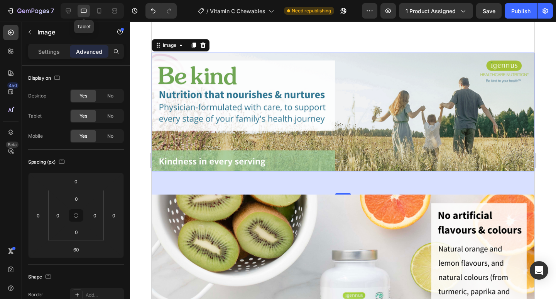
scroll to position [769, 0]
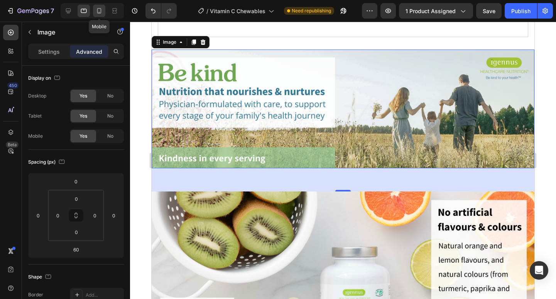
click at [101, 12] on icon at bounding box center [99, 10] width 4 height 5
type input "40"
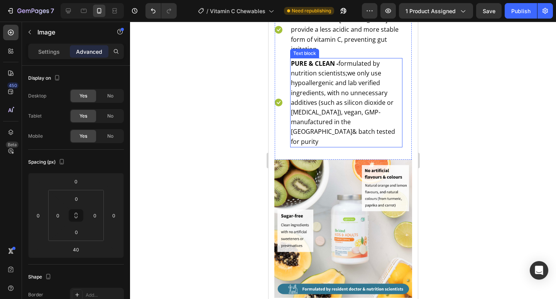
scroll to position [716, 0]
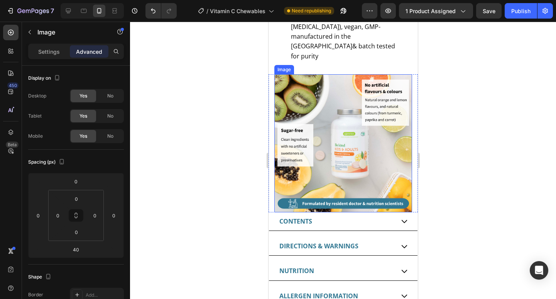
click at [308, 152] on img at bounding box center [343, 143] width 138 height 138
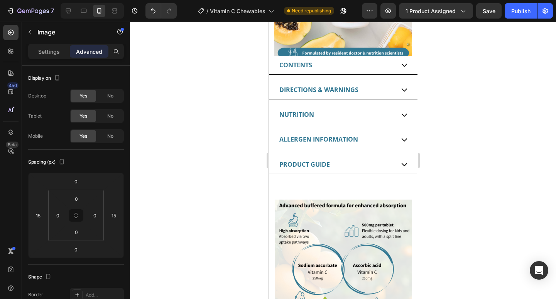
scroll to position [779, 0]
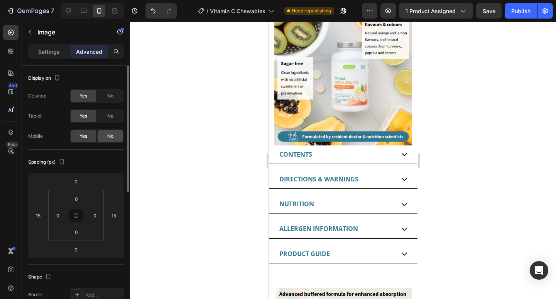
click at [110, 136] on span "No" at bounding box center [110, 135] width 6 height 7
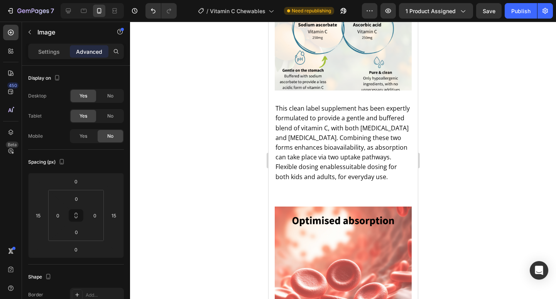
scroll to position [1218, 0]
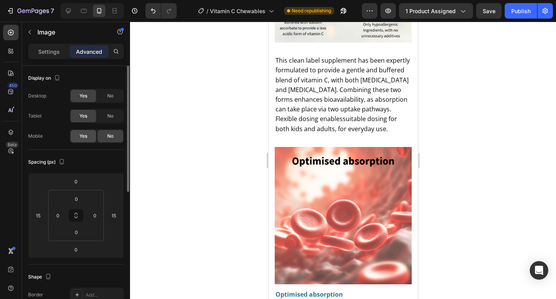
click at [87, 138] on span "Yes" at bounding box center [84, 135] width 8 height 7
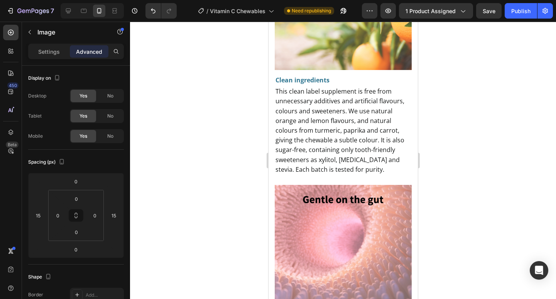
scroll to position [1746, 0]
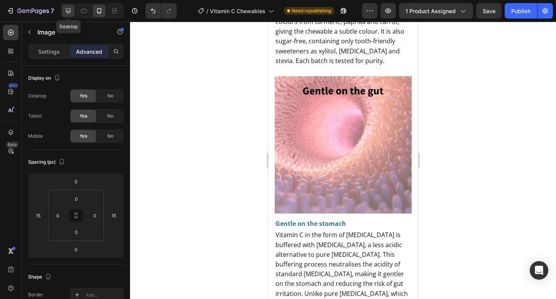
click at [70, 11] on icon at bounding box center [68, 10] width 5 height 5
type input "0"
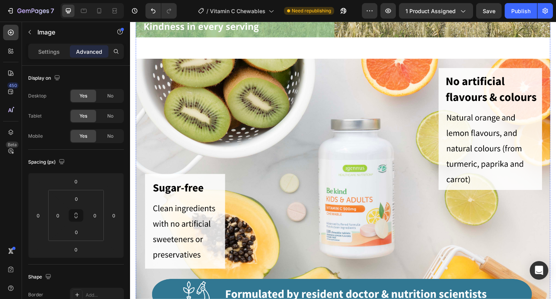
scroll to position [924, 0]
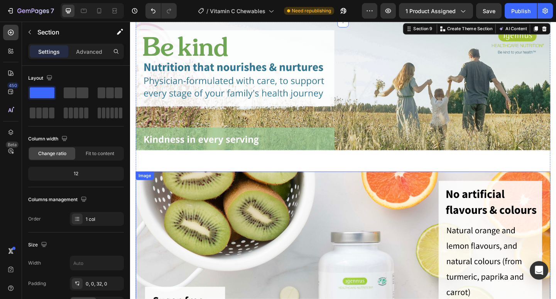
scroll to position [702, 0]
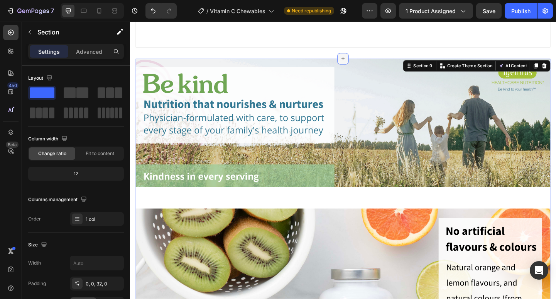
click at [360, 60] on icon at bounding box center [361, 61] width 3 height 3
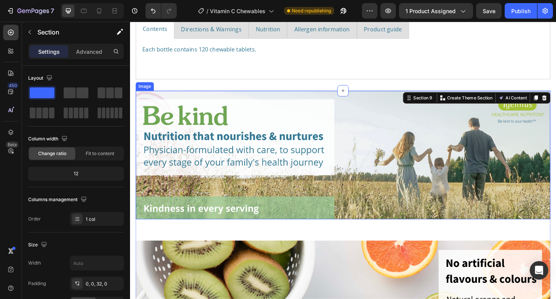
scroll to position [617, 0]
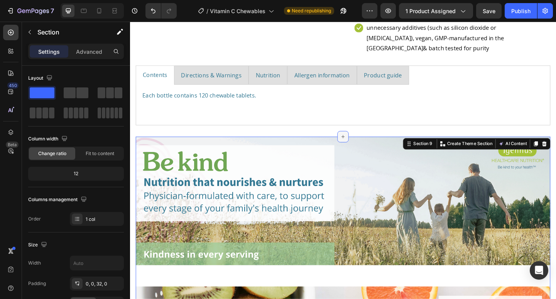
click at [359, 143] on icon at bounding box center [362, 146] width 6 height 6
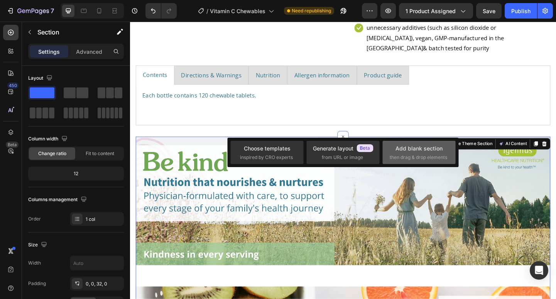
click at [404, 154] on span "then drag & drop elements" at bounding box center [419, 157] width 58 height 7
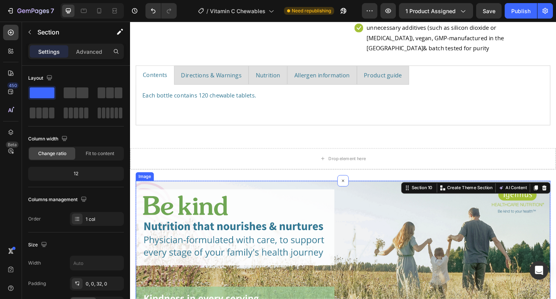
click at [239, 244] on img at bounding box center [361, 263] width 451 height 139
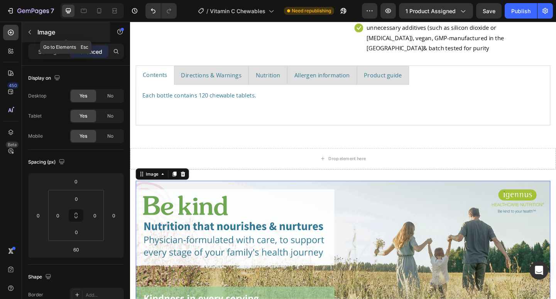
click at [31, 32] on icon "button" at bounding box center [30, 32] width 6 height 6
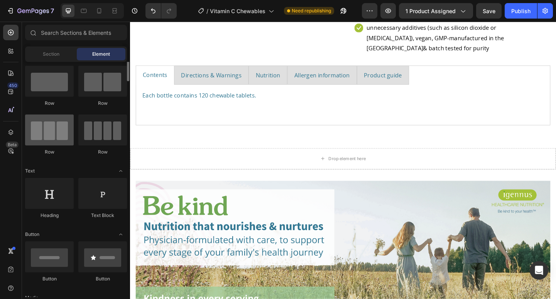
scroll to position [0, 0]
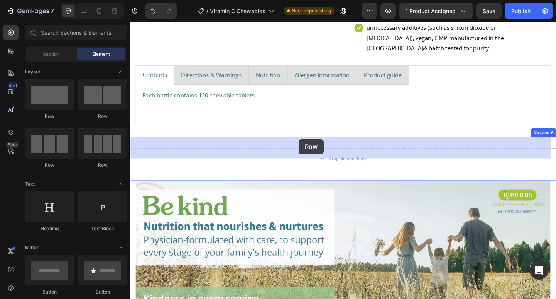
drag, startPoint x: 200, startPoint y: 127, endPoint x: 314, endPoint y: 149, distance: 115.3
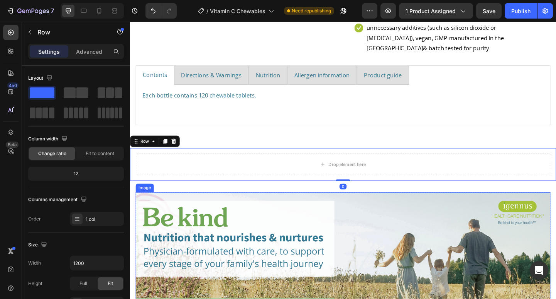
click at [287, 234] on img at bounding box center [361, 276] width 451 height 139
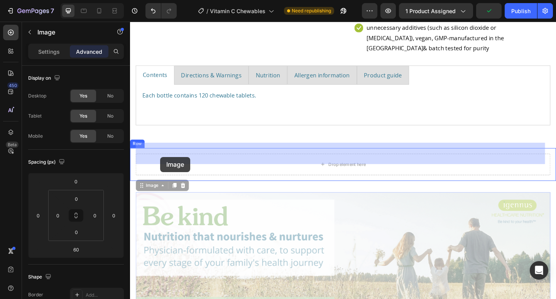
drag, startPoint x: 141, startPoint y: 188, endPoint x: 163, endPoint y: 168, distance: 29.5
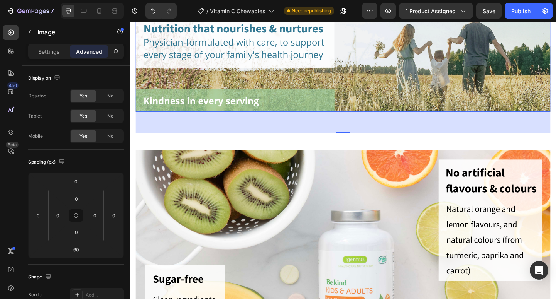
scroll to position [844, 0]
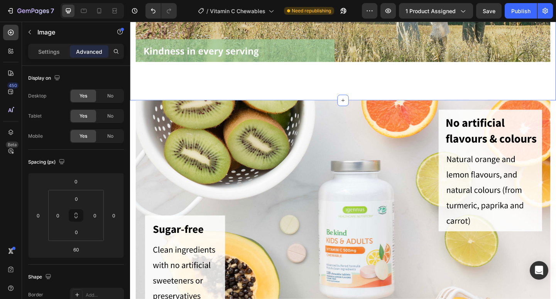
click at [269, 94] on div "Image Row Section 9 Create Theme Section AI Content Write with GemAI What would…" at bounding box center [361, 7] width 463 height 200
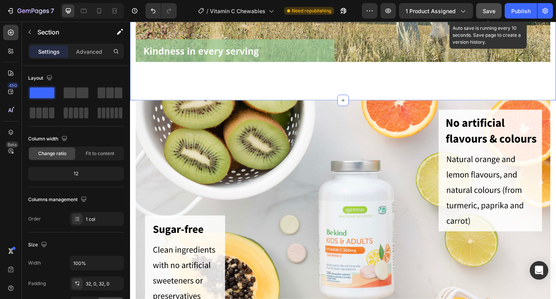
click at [490, 8] on span "Save" at bounding box center [489, 11] width 13 height 7
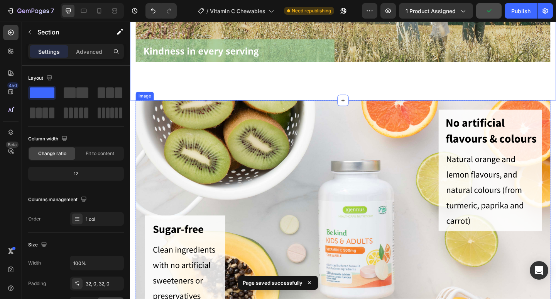
scroll to position [709, 0]
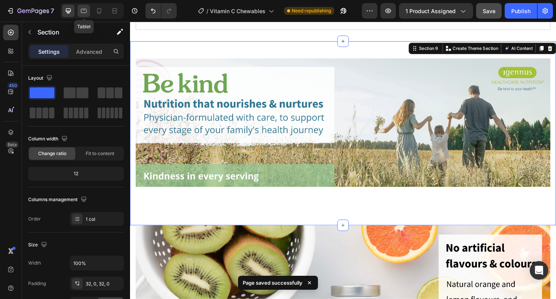
click at [82, 10] on icon at bounding box center [84, 11] width 8 height 8
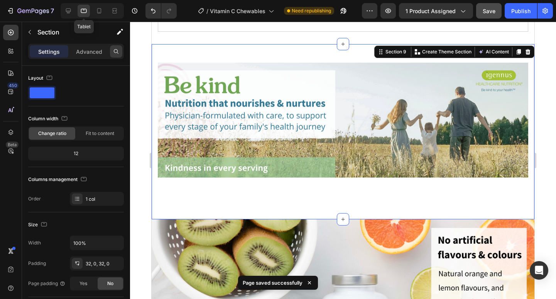
scroll to position [704, 0]
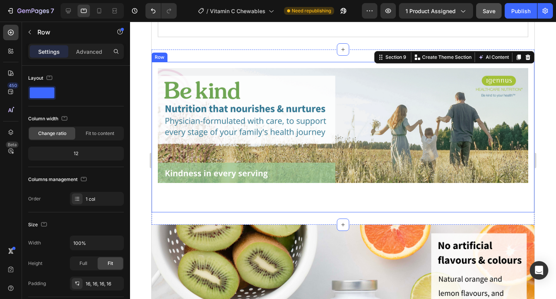
click at [339, 198] on div "Image" at bounding box center [343, 137] width 371 height 138
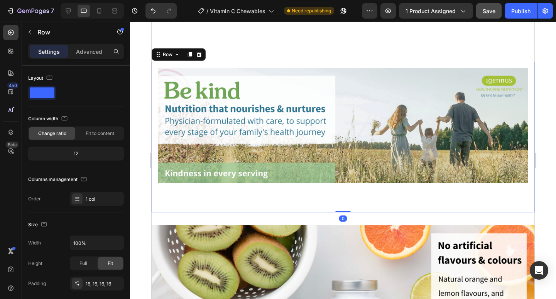
drag, startPoint x: 346, startPoint y: 207, endPoint x: 346, endPoint y: 202, distance: 5.4
click at [346, 202] on div "Image Row 0" at bounding box center [343, 137] width 383 height 150
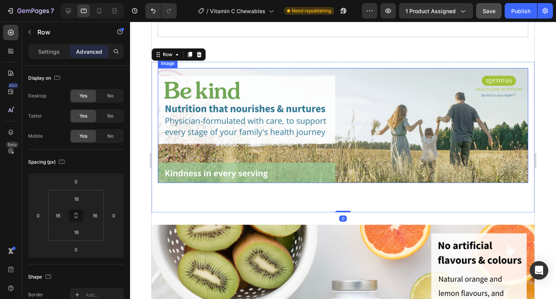
click at [339, 173] on img at bounding box center [343, 125] width 371 height 115
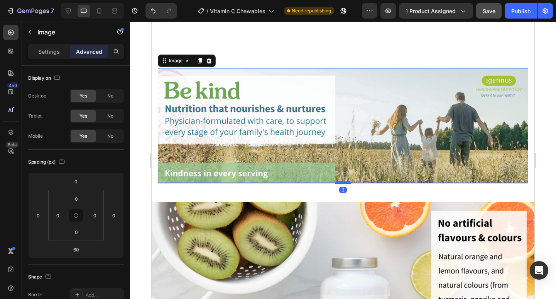
drag, startPoint x: 345, startPoint y: 202, endPoint x: 344, endPoint y: 180, distance: 22.5
click at [344, 181] on div at bounding box center [343, 182] width 15 height 2
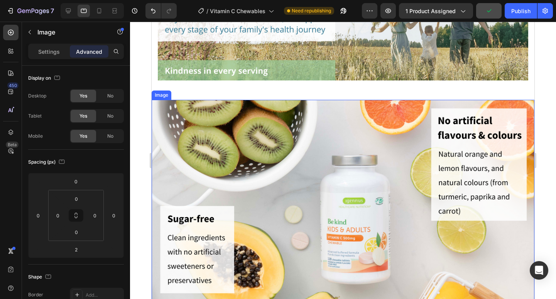
scroll to position [796, 0]
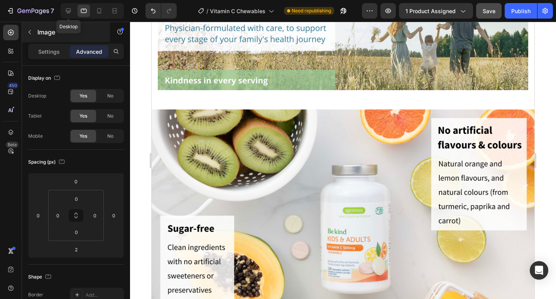
click at [70, 14] on icon at bounding box center [68, 11] width 8 height 8
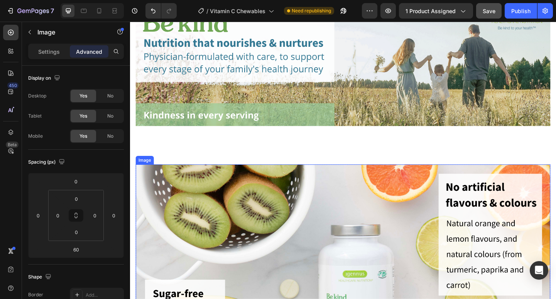
scroll to position [771, 0]
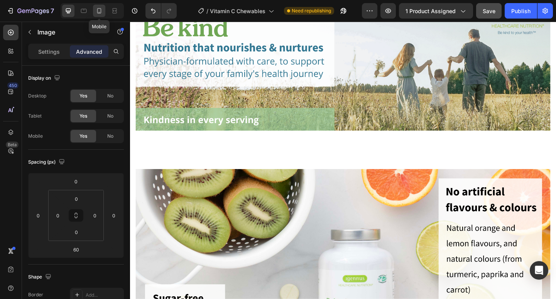
click at [101, 8] on icon at bounding box center [99, 11] width 8 height 8
type input "2"
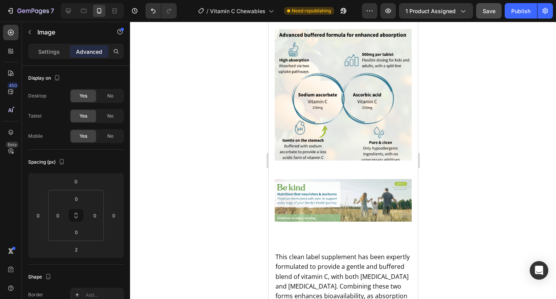
scroll to position [1066, 0]
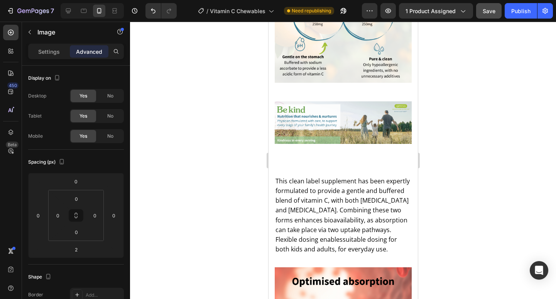
click at [325, 119] on img at bounding box center [343, 122] width 137 height 42
click at [361, 116] on img at bounding box center [343, 122] width 137 height 42
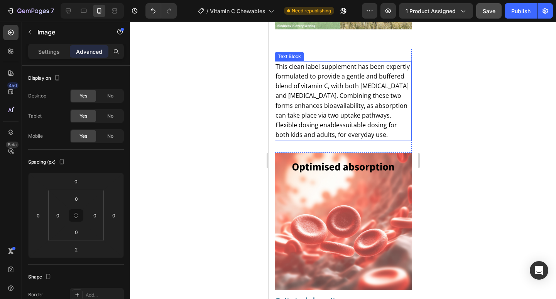
scroll to position [1044, 0]
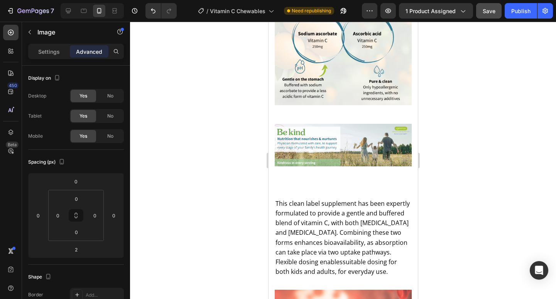
click at [338, 139] on img at bounding box center [343, 145] width 137 height 42
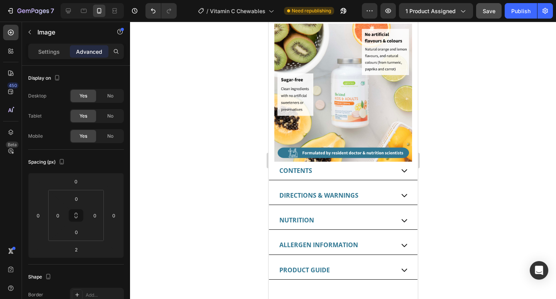
scroll to position [730, 0]
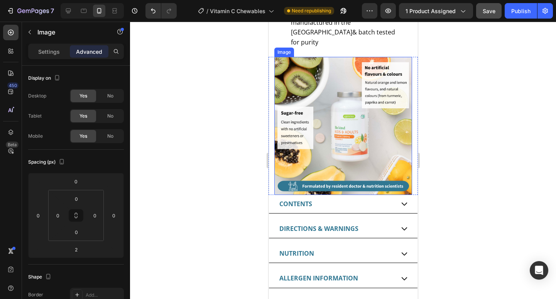
click at [323, 121] on img at bounding box center [343, 126] width 138 height 138
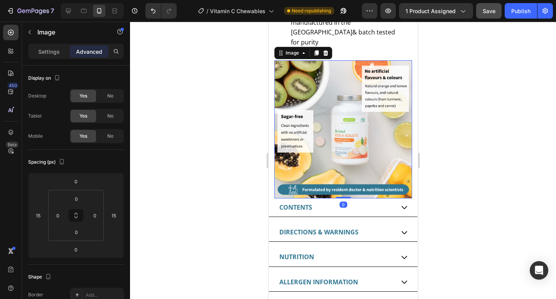
click at [323, 121] on img at bounding box center [343, 129] width 138 height 138
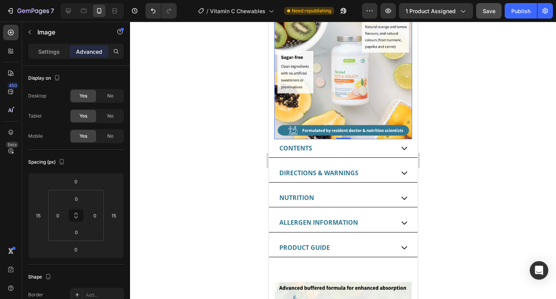
scroll to position [771, 0]
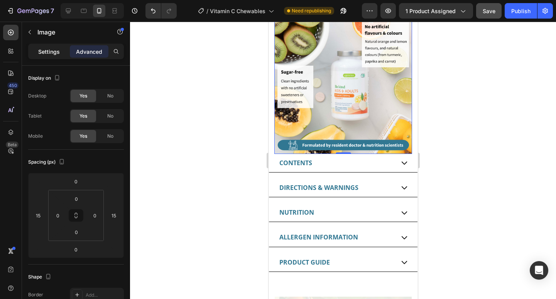
click at [52, 52] on p "Settings" at bounding box center [49, 51] width 22 height 8
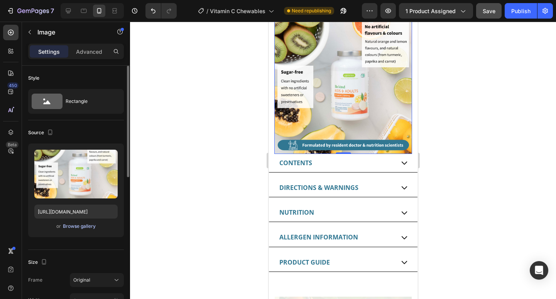
click at [78, 226] on div "Browse gallery" at bounding box center [79, 225] width 33 height 7
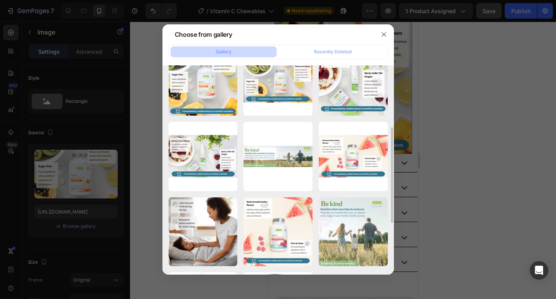
scroll to position [194, 0]
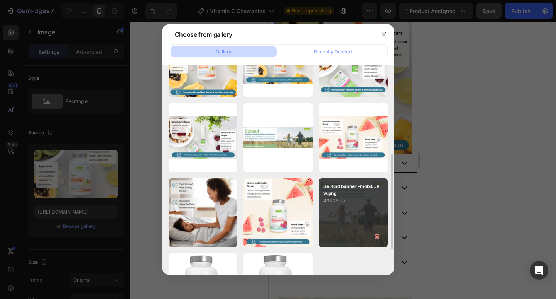
click at [358, 207] on div "Be Kind banner -mobil...ew.png 436.25 kb" at bounding box center [353, 212] width 69 height 69
type input "https://cdn.shopify.com/s/files/1/0087/7097/7888/files/gempages_491779184817865…"
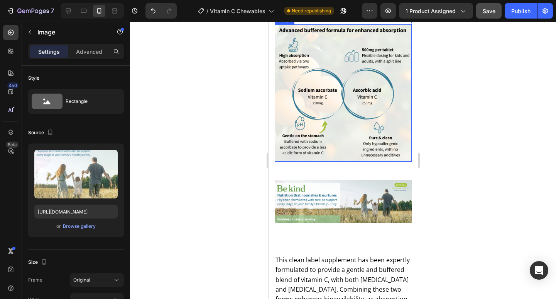
scroll to position [1077, 0]
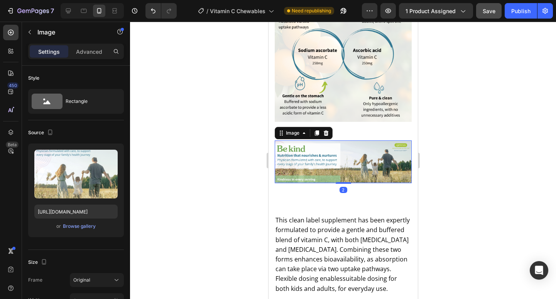
click at [334, 157] on img at bounding box center [343, 161] width 137 height 42
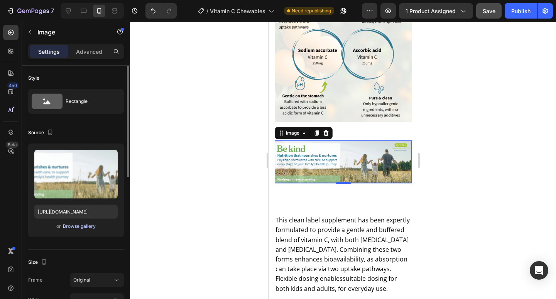
click at [76, 226] on div "Browse gallery" at bounding box center [79, 225] width 33 height 7
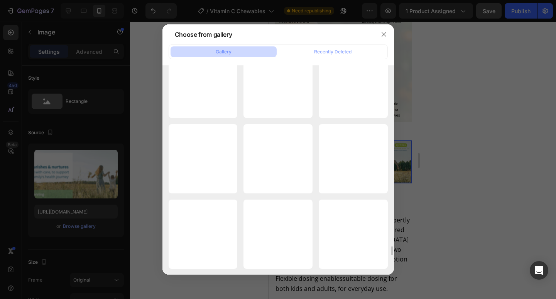
scroll to position [4420, 0]
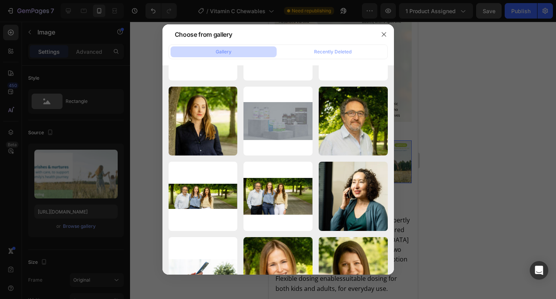
click at [469, 195] on div at bounding box center [278, 149] width 556 height 299
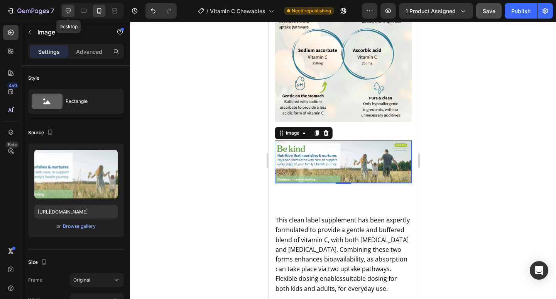
click at [68, 11] on icon at bounding box center [68, 10] width 5 height 5
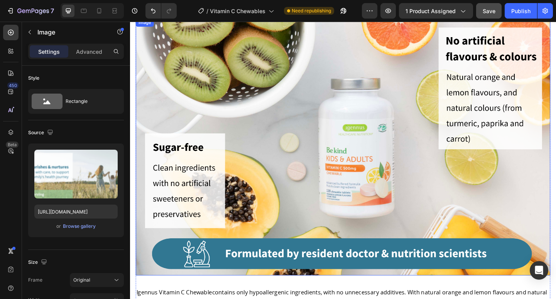
scroll to position [1141, 0]
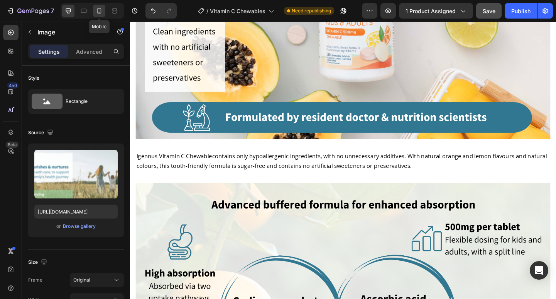
click at [99, 10] on icon at bounding box center [99, 11] width 8 height 8
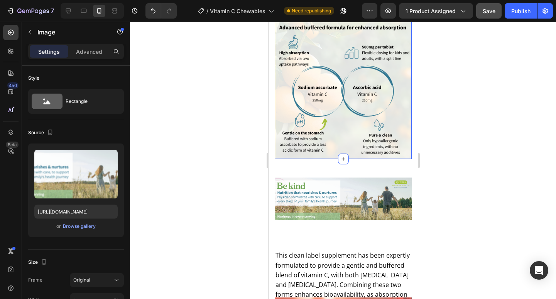
scroll to position [1179, 0]
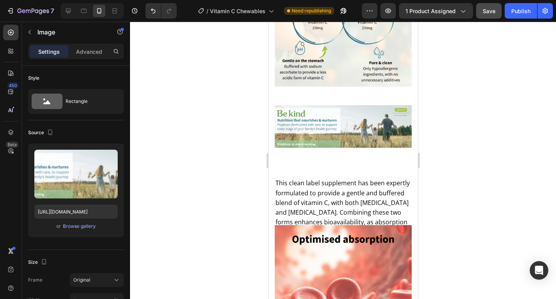
click at [314, 128] on img at bounding box center [343, 126] width 137 height 42
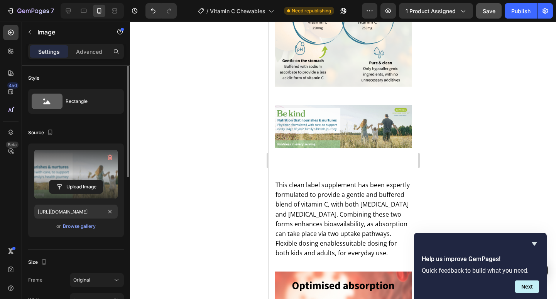
click at [72, 194] on label at bounding box center [75, 173] width 83 height 49
click at [72, 193] on input "file" at bounding box center [75, 186] width 53 height 13
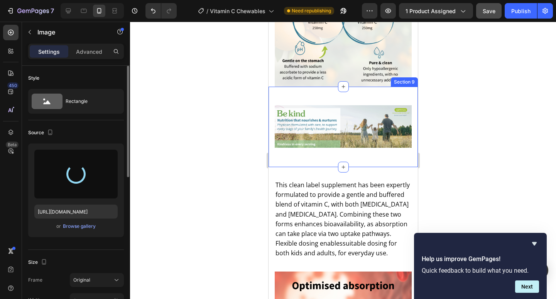
type input "https://cdn.shopify.com/s/files/1/0087/7097/7888/files/gempages_491779184817865…"
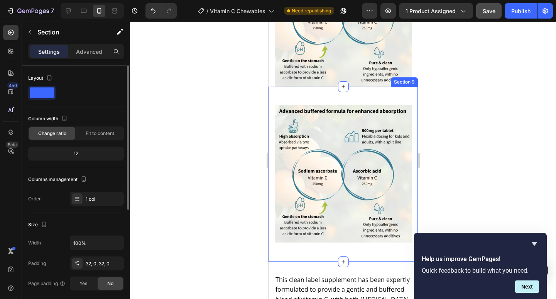
click at [336, 241] on div "Image Row Section 9" at bounding box center [342, 174] width 149 height 175
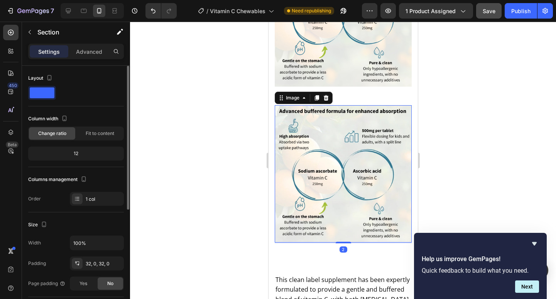
click at [305, 227] on img at bounding box center [343, 173] width 137 height 137
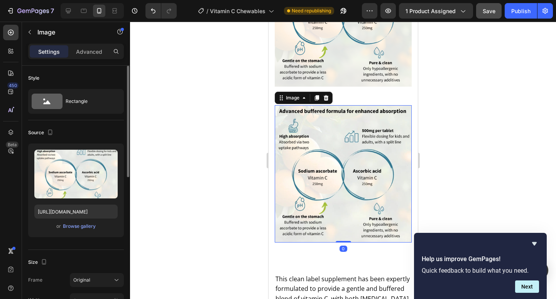
drag, startPoint x: 338, startPoint y: 231, endPoint x: 334, endPoint y: 261, distance: 30.7
click at [338, 226] on div "Image 0" at bounding box center [343, 173] width 137 height 137
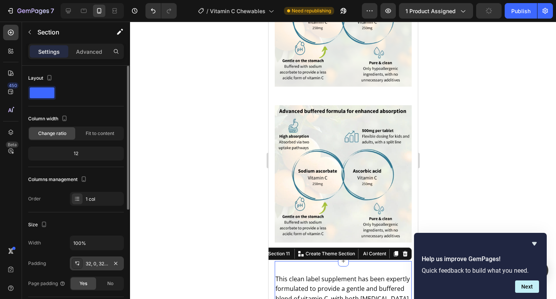
click at [101, 263] on div "32, 0, 32, 0" at bounding box center [97, 263] width 22 height 7
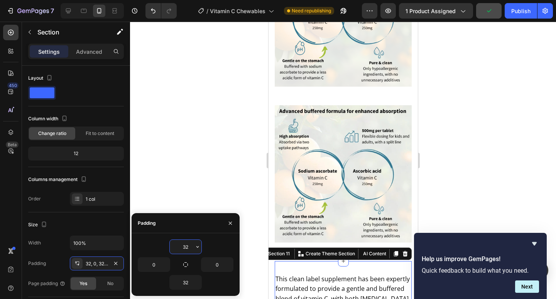
click at [190, 246] on input "32" at bounding box center [186, 246] width 32 height 14
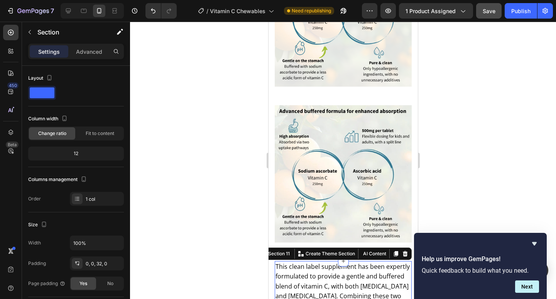
click at [225, 154] on div at bounding box center [343, 160] width 426 height 277
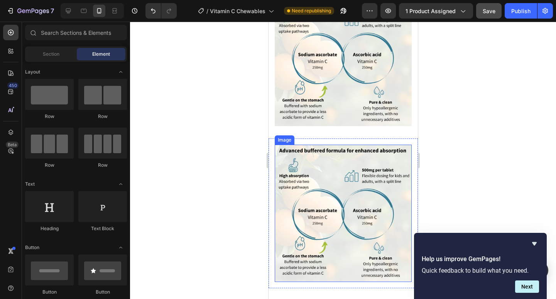
scroll to position [1063, 0]
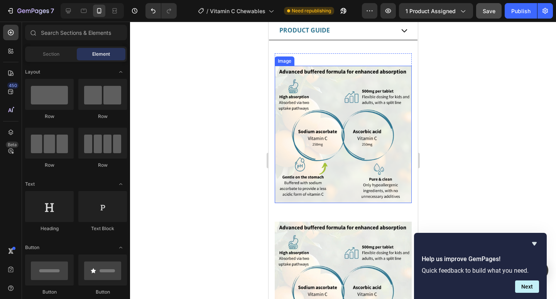
click at [325, 124] on img at bounding box center [343, 134] width 137 height 137
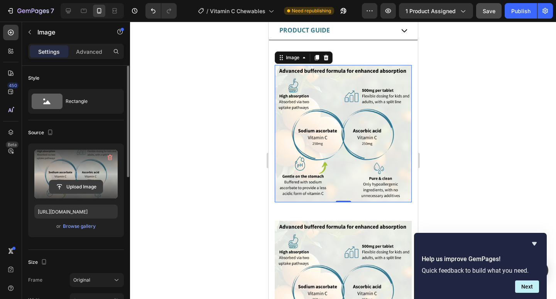
click at [83, 185] on input "file" at bounding box center [75, 186] width 53 height 13
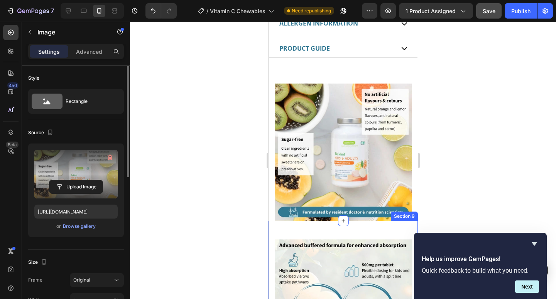
scroll to position [831, 0]
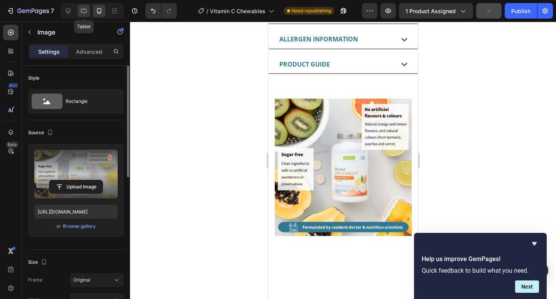
click at [85, 10] on icon at bounding box center [84, 11] width 8 height 8
type input "https://ucarecdn.com/ee6d5074-1640-4cc7-8933-47c8589c3dee/-/format/auto/"
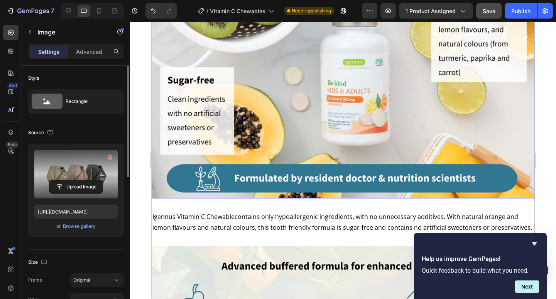
scroll to position [1164, 0]
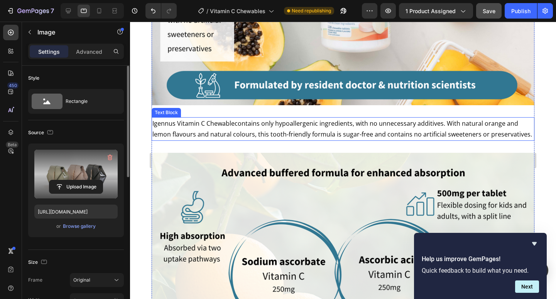
click at [231, 127] on span "contains only hypoallergenic ingredients, with no unnecessary additives. With n…" at bounding box center [343, 129] width 380 height 20
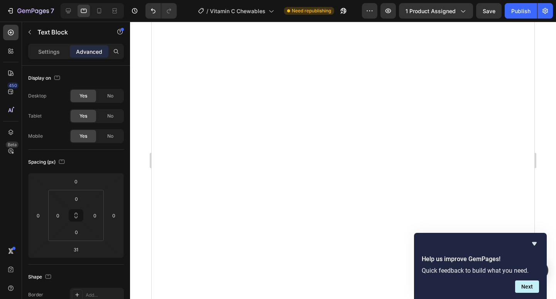
scroll to position [1428, 0]
click at [102, 12] on icon at bounding box center [99, 11] width 8 height 8
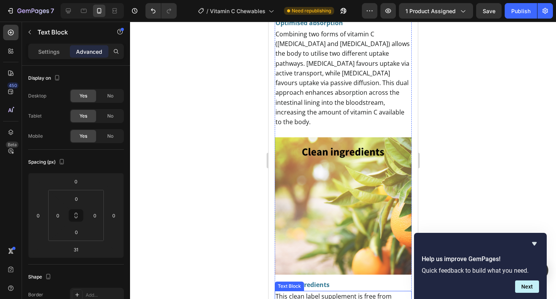
scroll to position [1341, 0]
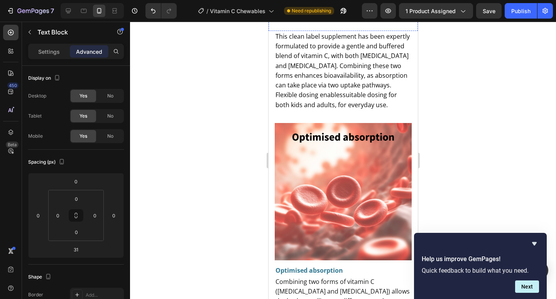
click at [340, 19] on div "Image Row" at bounding box center [342, 12] width 149 height 12
click at [358, 31] on div "Image Row 0 Section 9" at bounding box center [342, 12] width 149 height 37
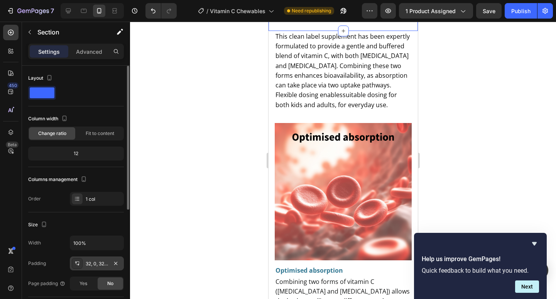
click at [95, 264] on div "32, 0, 32, 0" at bounding box center [97, 263] width 22 height 7
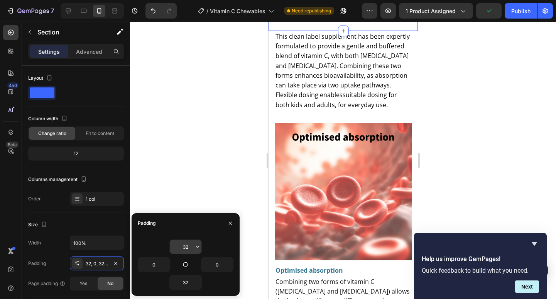
click at [190, 246] on input "32" at bounding box center [186, 246] width 32 height 14
type input "0"
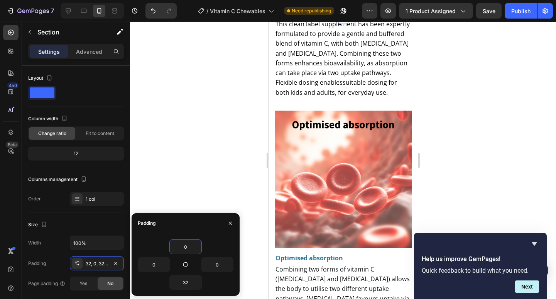
click at [332, 6] on div "Image Row" at bounding box center [342, 0] width 149 height 12
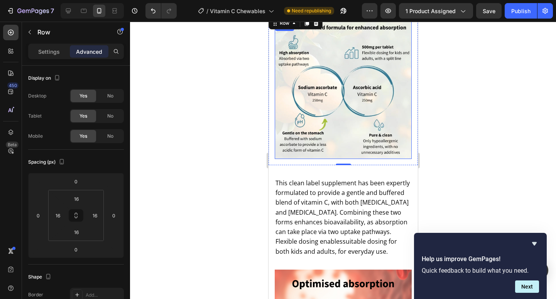
scroll to position [1314, 0]
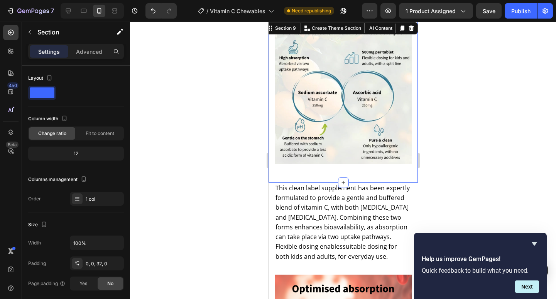
click at [313, 171] on div "Image Row Section 9 Create Theme Section AI Content Write with GemAI What would…" at bounding box center [342, 101] width 149 height 162
click at [100, 263] on div "0, 0, 32, 0" at bounding box center [97, 263] width 22 height 7
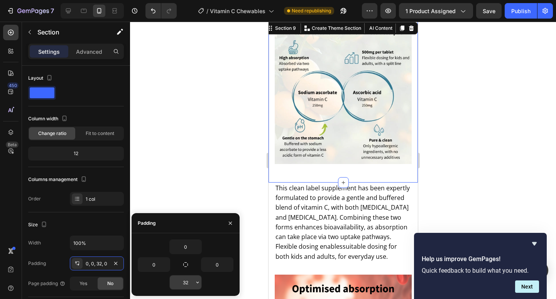
click at [190, 283] on input "32" at bounding box center [186, 282] width 32 height 14
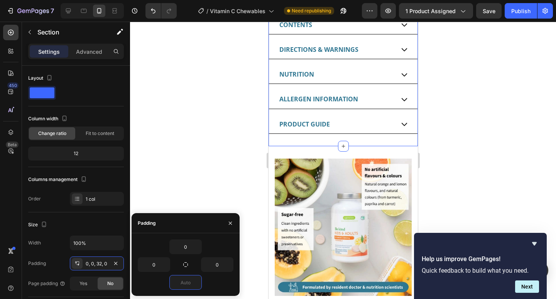
scroll to position [771, 0]
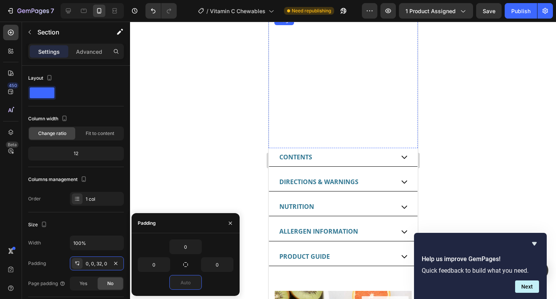
click at [344, 16] on img at bounding box center [343, 16] width 138 height 0
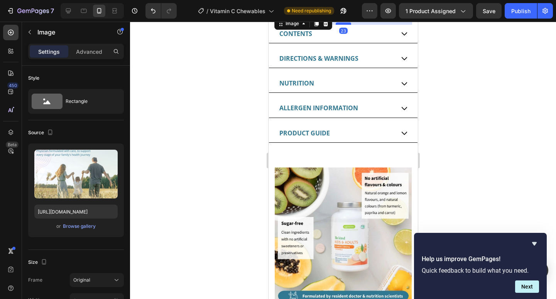
drag, startPoint x: 343, startPoint y: 147, endPoint x: 341, endPoint y: 156, distance: 9.0
click at [341, 25] on div at bounding box center [343, 23] width 15 height 2
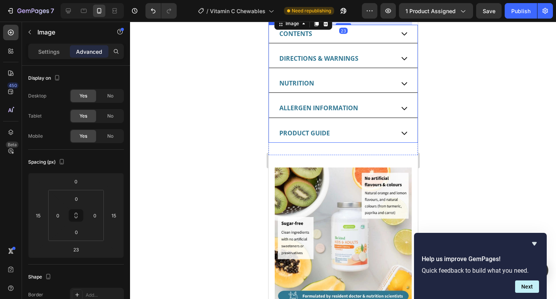
click at [214, 163] on div at bounding box center [343, 160] width 426 height 277
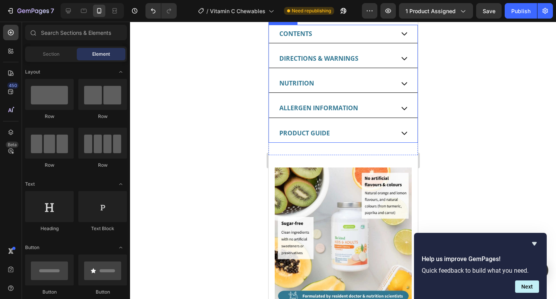
click at [214, 163] on div at bounding box center [343, 160] width 426 height 277
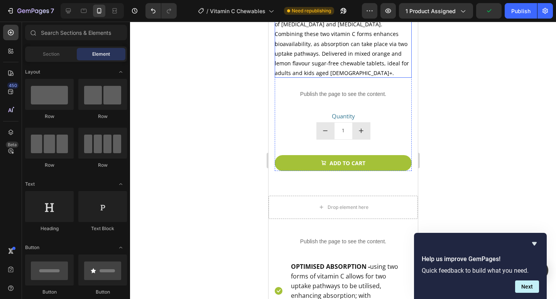
scroll to position [233, 0]
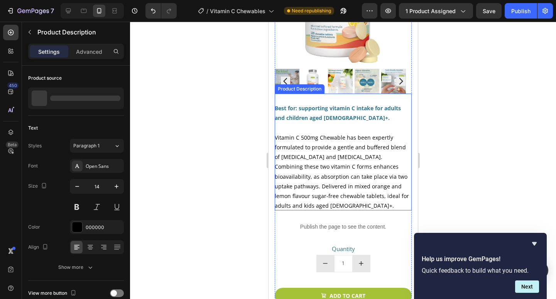
click at [322, 147] on span "Vitamin C 500mg Chewable has been expertly formulated to provide a gentle and b…" at bounding box center [342, 171] width 134 height 75
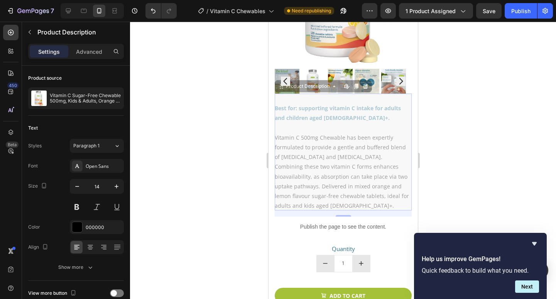
drag, startPoint x: 324, startPoint y: 145, endPoint x: 315, endPoint y: 144, distance: 8.9
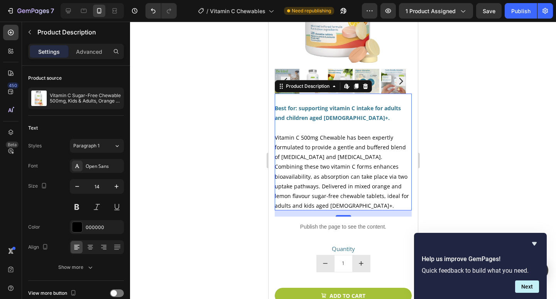
click at [316, 144] on span "Vitamin C 500mg Chewable has been expertly formulated to provide a gentle and b…" at bounding box center [342, 171] width 134 height 75
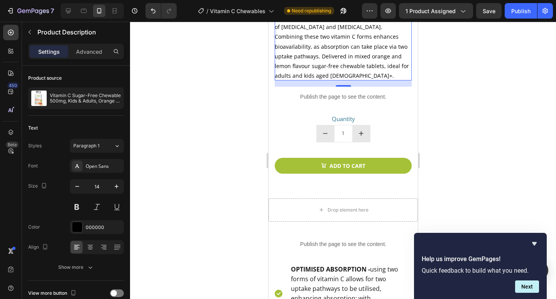
scroll to position [496, 0]
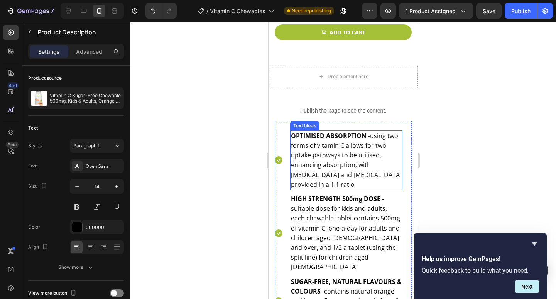
click at [361, 146] on span "OPTIMISED ABSORPTION - using two forms of vitamin C allows for two uptake pathw…" at bounding box center [346, 159] width 111 height 57
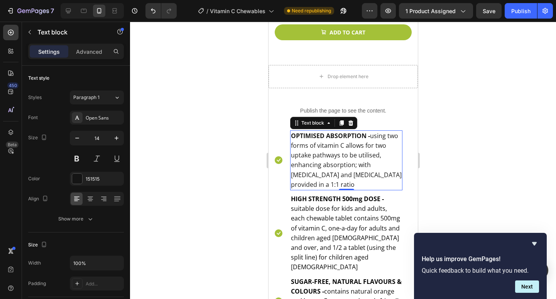
click at [341, 159] on span "OPTIMISED ABSORPTION - using two forms of vitamin C allows for two uptake pathw…" at bounding box center [346, 159] width 111 height 57
drag, startPoint x: 334, startPoint y: 153, endPoint x: 326, endPoint y: 153, distance: 8.1
click at [327, 152] on span "OPTIMISED ABSORPTION - using two forms of vitamin C allows for two uptake pathw…" at bounding box center [346, 159] width 111 height 57
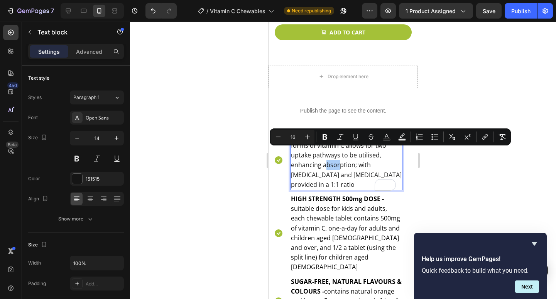
click at [240, 187] on div at bounding box center [343, 160] width 426 height 277
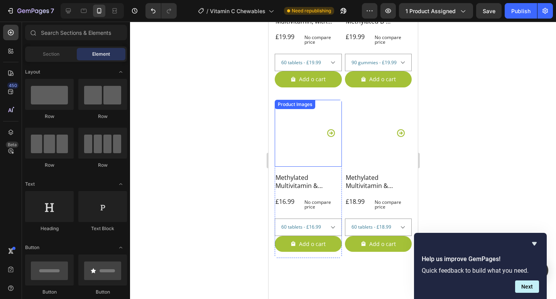
scroll to position [3416, 0]
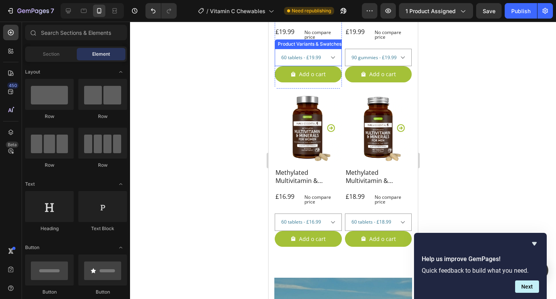
click at [332, 62] on select "60 tablets - £19.99" at bounding box center [308, 57] width 67 height 17
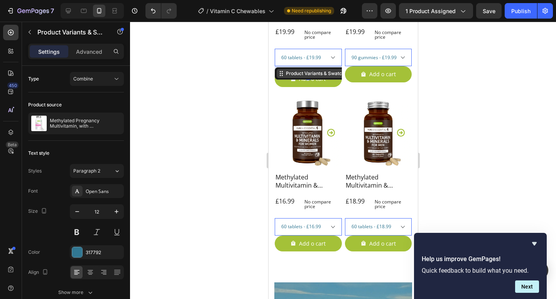
drag, startPoint x: 305, startPoint y: 62, endPoint x: 305, endPoint y: 67, distance: 4.6
click at [305, 66] on div "60 tablets - £19.99 Product Variants & Swatches 12" at bounding box center [308, 57] width 67 height 17
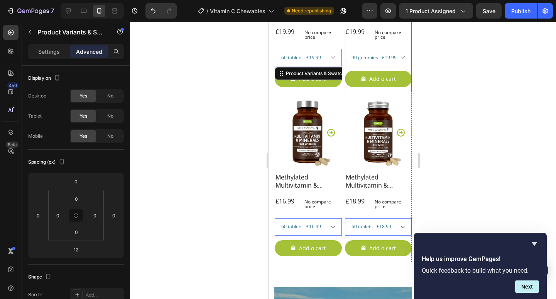
click at [449, 80] on div at bounding box center [343, 160] width 426 height 277
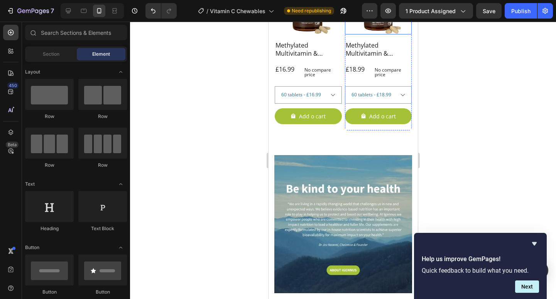
scroll to position [3533, 0]
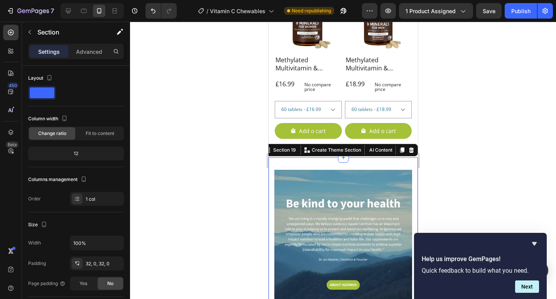
click at [363, 157] on div "Image Section 19 Create Theme Section AI Content Write with GemAI What would yo…" at bounding box center [342, 238] width 149 height 163
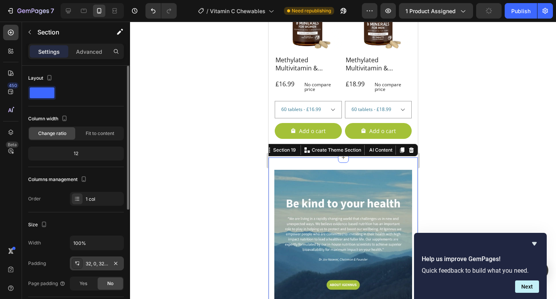
drag, startPoint x: 95, startPoint y: 260, endPoint x: 98, endPoint y: 258, distance: 4.0
click at [95, 260] on div "32, 0, 32, 0" at bounding box center [97, 263] width 22 height 7
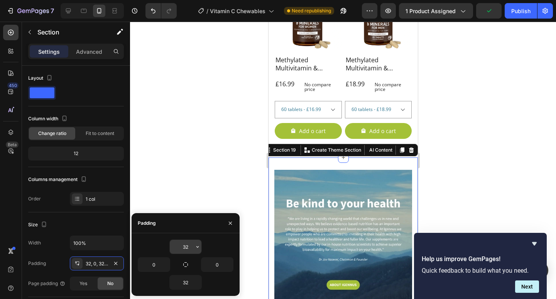
click at [190, 246] on input "32" at bounding box center [186, 246] width 32 height 14
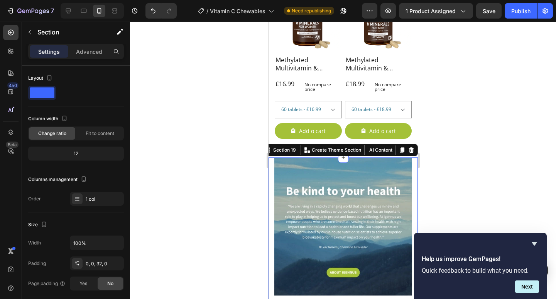
drag, startPoint x: 204, startPoint y: 152, endPoint x: 220, endPoint y: 140, distance: 20.2
click at [208, 148] on div at bounding box center [343, 160] width 426 height 277
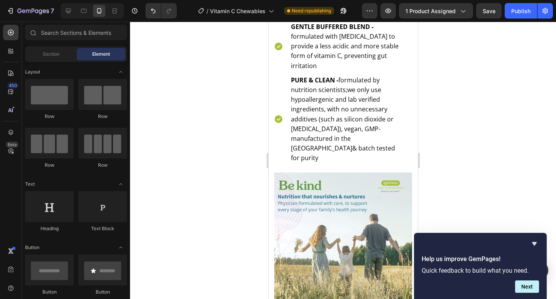
scroll to position [563, 0]
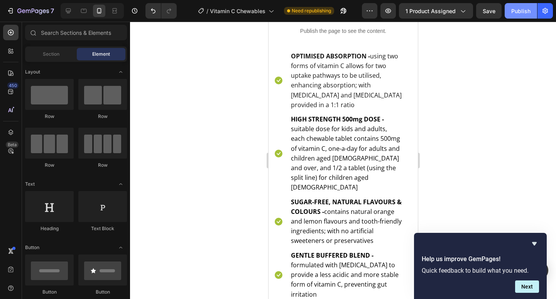
click at [521, 15] on button "Publish" at bounding box center [521, 10] width 32 height 15
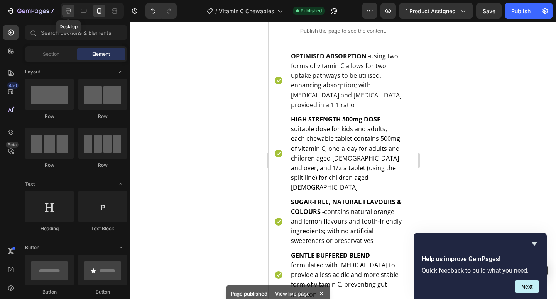
click at [68, 11] on icon at bounding box center [68, 10] width 5 height 5
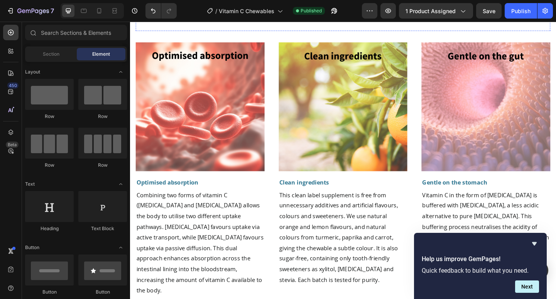
scroll to position [1955, 0]
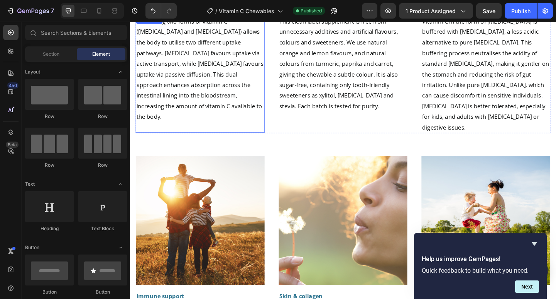
click at [231, 81] on p "Combining two forms of vitamin C ([MEDICAL_DATA] and [MEDICAL_DATA]) allows the…" at bounding box center [206, 72] width 139 height 115
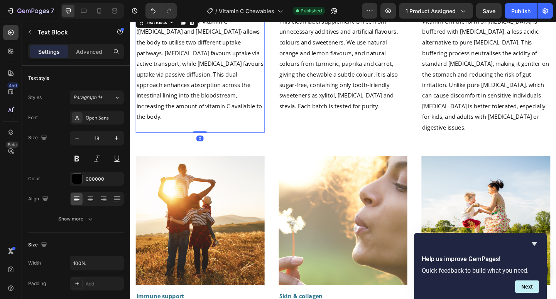
scroll to position [1829, 0]
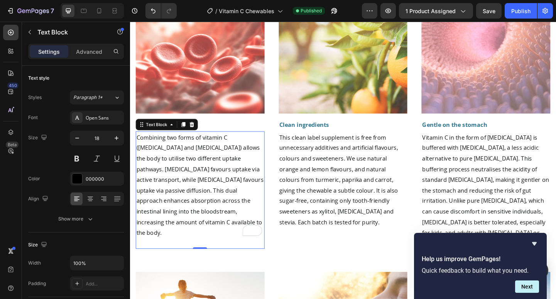
drag, startPoint x: 234, startPoint y: 174, endPoint x: 222, endPoint y: 173, distance: 11.6
click at [222, 173] on p "Combining two forms of vitamin C ([MEDICAL_DATA] and [MEDICAL_DATA]) allows the…" at bounding box center [206, 198] width 139 height 115
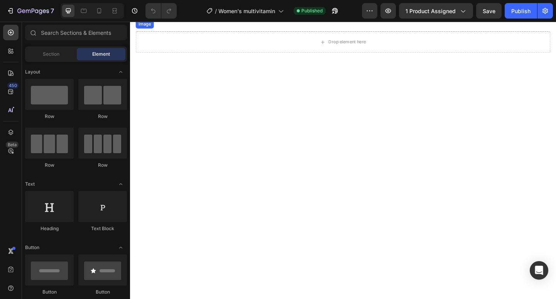
scroll to position [630, 0]
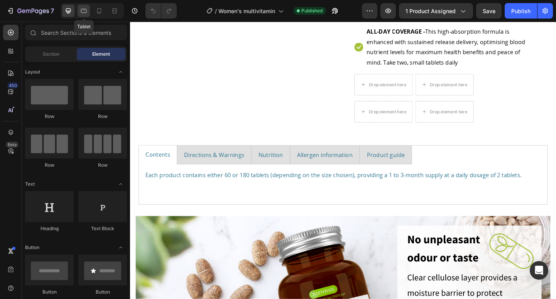
click at [84, 12] on icon at bounding box center [84, 11] width 8 height 8
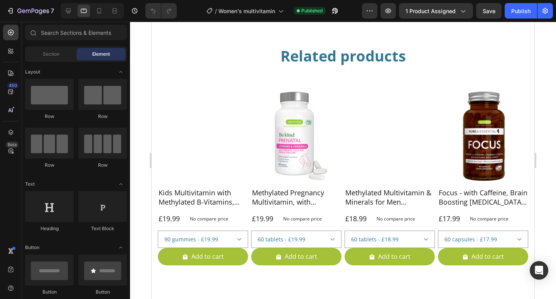
scroll to position [2405, 0]
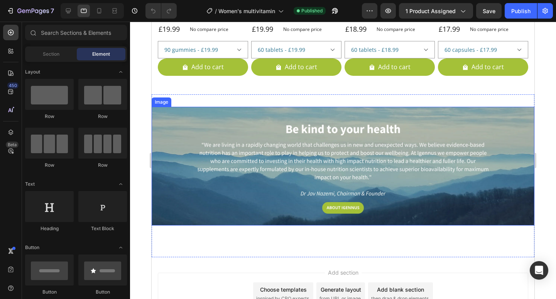
click at [244, 176] on img at bounding box center [343, 166] width 383 height 119
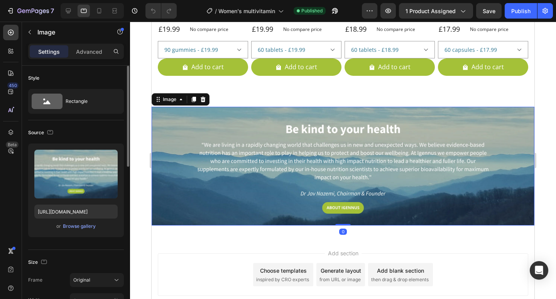
scroll to position [109, 0]
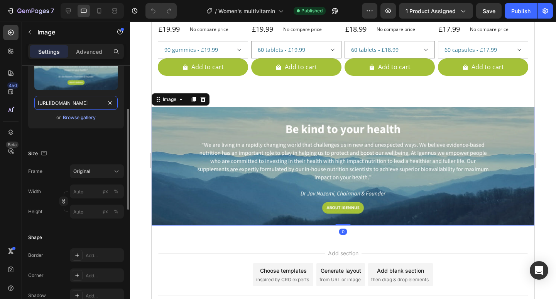
click at [103, 106] on input "[URL][DOMAIN_NAME]" at bounding box center [75, 103] width 83 height 14
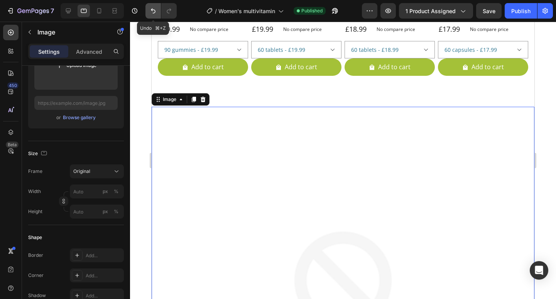
click at [153, 11] on icon "Undo/Redo" at bounding box center [153, 11] width 8 height 8
type input "[URL][DOMAIN_NAME]"
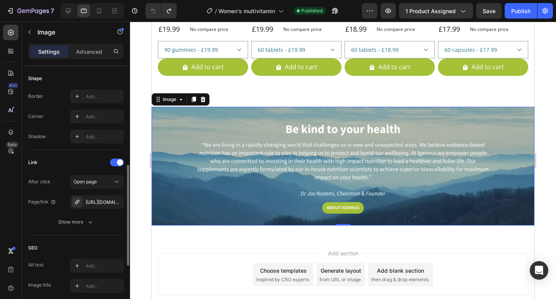
scroll to position [272, 0]
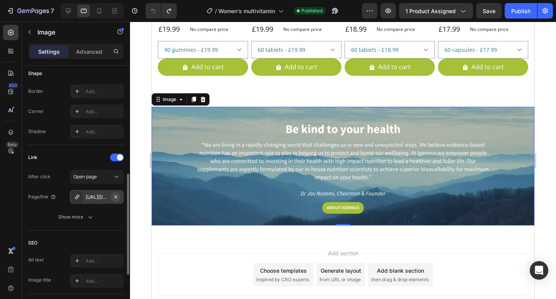
click at [117, 195] on icon "button" at bounding box center [115, 196] width 3 height 3
click at [99, 198] on div "Add..." at bounding box center [104, 196] width 36 height 7
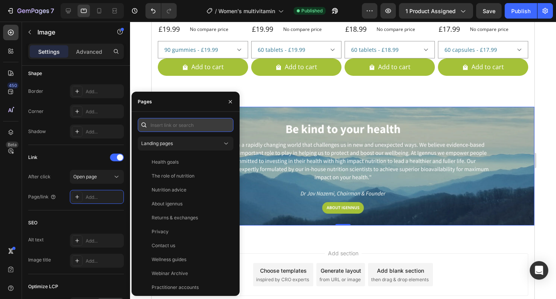
click at [184, 127] on input "text" at bounding box center [186, 125] width 96 height 14
paste input "Energy levels"
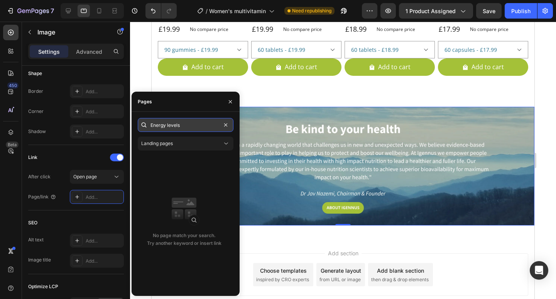
paste input "[URL][DOMAIN_NAME]"
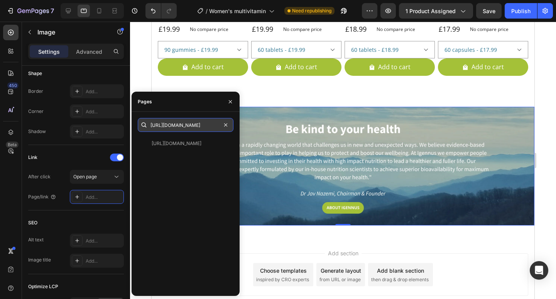
type input "[URL][DOMAIN_NAME]"
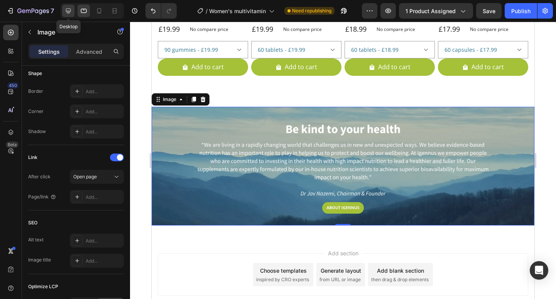
scroll to position [0, 0]
click at [67, 11] on icon at bounding box center [68, 11] width 8 height 8
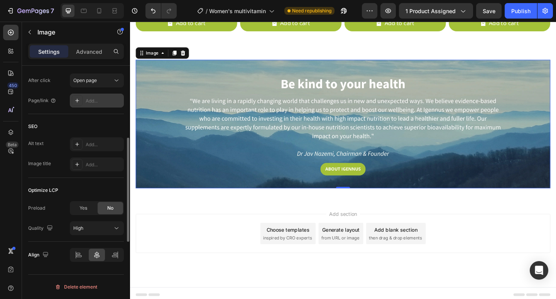
scroll to position [273, 0]
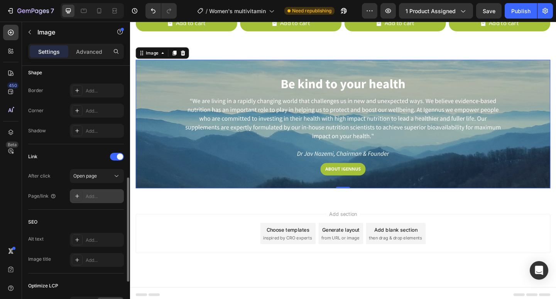
click at [97, 197] on div "Add..." at bounding box center [104, 196] width 36 height 7
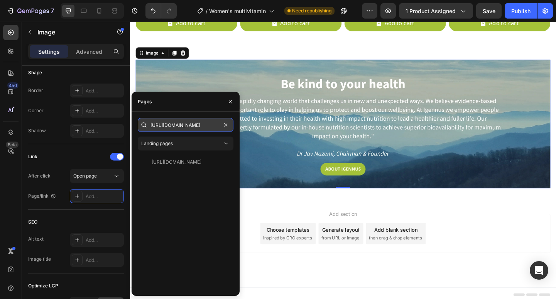
click at [216, 124] on input "[URL][DOMAIN_NAME]" at bounding box center [186, 125] width 96 height 14
click at [99, 11] on icon at bounding box center [99, 11] width 8 height 8
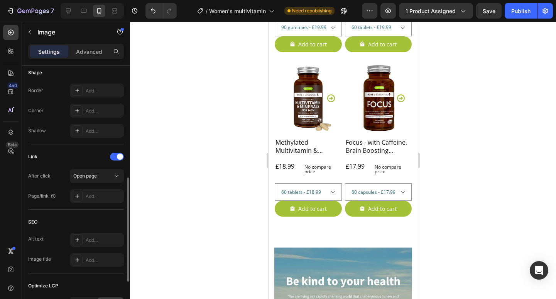
scroll to position [2173, 0]
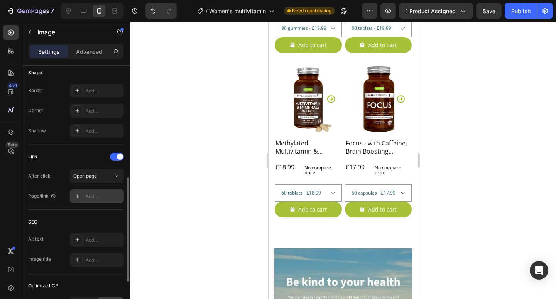
click at [80, 196] on div at bounding box center [77, 195] width 11 height 11
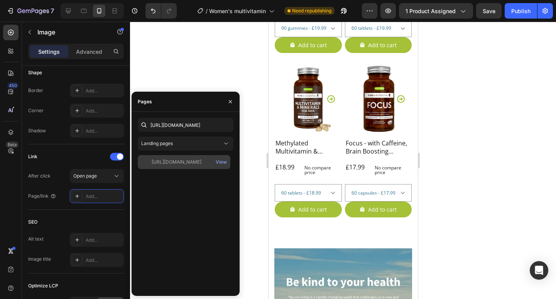
click at [190, 168] on div "[URL][DOMAIN_NAME] View" at bounding box center [184, 162] width 93 height 14
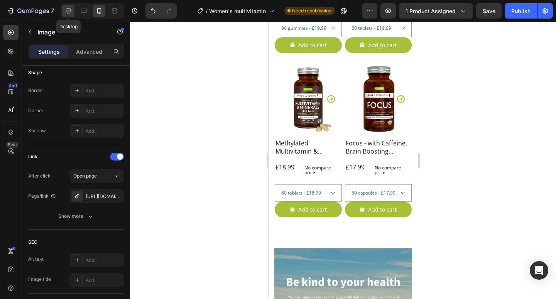
click at [69, 12] on icon at bounding box center [68, 11] width 8 height 8
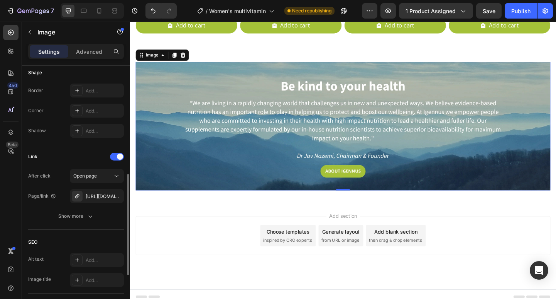
scroll to position [2236, 0]
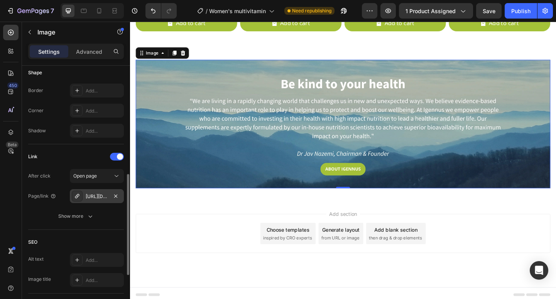
click at [93, 198] on div "https://igennus.com/about-us-page" at bounding box center [97, 196] width 22 height 7
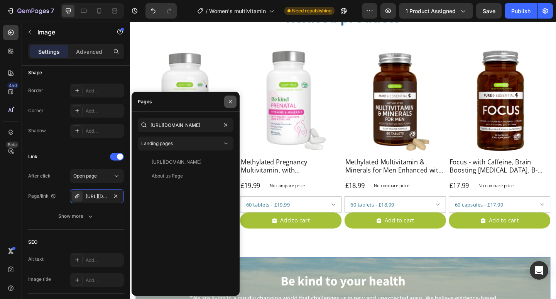
scroll to position [0, 0]
click at [231, 101] on icon "button" at bounding box center [230, 101] width 3 height 3
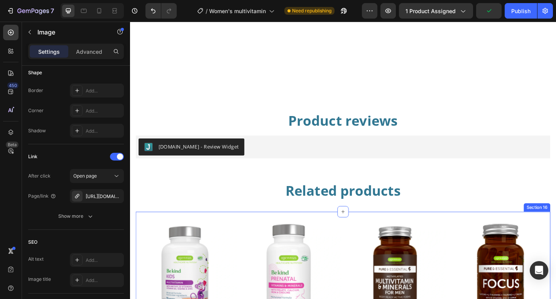
scroll to position [1754, 0]
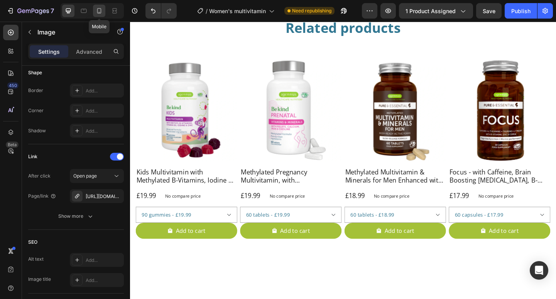
click at [98, 14] on icon at bounding box center [99, 11] width 8 height 8
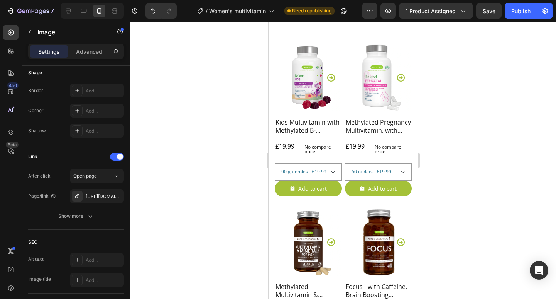
scroll to position [2428, 0]
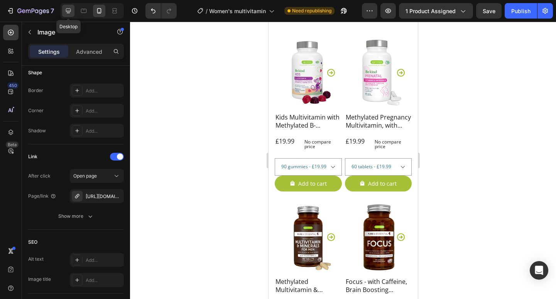
click at [66, 11] on icon at bounding box center [68, 10] width 5 height 5
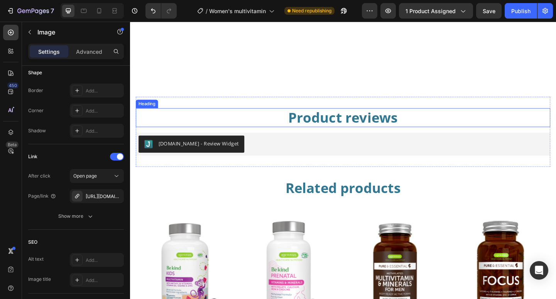
scroll to position [1676, 0]
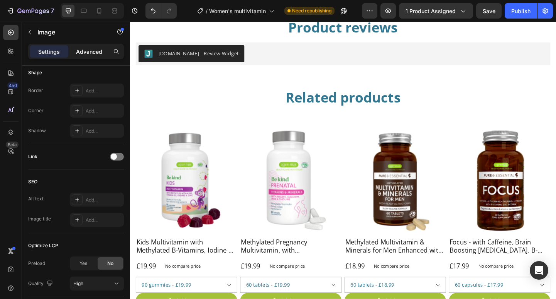
click at [99, 49] on p "Advanced" at bounding box center [89, 51] width 26 height 8
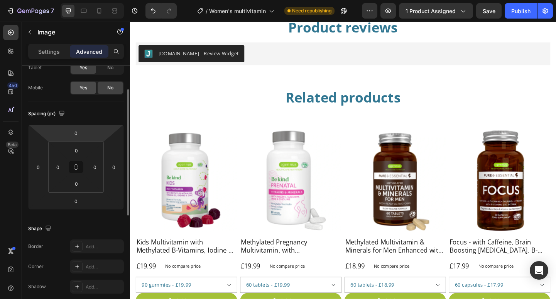
scroll to position [0, 0]
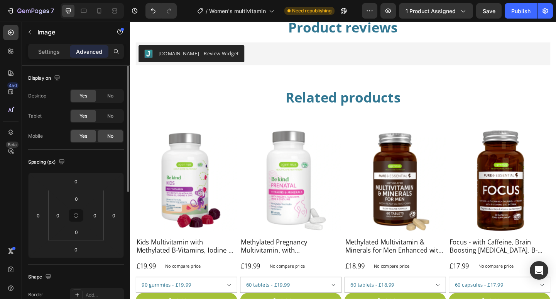
click at [82, 137] on span "Yes" at bounding box center [84, 135] width 8 height 7
click at [100, 14] on icon at bounding box center [99, 11] width 8 height 8
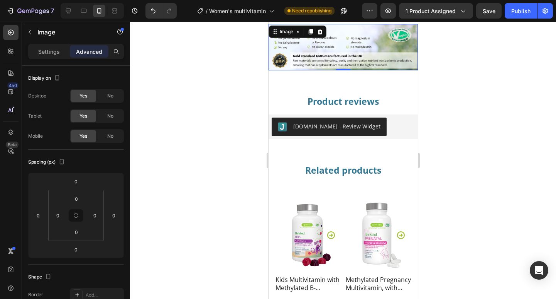
scroll to position [1884, 0]
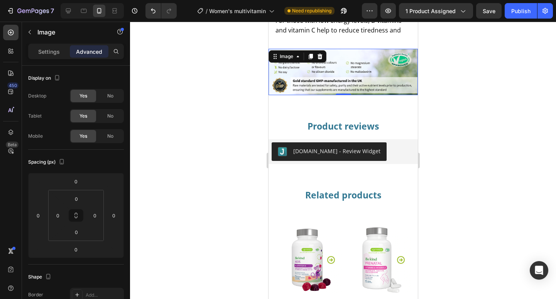
click at [336, 75] on img at bounding box center [342, 72] width 149 height 46
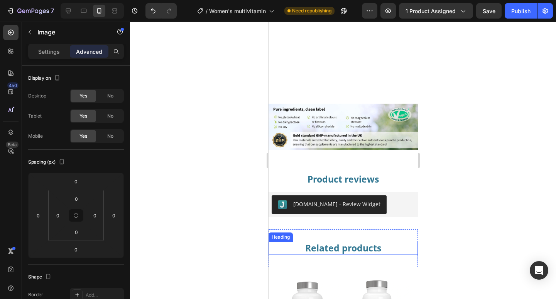
scroll to position [2456, 0]
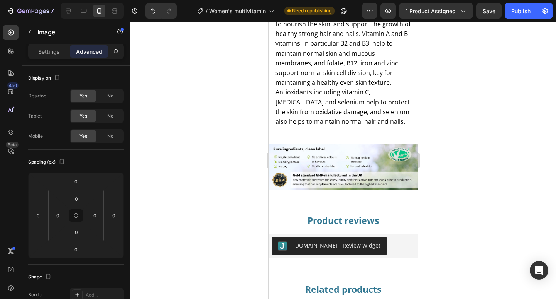
click at [322, 157] on img at bounding box center [342, 166] width 149 height 46
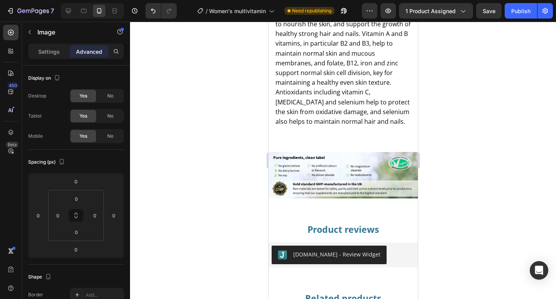
scroll to position [2461, 0]
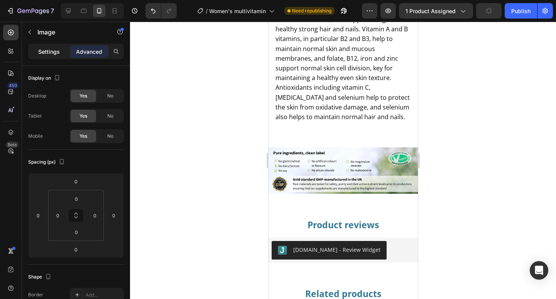
click at [56, 49] on p "Settings" at bounding box center [49, 51] width 22 height 8
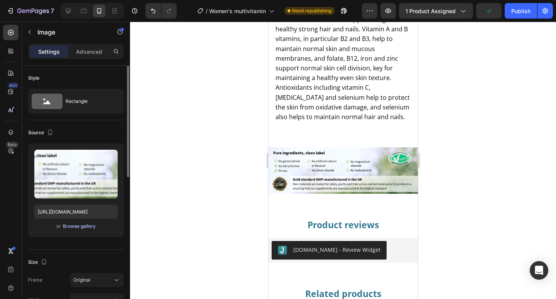
click at [84, 226] on div "Browse gallery" at bounding box center [79, 225] width 33 height 7
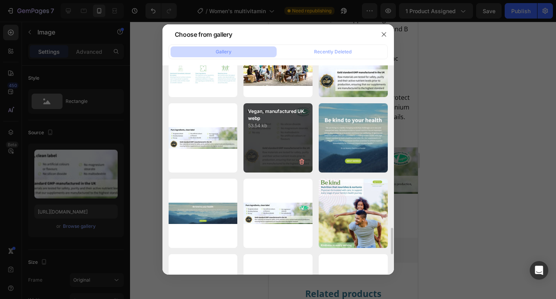
scroll to position [1251, 0]
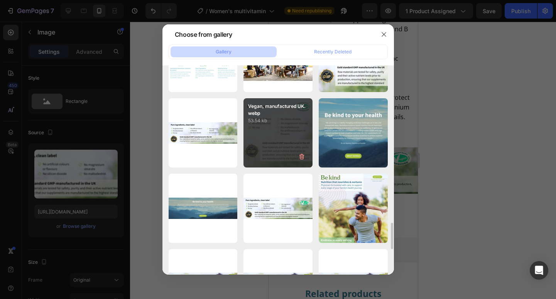
click at [273, 136] on div "Vegan, manufactured UK.webp 53.54 kb" at bounding box center [278, 132] width 69 height 69
type input "https://cdn.shopify.com/s/files/1/0087/7097/7888/files/gempages_491779184817865…"
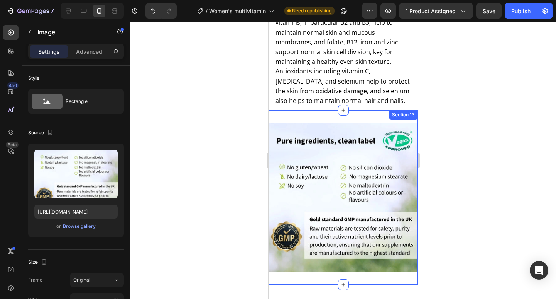
scroll to position [2344, 0]
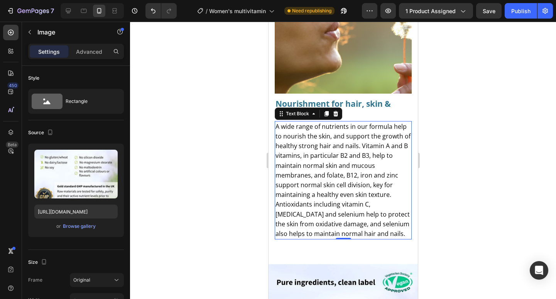
click at [313, 164] on span "A wide range of nutrients in our formula help to nourish the skin, and support …" at bounding box center [342, 179] width 135 height 115
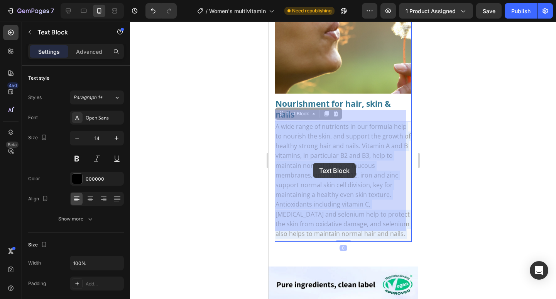
drag, startPoint x: 326, startPoint y: 165, endPoint x: 313, endPoint y: 163, distance: 12.9
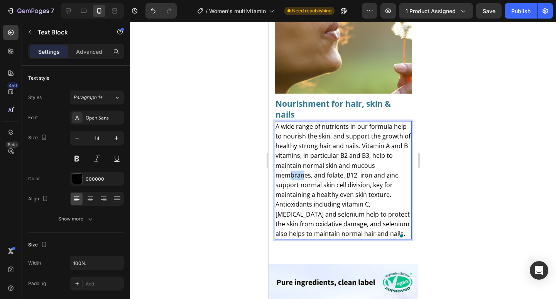
drag, startPoint x: 326, startPoint y: 165, endPoint x: 315, endPoint y: 164, distance: 10.0
click at [316, 164] on span "A wide range of nutrients in our formula help to nourish the skin, and support …" at bounding box center [342, 179] width 135 height 115
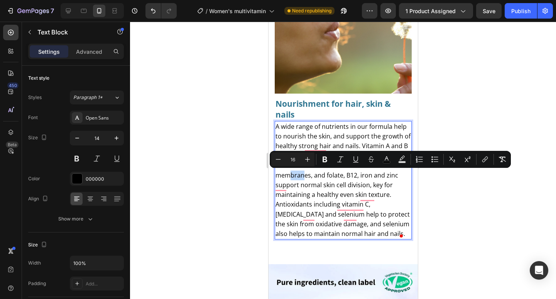
scroll to position [2318, 0]
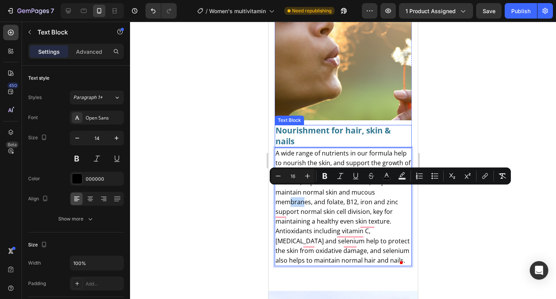
click at [298, 126] on p "Nourishment for hair, skin & nails" at bounding box center [343, 136] width 136 height 21
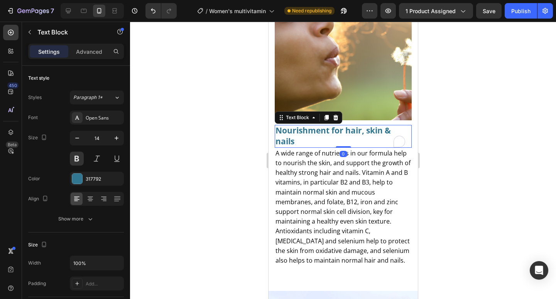
click at [297, 129] on p "Nourishment for hair, skin & nails" at bounding box center [343, 136] width 136 height 21
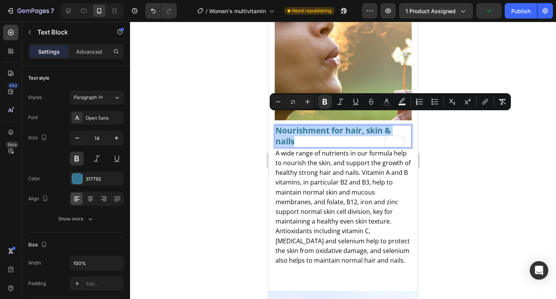
drag, startPoint x: 295, startPoint y: 130, endPoint x: 277, endPoint y: 120, distance: 20.7
click at [277, 126] on p "Nourishment for hair, skin & nails" at bounding box center [343, 136] width 136 height 21
click at [298, 100] on input "21" at bounding box center [292, 101] width 15 height 9
type input "2"
type input "16"
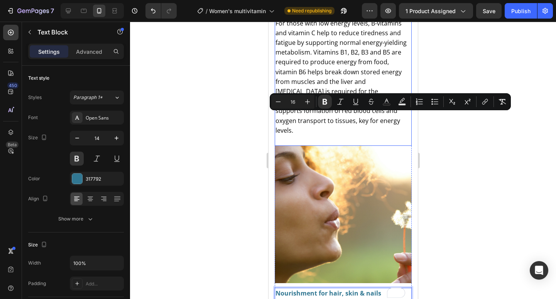
scroll to position [2115, 0]
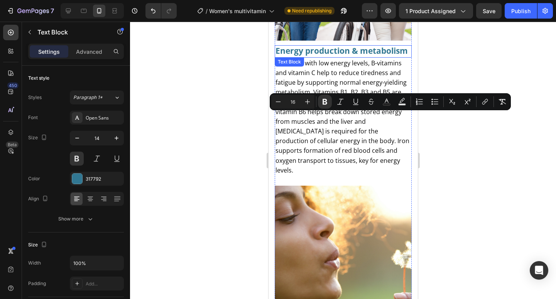
click at [329, 45] on strong "Energy production & metabolism" at bounding box center [341, 50] width 132 height 11
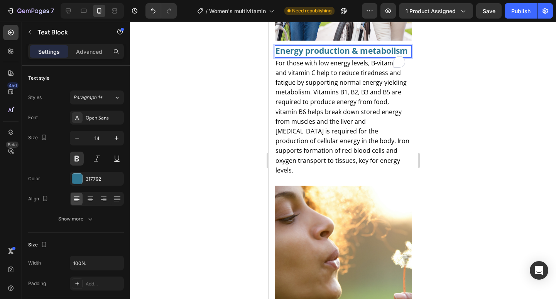
click at [329, 51] on p "Energy production & metabolism" at bounding box center [343, 51] width 136 height 10
drag, startPoint x: 307, startPoint y: 52, endPoint x: 276, endPoint y: 41, distance: 32.9
click at [276, 46] on p "Energy production & metabolism" at bounding box center [343, 51] width 136 height 10
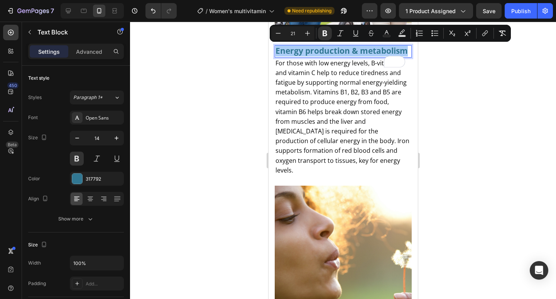
click at [297, 32] on input "21" at bounding box center [292, 33] width 15 height 9
type input "2"
type input "16"
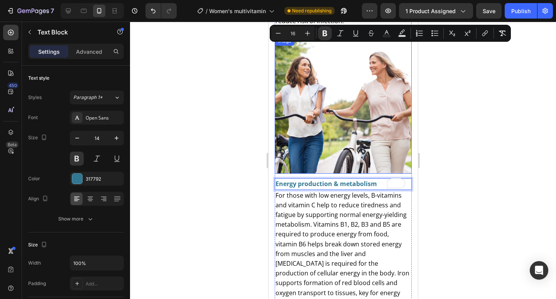
scroll to position [1813, 0]
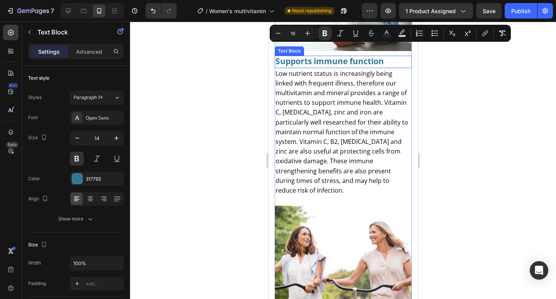
click at [381, 58] on strong "Supports immune function" at bounding box center [329, 61] width 109 height 11
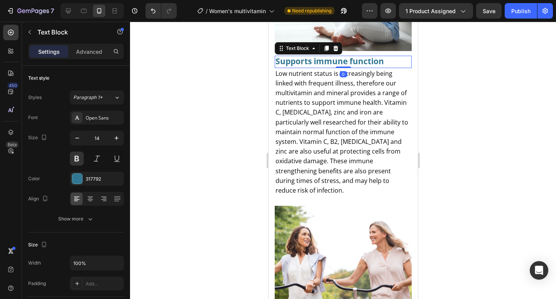
click at [385, 56] on p "Supports immune function" at bounding box center [343, 61] width 136 height 10
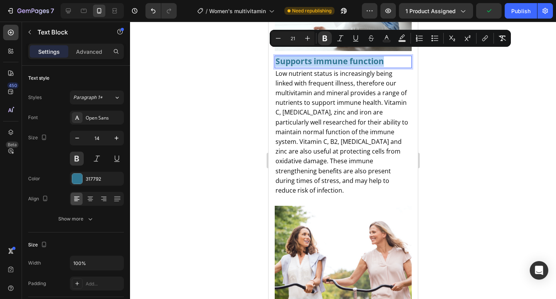
drag, startPoint x: 385, startPoint y: 56, endPoint x: 276, endPoint y: 56, distance: 108.9
click at [276, 56] on p "Supports immune function" at bounding box center [343, 61] width 136 height 10
click at [297, 38] on input "21" at bounding box center [292, 38] width 15 height 9
type input "2"
type input "16"
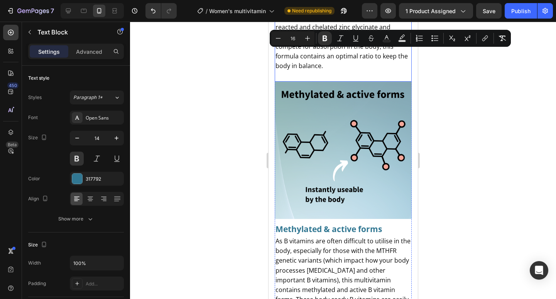
scroll to position [1383, 0]
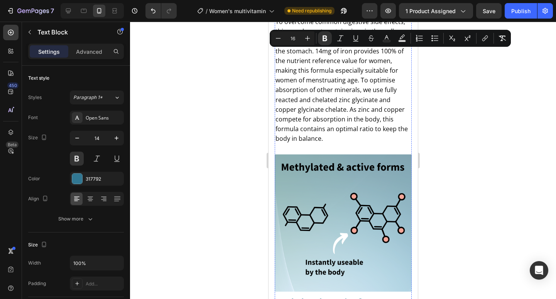
click at [366, 15] on strong "Gentle on the stomach" at bounding box center [320, 9] width 91 height 11
click at [368, 15] on p "Gentle on the stomach" at bounding box center [343, 10] width 136 height 10
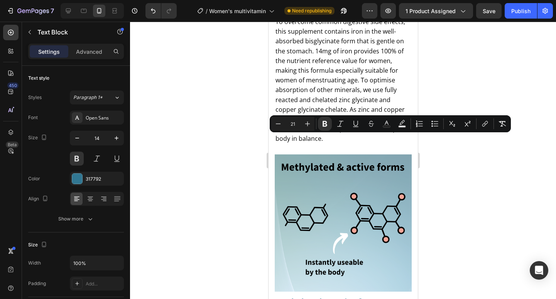
drag, startPoint x: 368, startPoint y: 141, endPoint x: 275, endPoint y: 137, distance: 93.9
click at [275, 16] on div "Gentle on the stomach" at bounding box center [343, 10] width 137 height 12
click at [297, 122] on input "21" at bounding box center [292, 123] width 15 height 9
type input "2"
type input "16"
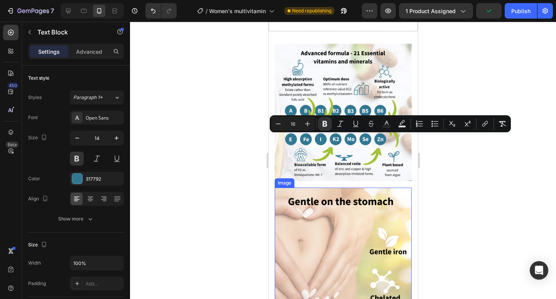
scroll to position [1036, 0]
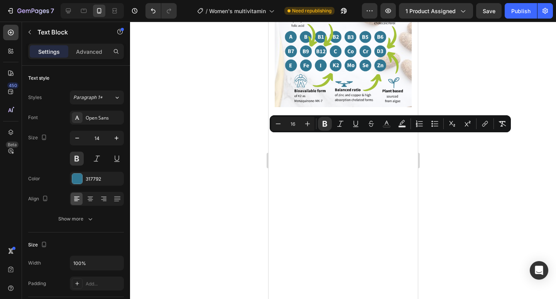
click at [476, 195] on div at bounding box center [343, 160] width 426 height 277
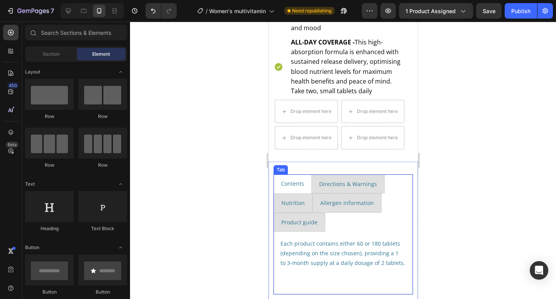
scroll to position [519, 0]
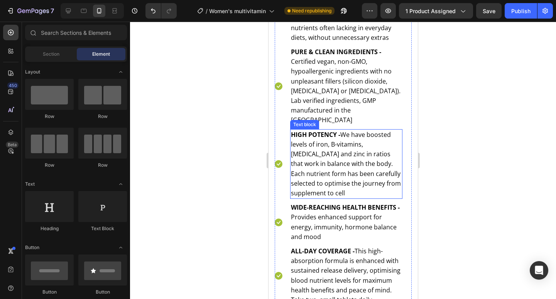
click at [351, 146] on p "HIGH POTENCY - We have boosted levels of iron, B-vitamins, vitamin D and zinc i…" at bounding box center [346, 164] width 111 height 68
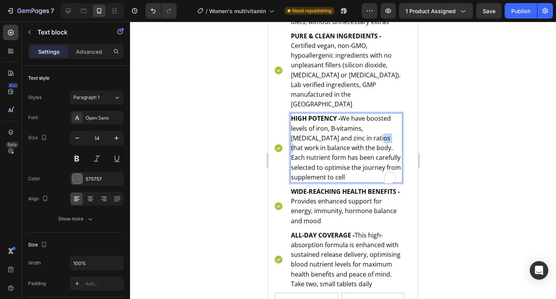
drag, startPoint x: 360, startPoint y: 141, endPoint x: 347, endPoint y: 139, distance: 12.8
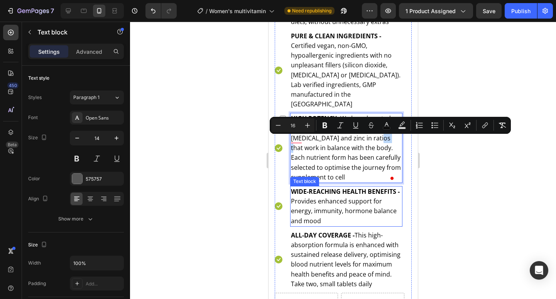
click at [388, 207] on p "WIDE-REACHING HEALTH BENEFITS - Provides enhanced support for energy, immunity,…" at bounding box center [346, 206] width 111 height 39
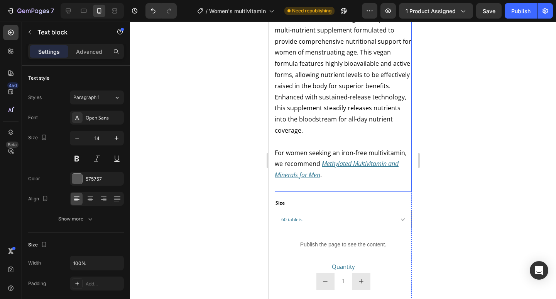
scroll to position [493, 0]
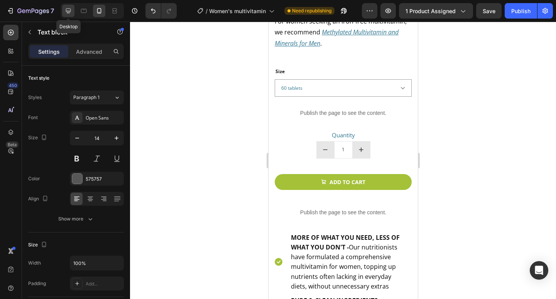
click at [70, 9] on icon at bounding box center [68, 11] width 8 height 8
type input "16"
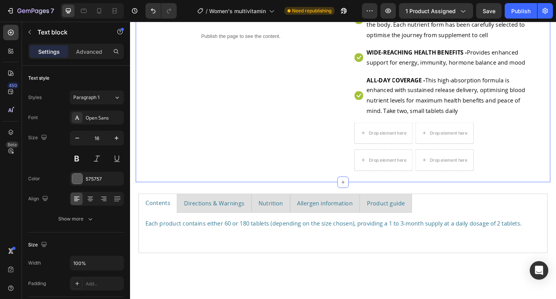
scroll to position [648, 0]
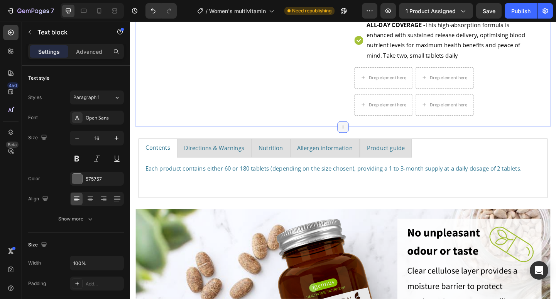
click at [360, 136] on icon at bounding box center [361, 135] width 3 height 3
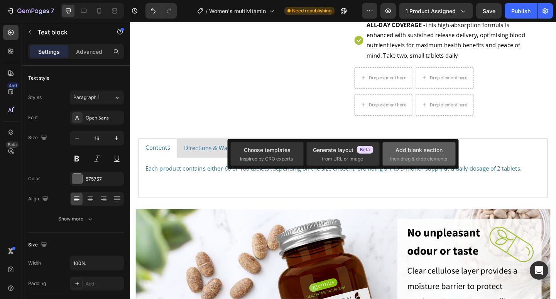
click at [419, 148] on div "Add blank section" at bounding box center [419, 150] width 47 height 8
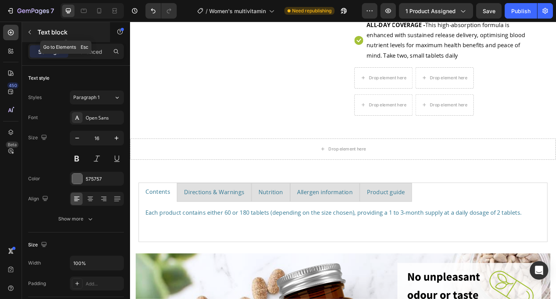
click at [29, 32] on icon "button" at bounding box center [30, 32] width 6 height 6
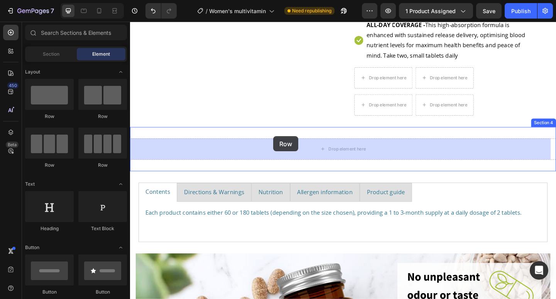
drag, startPoint x: 178, startPoint y: 118, endPoint x: 286, endPoint y: 145, distance: 110.8
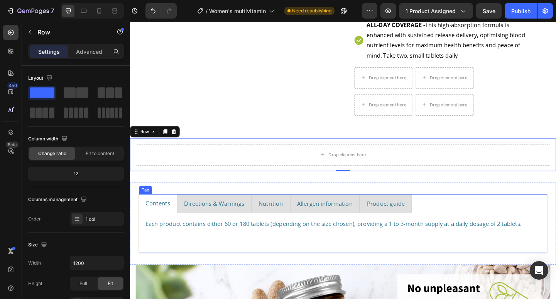
click at [144, 215] on li "Contents" at bounding box center [160, 219] width 41 height 20
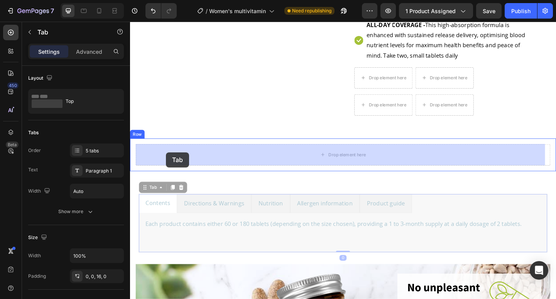
drag, startPoint x: 146, startPoint y: 203, endPoint x: 169, endPoint y: 163, distance: 46.0
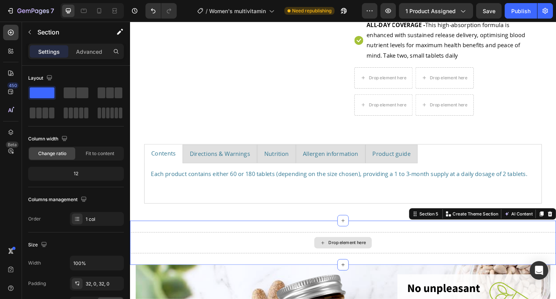
click at [205, 258] on div "Drop element here" at bounding box center [361, 261] width 463 height 23
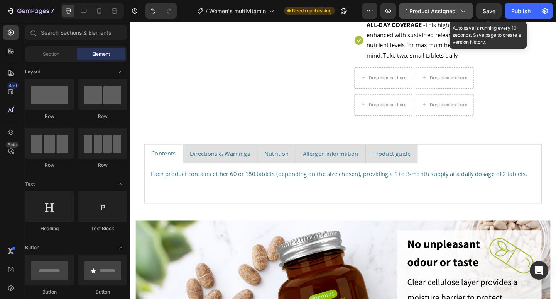
drag, startPoint x: 489, startPoint y: 12, endPoint x: 427, endPoint y: 7, distance: 62.7
click at [489, 12] on span "Save" at bounding box center [489, 11] width 13 height 7
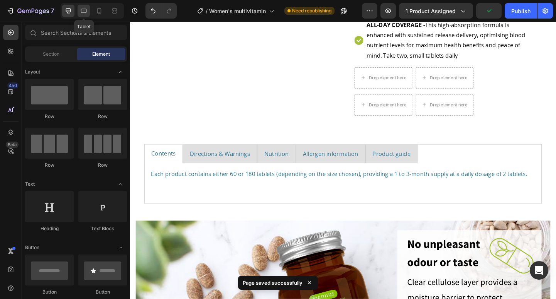
click at [82, 14] on icon at bounding box center [84, 11] width 8 height 8
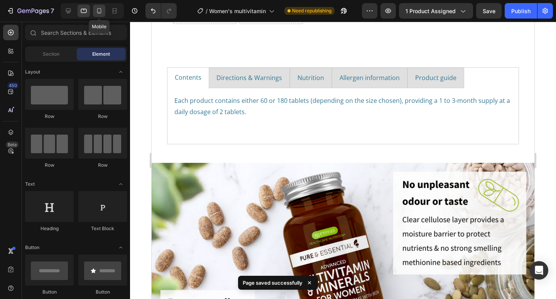
click at [96, 14] on icon at bounding box center [99, 11] width 8 height 8
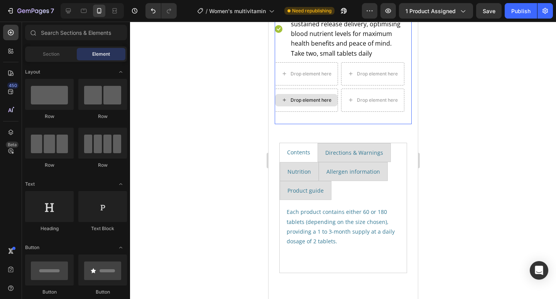
scroll to position [854, 0]
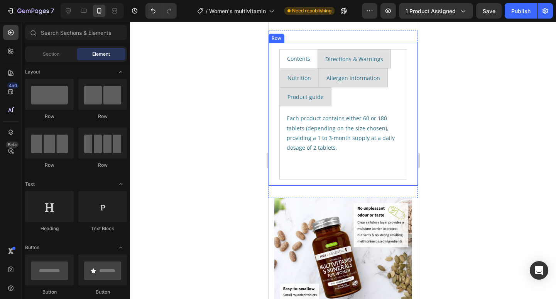
click at [275, 153] on div "Contents Directions & Warnings Nutrition Allergen information Product guide Eac…" at bounding box center [343, 114] width 137 height 130
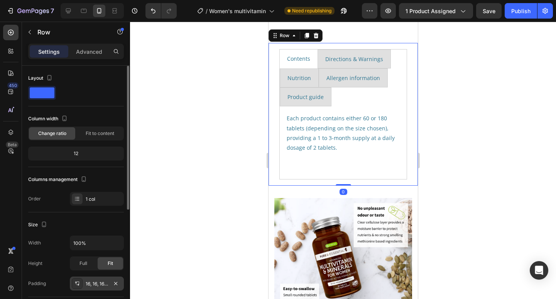
click at [100, 283] on div "16, 16, 16, 16" at bounding box center [97, 283] width 22 height 7
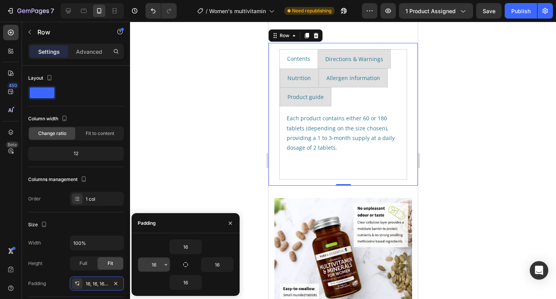
click at [158, 264] on input "16" at bounding box center [154, 264] width 32 height 14
type input "5"
click at [222, 265] on input "16" at bounding box center [218, 264] width 32 height 14
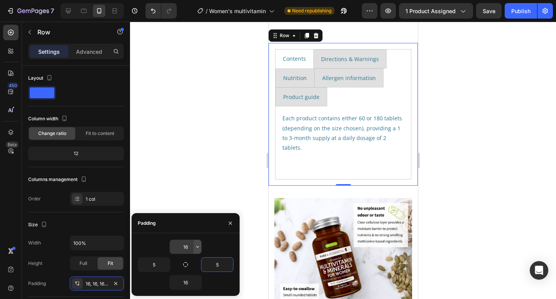
type input "5"
click at [195, 244] on icon "button" at bounding box center [198, 246] width 6 height 6
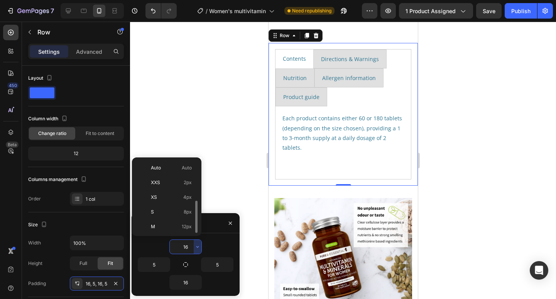
scroll to position [28, 0]
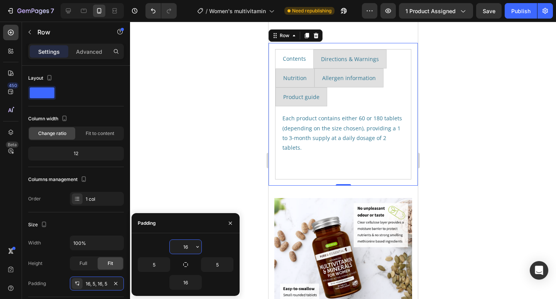
click at [190, 246] on input "16" at bounding box center [186, 246] width 32 height 14
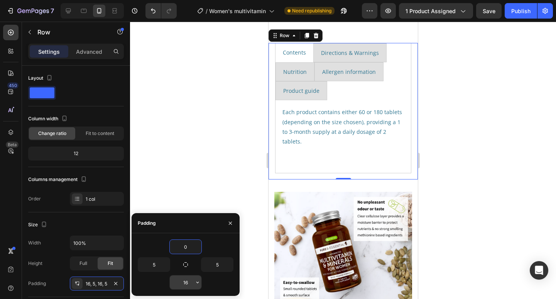
type input "0"
click at [191, 282] on input "16" at bounding box center [186, 282] width 32 height 14
type input "0"
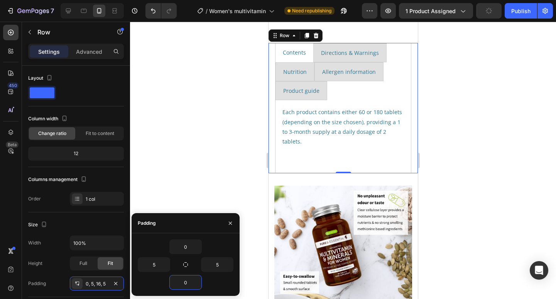
click at [226, 149] on div at bounding box center [343, 160] width 426 height 277
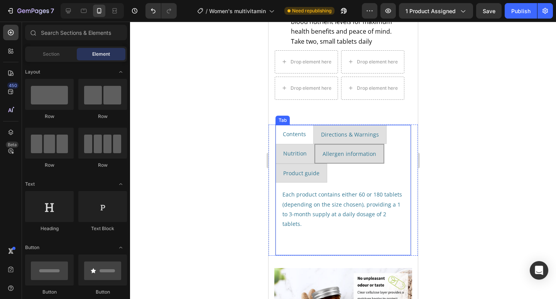
scroll to position [800, 0]
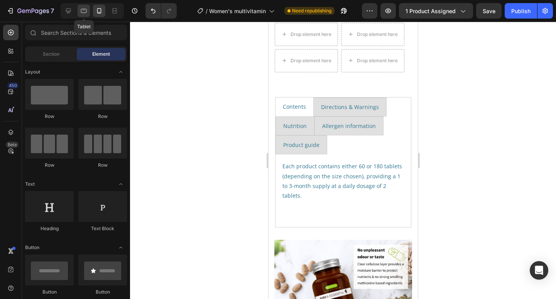
click at [83, 11] on icon at bounding box center [84, 11] width 8 height 8
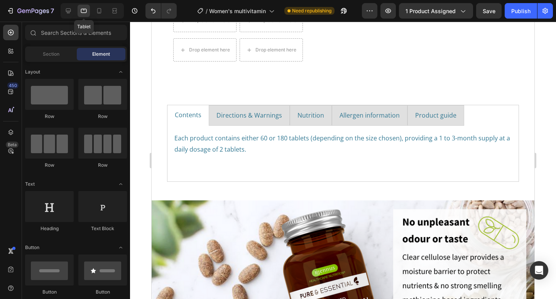
scroll to position [639, 0]
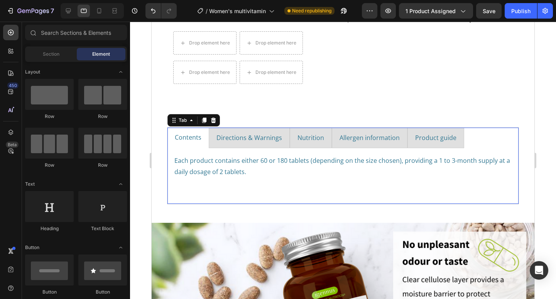
click at [168, 148] on div "Each product contains either 60 or 180 tablets (depending on the size chosen), …" at bounding box center [343, 173] width 351 height 50
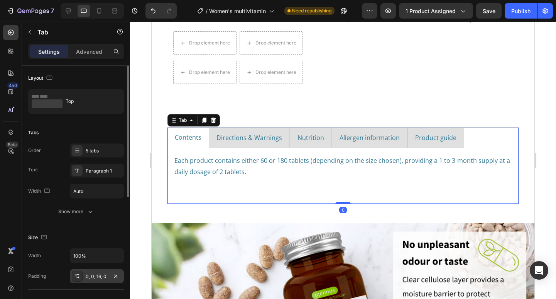
click at [99, 278] on div "0, 0, 16, 0" at bounding box center [97, 276] width 22 height 7
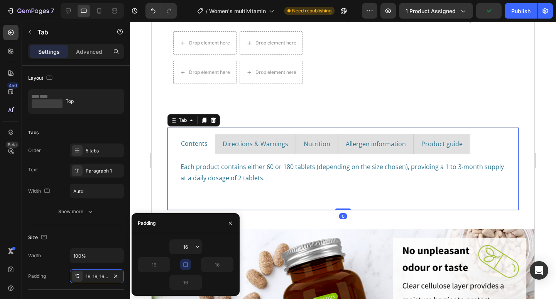
click at [187, 263] on icon "button" at bounding box center [186, 264] width 6 height 6
click at [158, 266] on input "16" at bounding box center [154, 264] width 32 height 14
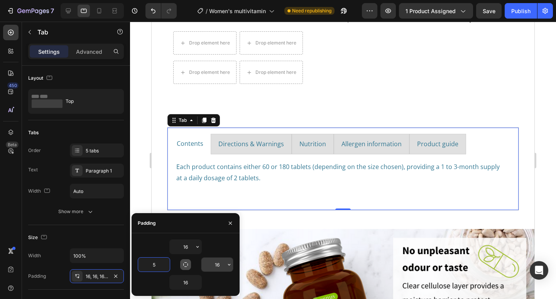
type input "5"
click at [220, 265] on input "16" at bounding box center [218, 264] width 32 height 14
type input "5"
click at [191, 248] on input "16" at bounding box center [186, 246] width 32 height 14
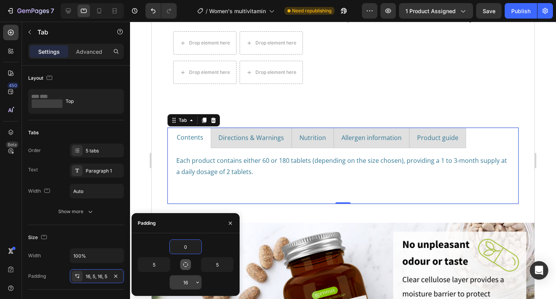
type input "0"
click at [191, 284] on input "16" at bounding box center [186, 282] width 32 height 14
type input "0"
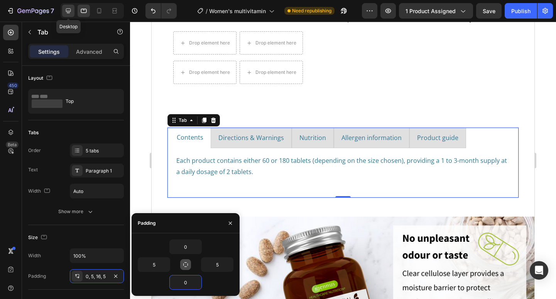
click at [69, 13] on icon at bounding box center [68, 10] width 5 height 5
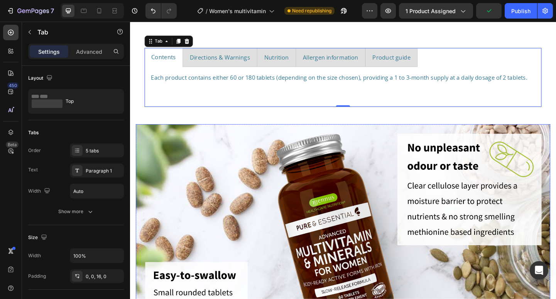
scroll to position [754, 0]
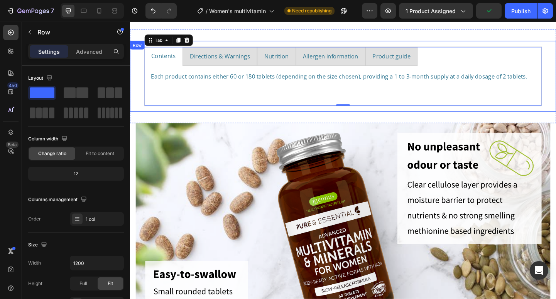
click at [140, 79] on div "Contents Directions & Warnings Nutrition Allergen information Product guide Eac…" at bounding box center [361, 81] width 451 height 64
click at [157, 97] on div "Each product contains either 60 or 180 tablets (depending on the size chosen), …" at bounding box center [361, 88] width 419 height 25
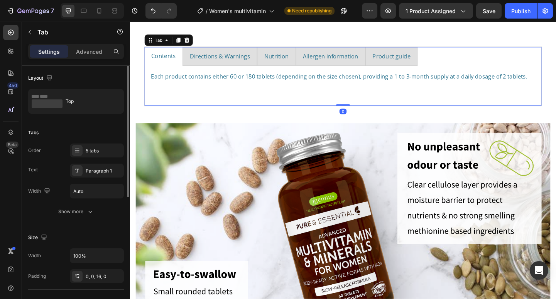
scroll to position [64, 0]
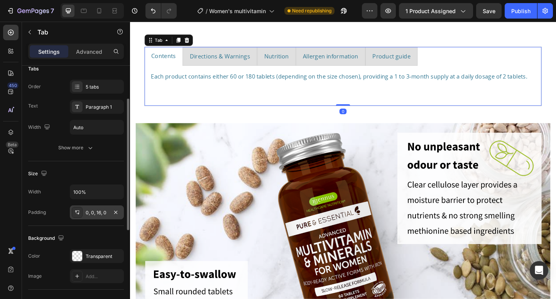
click at [96, 214] on div "0, 0, 16, 0" at bounding box center [97, 212] width 22 height 7
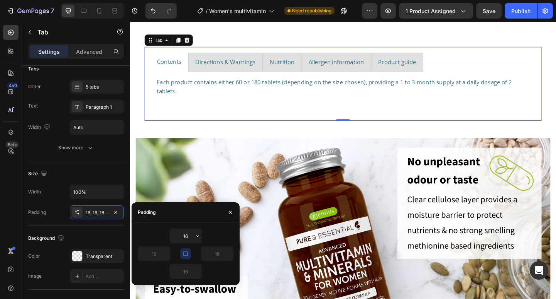
drag, startPoint x: 188, startPoint y: 255, endPoint x: 174, endPoint y: 256, distance: 13.9
click at [188, 255] on icon "button" at bounding box center [186, 253] width 6 height 6
click at [160, 254] on input "16" at bounding box center [154, 253] width 32 height 14
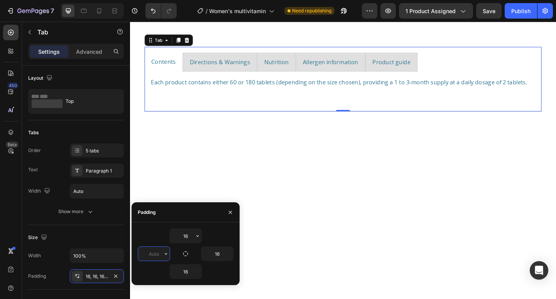
scroll to position [64, 0]
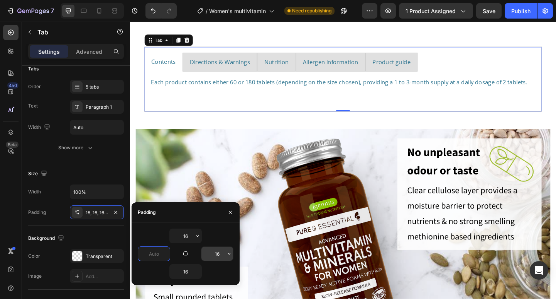
type input "0"
click at [223, 256] on input "16" at bounding box center [218, 253] width 32 height 14
type input "0"
click at [190, 273] on input "16" at bounding box center [186, 271] width 32 height 14
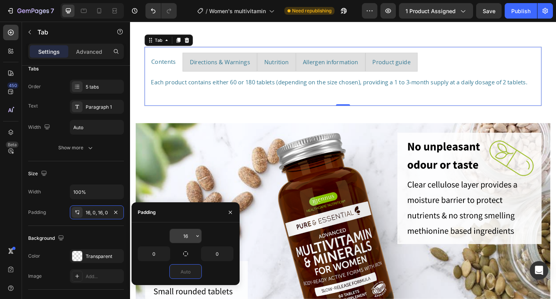
type input "0"
click at [191, 233] on input "16" at bounding box center [186, 236] width 32 height 14
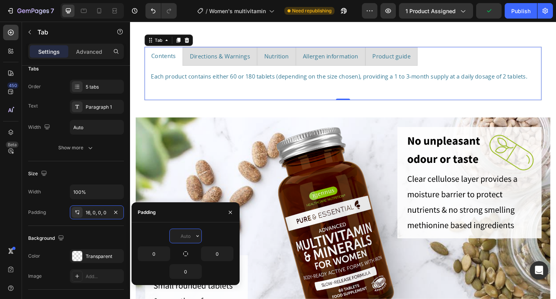
type input "0"
click at [517, 14] on div "Publish" at bounding box center [521, 11] width 19 height 8
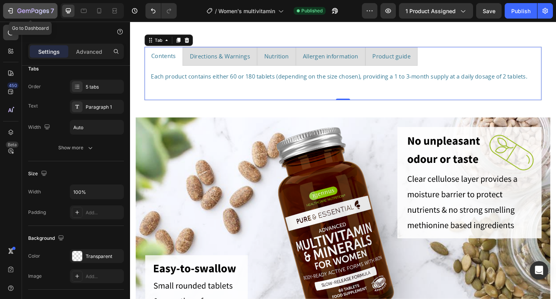
click at [34, 11] on icon "button" at bounding box center [33, 11] width 32 height 7
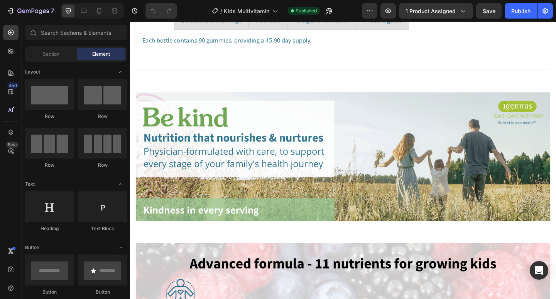
scroll to position [507, 0]
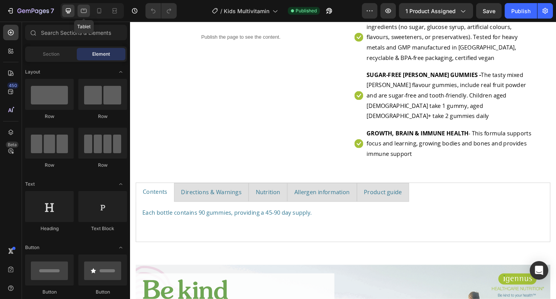
click at [85, 13] on icon at bounding box center [84, 11] width 8 height 8
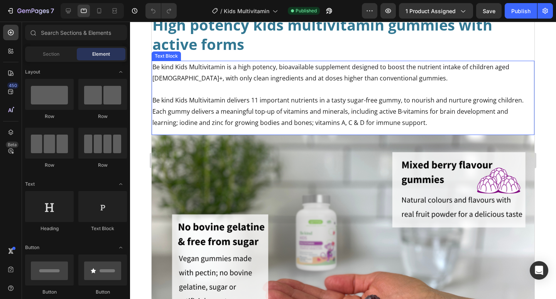
scroll to position [1148, 0]
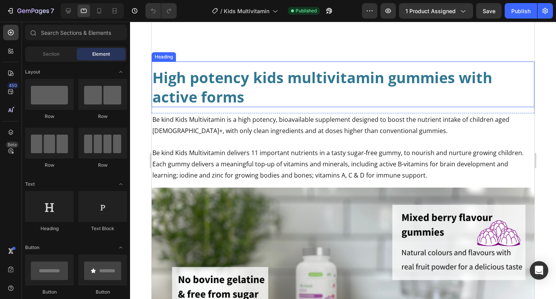
click at [190, 90] on strong "High potency kids multivitamin gummies with active forms" at bounding box center [323, 86] width 340 height 39
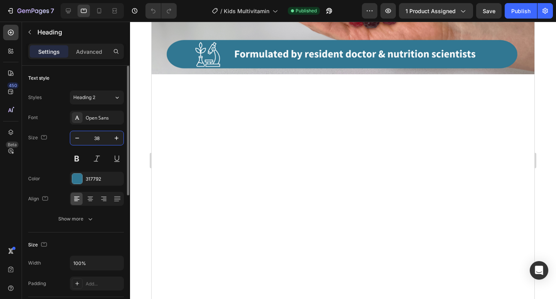
click at [100, 136] on input "38" at bounding box center [96, 138] width 25 height 14
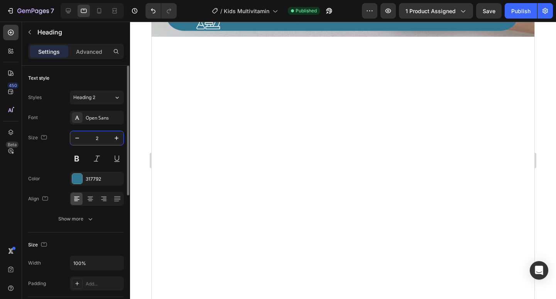
type input "20"
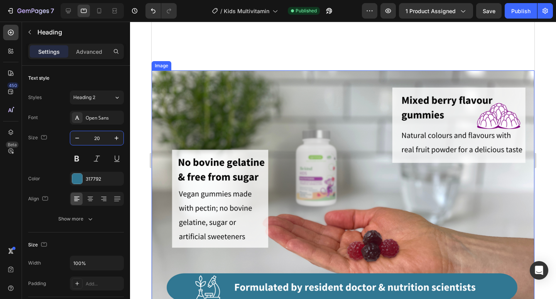
scroll to position [1366, 0]
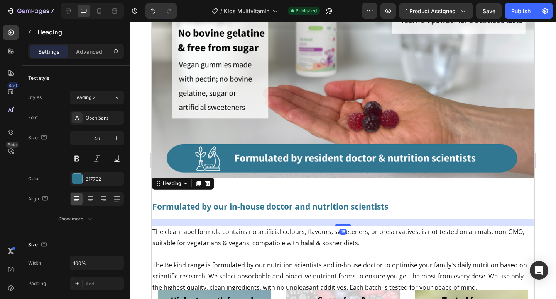
click at [212, 201] on strong "Formulated by our in-house doctor and nutrition scientists" at bounding box center [271, 206] width 236 height 11
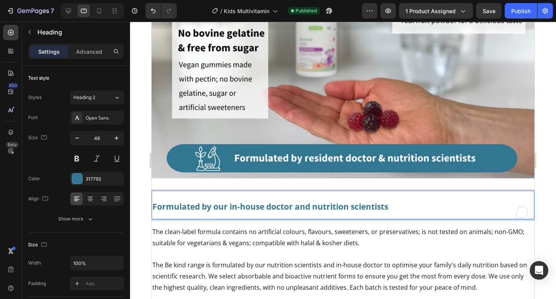
drag, startPoint x: 249, startPoint y: 204, endPoint x: 235, endPoint y: 204, distance: 14.3
drag, startPoint x: 264, startPoint y: 202, endPoint x: 233, endPoint y: 201, distance: 30.9
click at [233, 201] on strong "Formulated by our in-house doctor and nutrition scientists" at bounding box center [271, 206] width 236 height 11
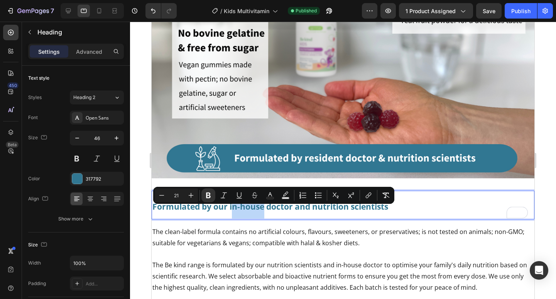
scroll to position [1350, 0]
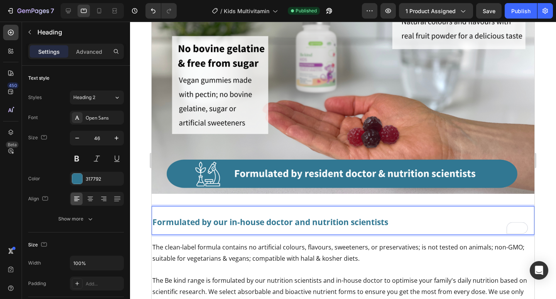
click at [390, 222] on p "Formulated by our in-house doctor and nutrition scientists" at bounding box center [344, 220] width 382 height 27
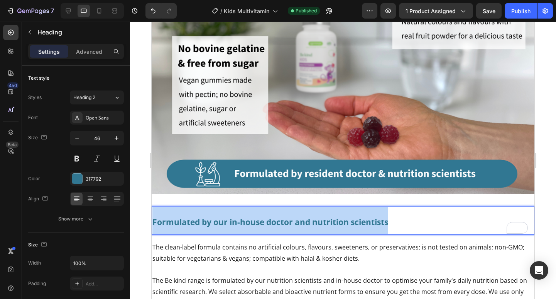
drag, startPoint x: 390, startPoint y: 220, endPoint x: 153, endPoint y: 214, distance: 237.6
click at [152, 215] on h2 "Formulated by our in-house doctor and nutrition scientists" at bounding box center [343, 220] width 383 height 29
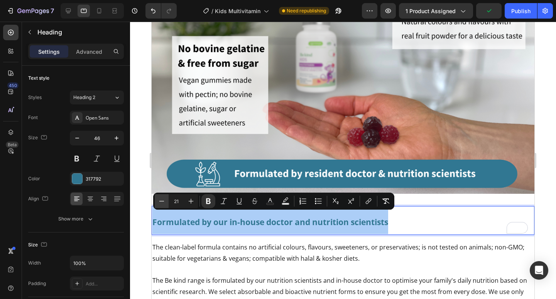
click at [161, 200] on icon "Editor contextual toolbar" at bounding box center [162, 201] width 8 height 8
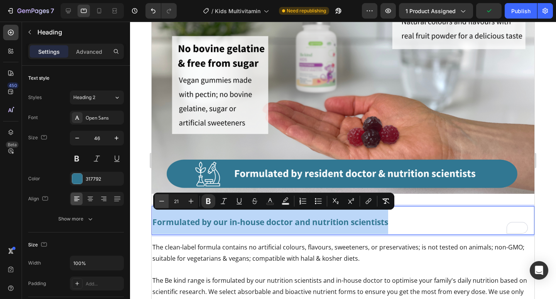
type input "20"
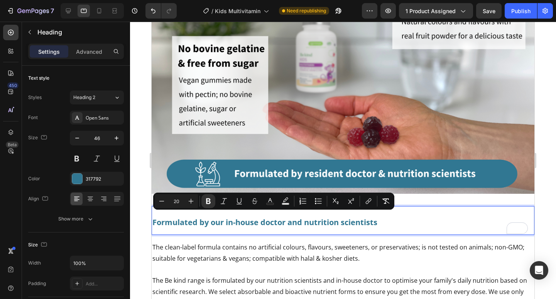
click at [414, 223] on p "Formulated by our in-house doctor and nutrition scientists" at bounding box center [344, 220] width 382 height 27
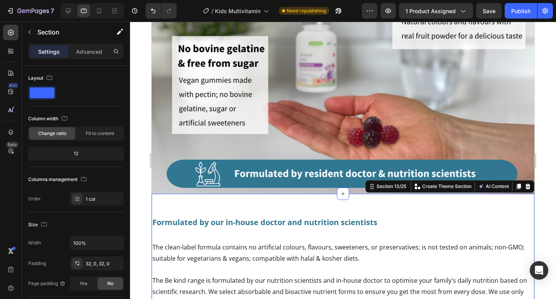
click at [429, 194] on div "⁠⁠⁠⁠⁠⁠⁠ Formulated by our in-house doctor and nutrition scientists Heading The …" at bounding box center [343, 257] width 383 height 128
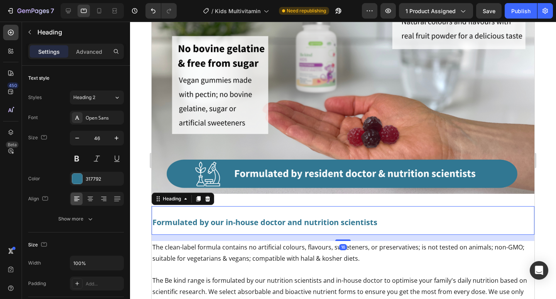
click at [215, 208] on p "⁠⁠⁠⁠⁠⁠⁠ Formulated by our in-house doctor and nutrition scientists" at bounding box center [344, 220] width 382 height 27
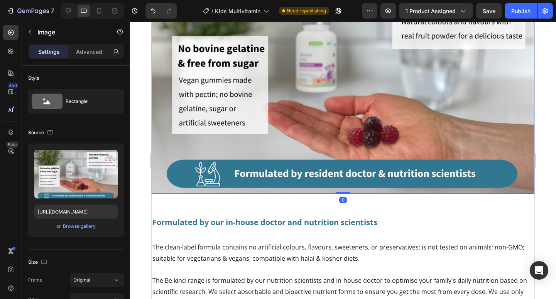
click at [271, 188] on img at bounding box center [343, 75] width 383 height 237
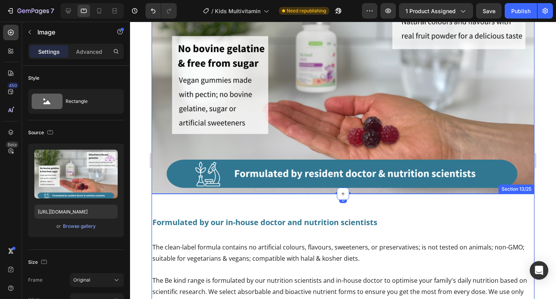
click at [280, 199] on div "⁠⁠⁠⁠⁠⁠⁠ Formulated by our in-house doctor and nutrition scientists Heading The …" at bounding box center [343, 257] width 383 height 128
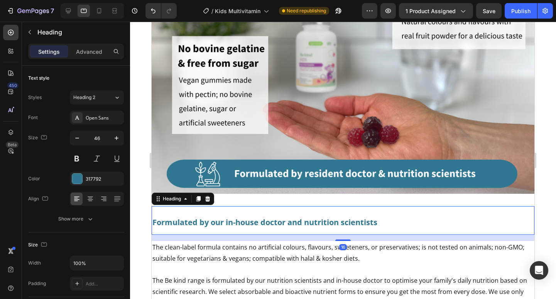
click at [273, 212] on p "⁠⁠⁠⁠⁠⁠⁠ Formulated by our in-house doctor and nutrition scientists" at bounding box center [344, 220] width 382 height 27
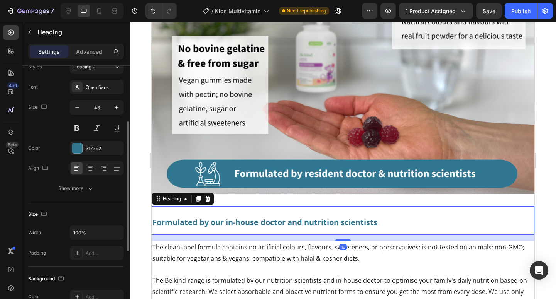
scroll to position [57, 0]
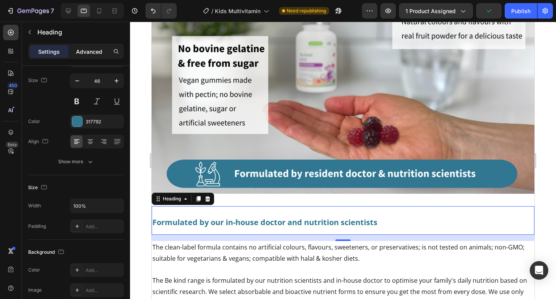
click at [95, 51] on p "Advanced" at bounding box center [89, 51] width 26 height 8
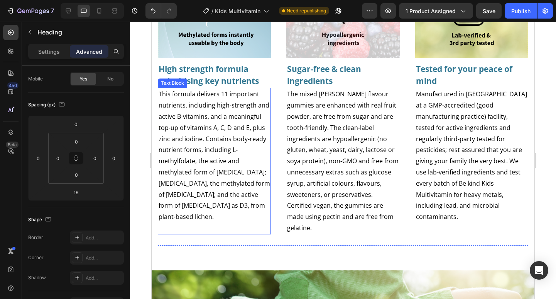
scroll to position [1701, 0]
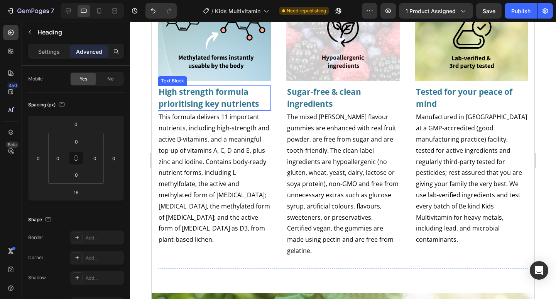
click at [206, 97] on strong "High strength formula prioritising key nutrients" at bounding box center [209, 97] width 100 height 23
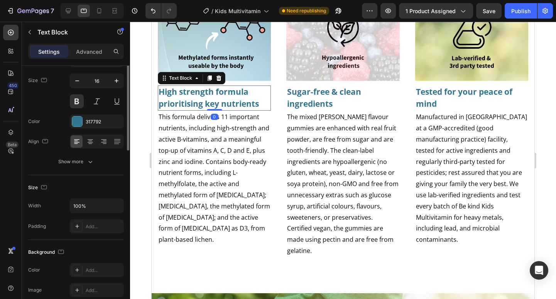
scroll to position [0, 0]
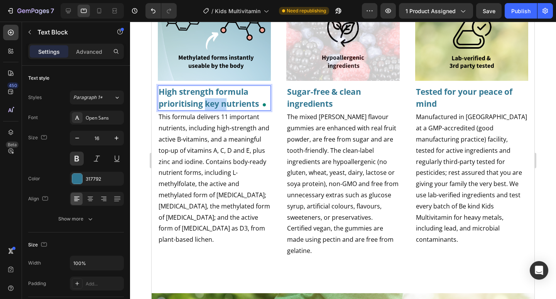
drag, startPoint x: 229, startPoint y: 104, endPoint x: 207, endPoint y: 101, distance: 21.9
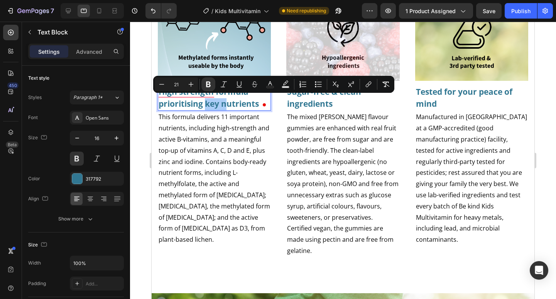
drag, startPoint x: 181, startPoint y: 85, endPoint x: 174, endPoint y: 85, distance: 7.0
click at [174, 85] on input "21" at bounding box center [176, 84] width 15 height 9
click at [134, 167] on div at bounding box center [343, 160] width 426 height 277
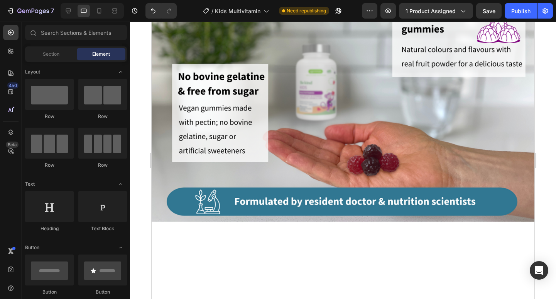
scroll to position [1150, 0]
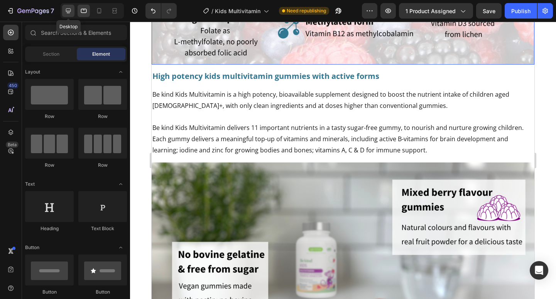
click at [70, 12] on icon at bounding box center [68, 10] width 5 height 5
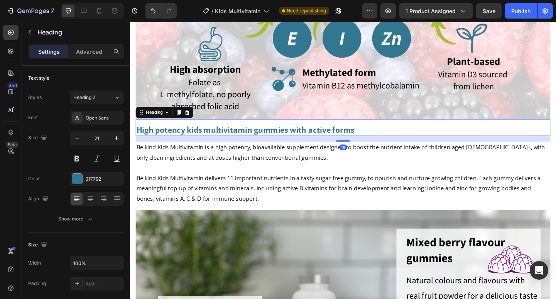
click at [242, 134] on strong "High potency kids multivitamin gummies with active forms" at bounding box center [255, 139] width 237 height 11
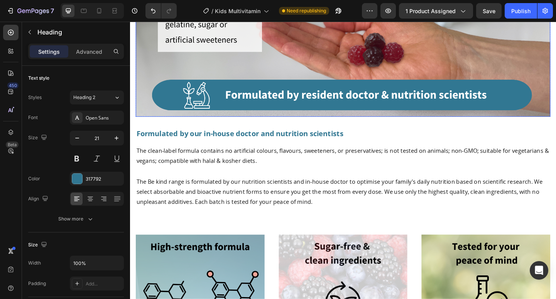
scroll to position [1539, 0]
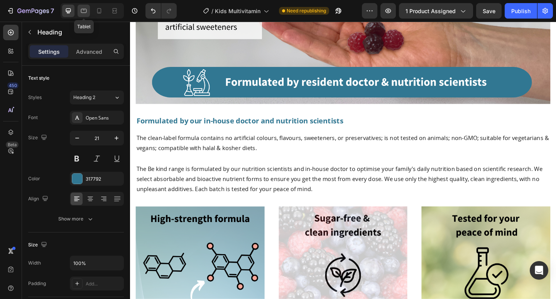
click at [87, 10] on icon at bounding box center [84, 11] width 6 height 4
type input "20"
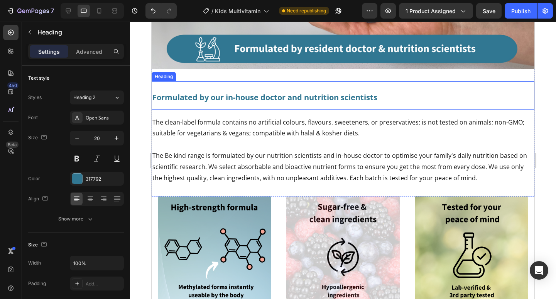
scroll to position [1515, 0]
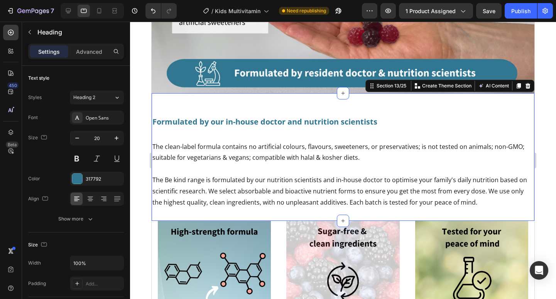
click at [211, 93] on div "Formulated by our in-house doctor and nutrition scientists Heading The clean-la…" at bounding box center [343, 157] width 383 height 128
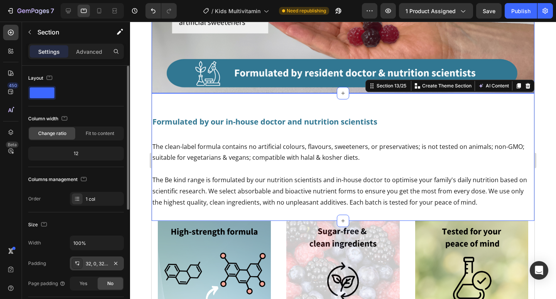
click at [93, 263] on div "32, 0, 32, 0" at bounding box center [97, 263] width 22 height 7
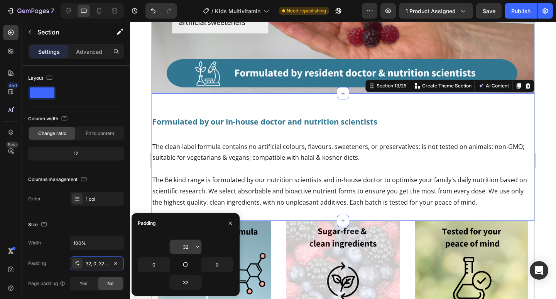
click at [190, 246] on input "32" at bounding box center [186, 246] width 32 height 14
type input "0"
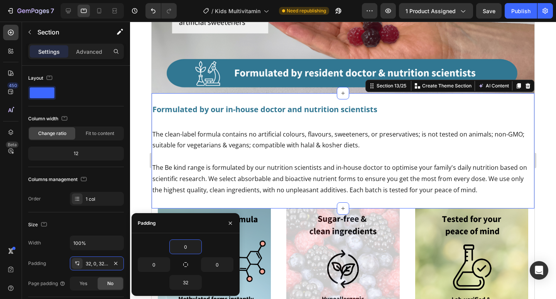
click at [145, 61] on div at bounding box center [343, 160] width 426 height 277
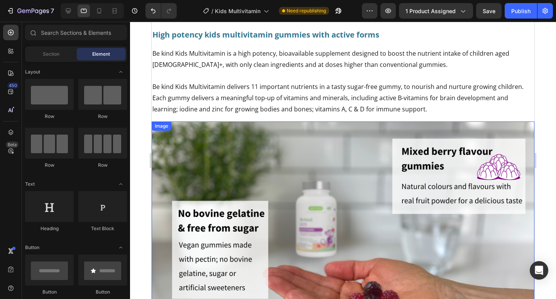
scroll to position [1210, 0]
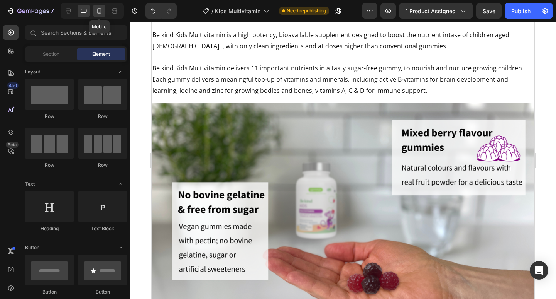
click at [100, 10] on icon at bounding box center [99, 11] width 8 height 8
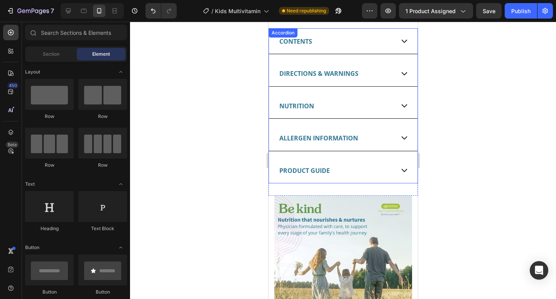
scroll to position [933, 0]
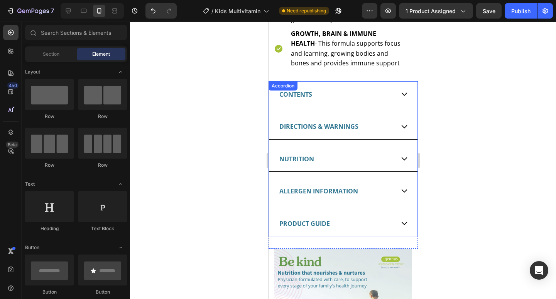
click at [345, 84] on div "CONTENTS" at bounding box center [336, 93] width 116 height 19
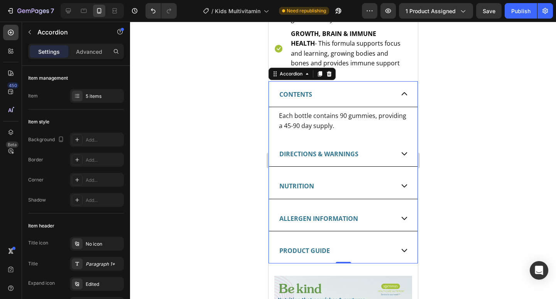
click at [402, 92] on icon at bounding box center [404, 93] width 5 height 3
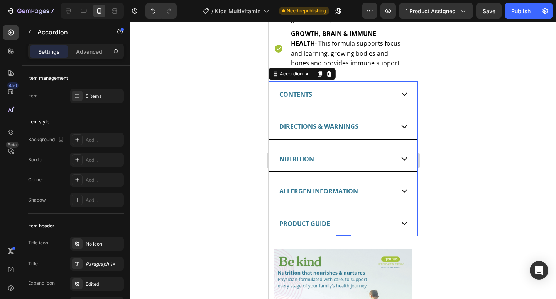
click at [295, 220] on span "PRODUCT GUIDE" at bounding box center [304, 223] width 51 height 8
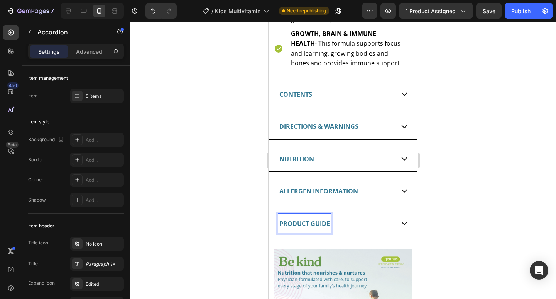
drag, startPoint x: 309, startPoint y: 218, endPoint x: 313, endPoint y: 220, distance: 4.2
click at [309, 219] on span "PRODUCT GUIDE" at bounding box center [304, 223] width 51 height 8
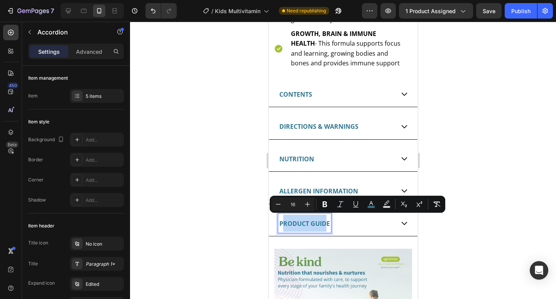
drag, startPoint x: 326, startPoint y: 220, endPoint x: 283, endPoint y: 220, distance: 43.3
click at [283, 220] on span "PRODUCT GUIDE" at bounding box center [304, 223] width 51 height 8
click at [330, 84] on div "CONTENTS" at bounding box center [336, 93] width 116 height 19
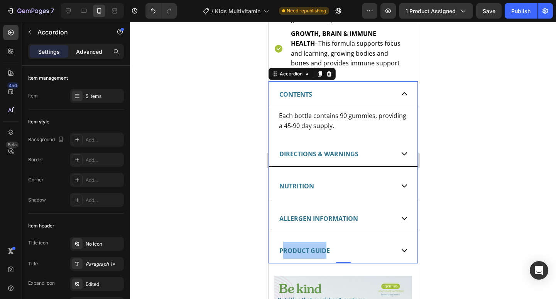
click at [83, 54] on p "Advanced" at bounding box center [89, 51] width 26 height 8
type input "100%"
type input "100"
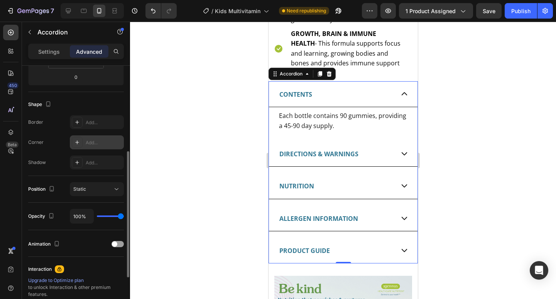
scroll to position [0, 0]
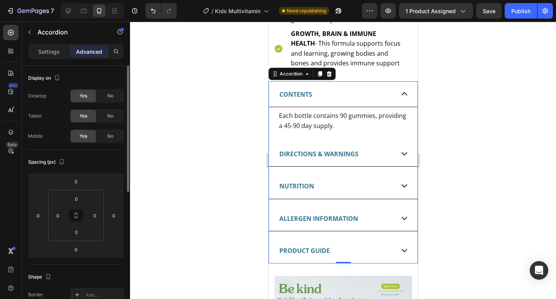
click at [51, 51] on p "Settings" at bounding box center [49, 51] width 22 height 8
type input "16"
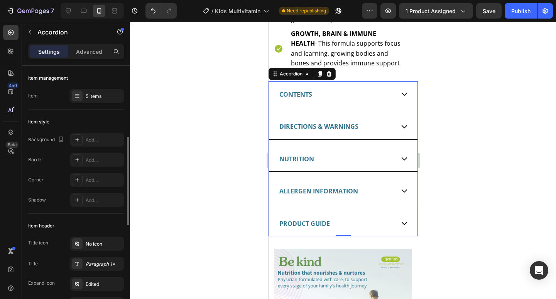
scroll to position [172, 0]
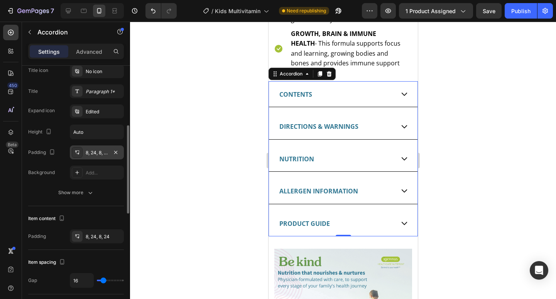
click at [97, 150] on div "8, 24, 8, 24" at bounding box center [97, 152] width 22 height 7
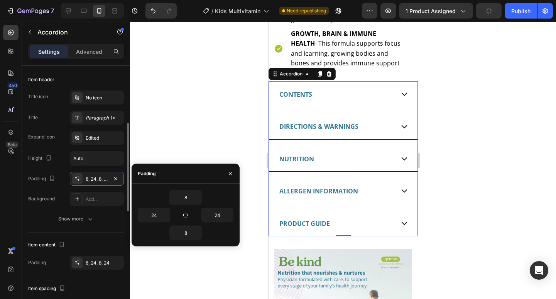
scroll to position [156, 0]
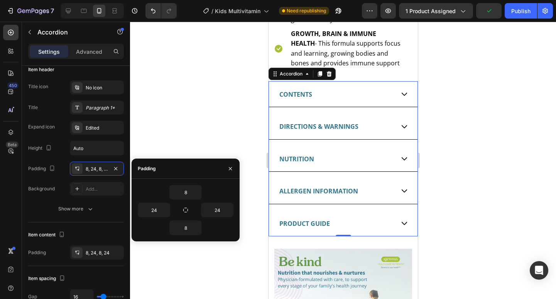
click at [449, 210] on div at bounding box center [343, 160] width 426 height 277
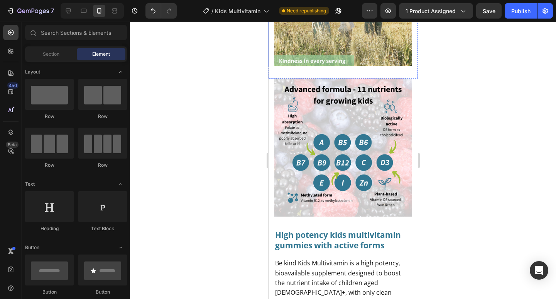
scroll to position [1350, 0]
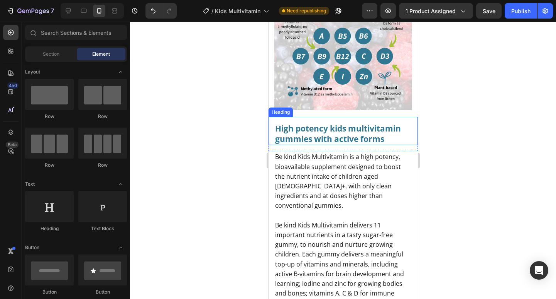
click at [346, 134] on strong "High potency kids multivitamin gummies with active forms" at bounding box center [338, 133] width 126 height 21
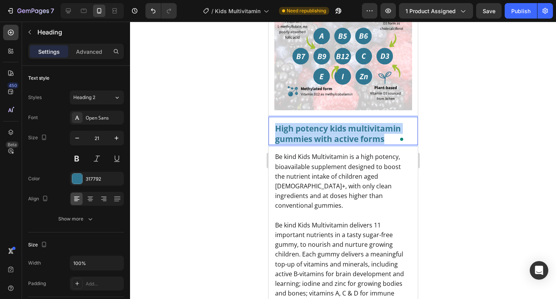
drag, startPoint x: 385, startPoint y: 134, endPoint x: 277, endPoint y: 119, distance: 108.4
click at [277, 123] on strong "High potency kids multivitamin gummies with active forms" at bounding box center [338, 133] width 126 height 21
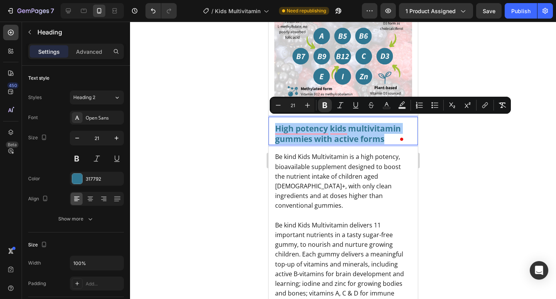
drag, startPoint x: 298, startPoint y: 105, endPoint x: 290, endPoint y: 104, distance: 7.8
click at [290, 105] on input "21" at bounding box center [292, 104] width 15 height 9
type input "16"
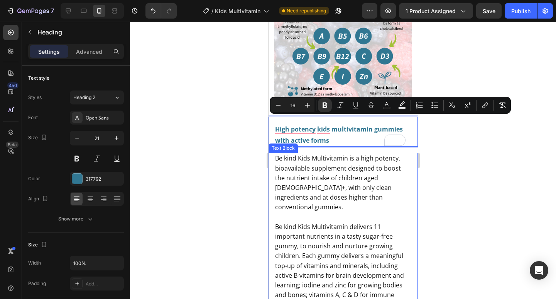
click at [317, 182] on span "Be kind Kids Multivitamin is a high potency, bioavailable supplement designed t…" at bounding box center [338, 182] width 126 height 57
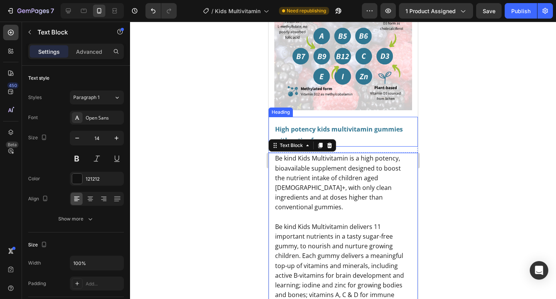
click at [342, 125] on strong "High potency kids multivitamin gummies with active forms" at bounding box center [339, 135] width 128 height 20
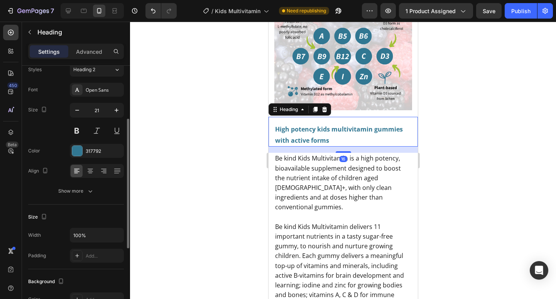
scroll to position [88, 0]
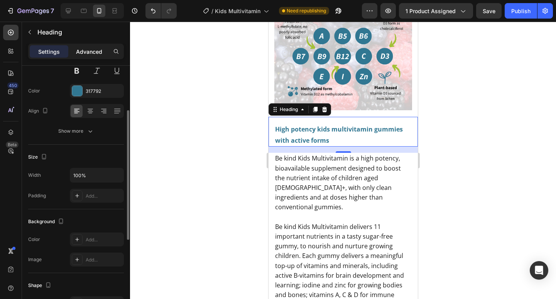
click at [96, 50] on p "Advanced" at bounding box center [89, 51] width 26 height 8
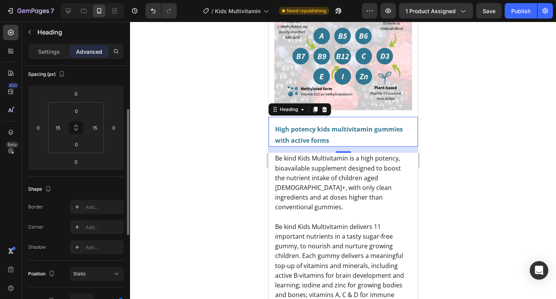
scroll to position [157, 0]
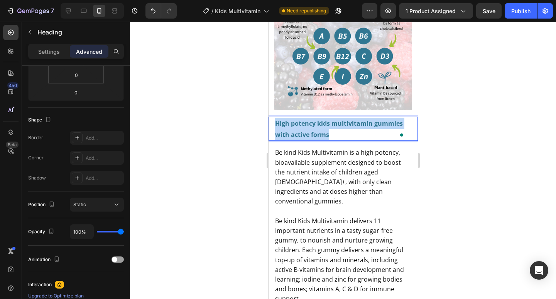
drag, startPoint x: 327, startPoint y: 127, endPoint x: 270, endPoint y: 116, distance: 59.0
click at [273, 117] on div "High potency kids multivitamin gummies with active forms Heading 16" at bounding box center [342, 129] width 149 height 24
click at [55, 53] on p "Settings" at bounding box center [49, 51] width 22 height 8
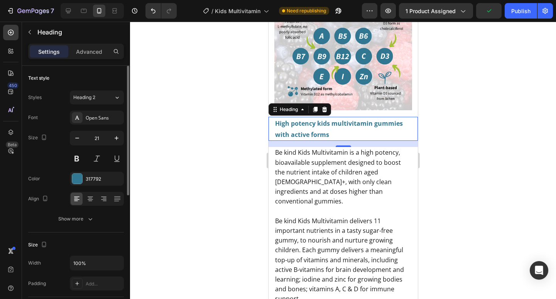
scroll to position [10, 0]
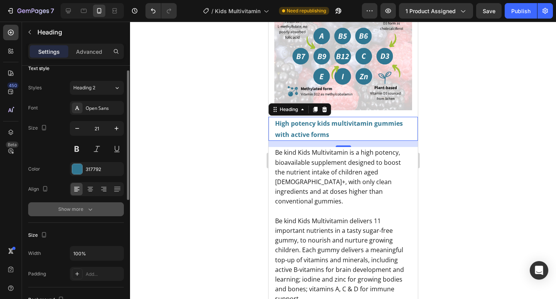
click at [90, 211] on icon "button" at bounding box center [91, 209] width 8 height 8
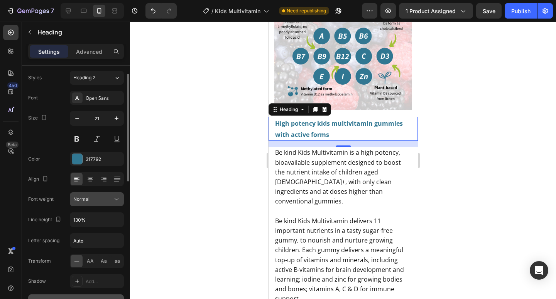
scroll to position [30, 0]
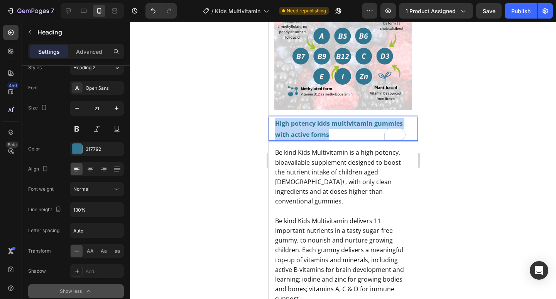
drag, startPoint x: 331, startPoint y: 129, endPoint x: 275, endPoint y: 115, distance: 58.2
click at [275, 117] on p "High potency kids multivitamin gummies with active forms" at bounding box center [343, 128] width 136 height 23
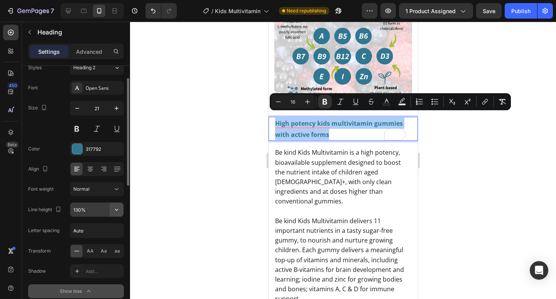
click at [116, 209] on icon "button" at bounding box center [117, 209] width 8 height 8
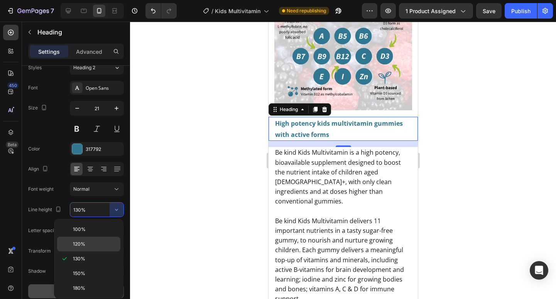
click at [76, 244] on span "120%" at bounding box center [79, 243] width 12 height 7
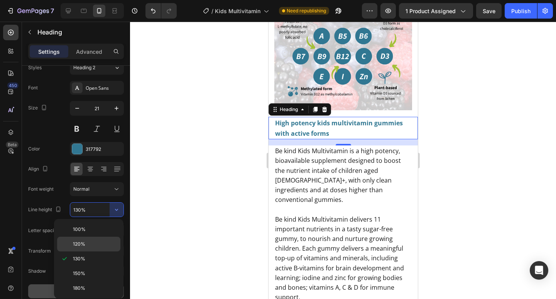
type input "120%"
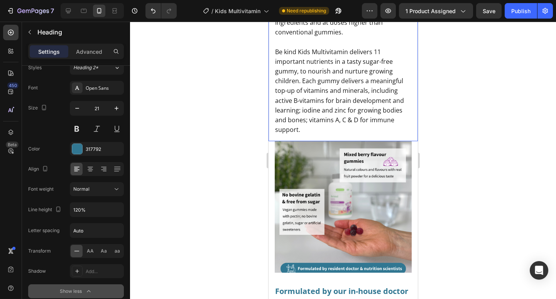
scroll to position [1785, 0]
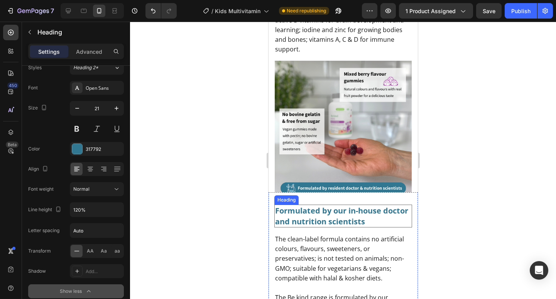
click at [334, 211] on strong "Formulated by our in-house doctor and nutrition scientists" at bounding box center [341, 215] width 133 height 21
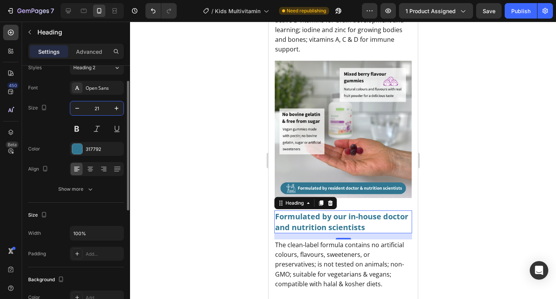
drag, startPoint x: 102, startPoint y: 108, endPoint x: 90, endPoint y: 106, distance: 11.7
click at [90, 106] on input "21" at bounding box center [96, 108] width 25 height 14
drag, startPoint x: 102, startPoint y: 107, endPoint x: 87, endPoint y: 105, distance: 14.3
click at [87, 105] on input "21" at bounding box center [96, 108] width 25 height 14
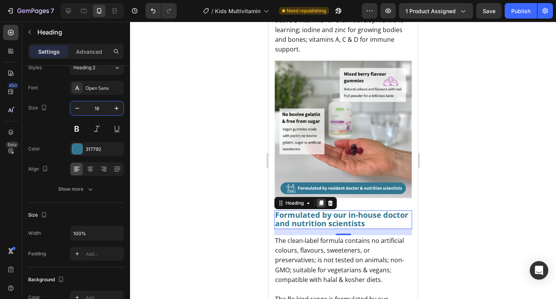
type input "16"
drag, startPoint x: 324, startPoint y: 193, endPoint x: 360, endPoint y: 209, distance: 38.5
click at [324, 198] on div at bounding box center [320, 202] width 9 height 9
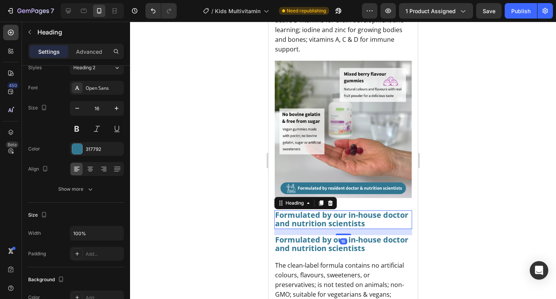
click at [369, 209] on strong "Formulated by our in-house doctor and nutrition scientists" at bounding box center [341, 218] width 133 height 19
click at [332, 200] on icon at bounding box center [330, 202] width 5 height 5
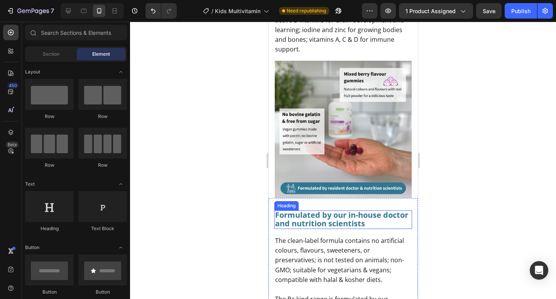
drag, startPoint x: 372, startPoint y: 206, endPoint x: 380, endPoint y: 209, distance: 8.2
click at [373, 209] on strong "Formulated by our in-house doctor and nutrition scientists" at bounding box center [341, 218] width 133 height 19
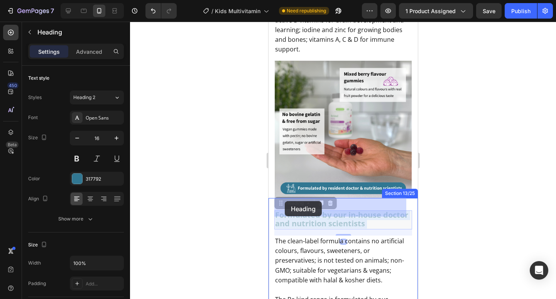
drag, startPoint x: 396, startPoint y: 210, endPoint x: 283, endPoint y: 202, distance: 113.5
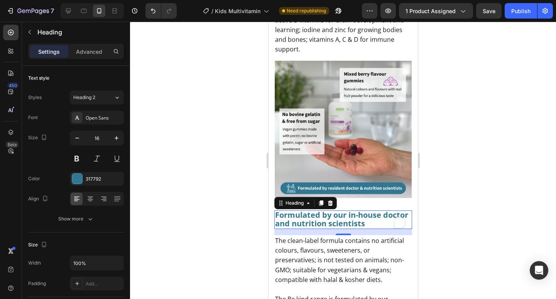
drag, startPoint x: 352, startPoint y: 207, endPoint x: 374, endPoint y: 205, distance: 22.1
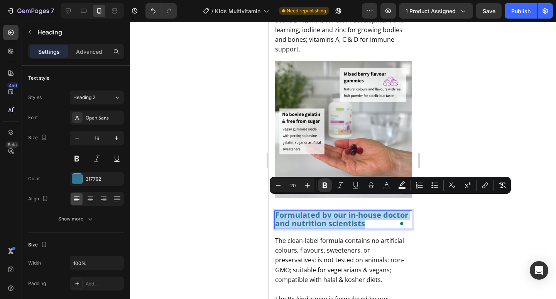
drag, startPoint x: 275, startPoint y: 203, endPoint x: 351, endPoint y: 196, distance: 76.4
drag, startPoint x: 294, startPoint y: 185, endPoint x: 290, endPoint y: 184, distance: 4.0
click at [290, 184] on input "20" at bounding box center [292, 184] width 15 height 9
type input "16"
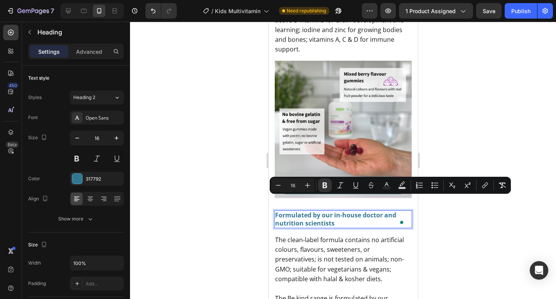
click at [242, 229] on div at bounding box center [343, 160] width 426 height 277
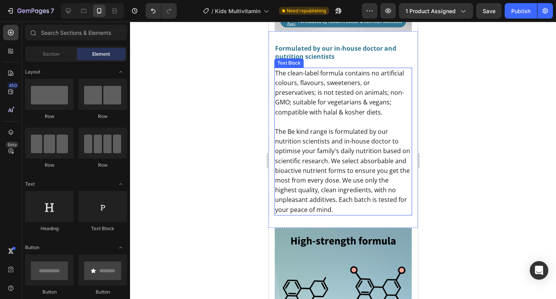
scroll to position [2188, 0]
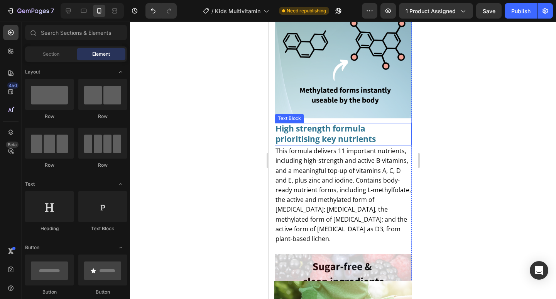
click at [304, 134] on strong "High strength formula prioritising key nutrients" at bounding box center [325, 133] width 100 height 21
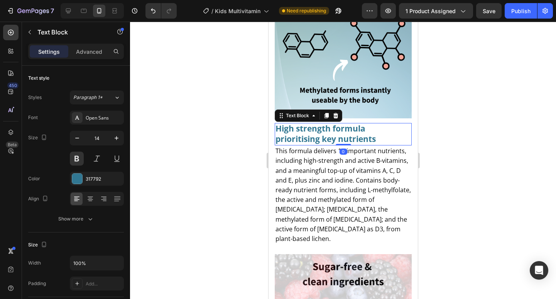
click at [378, 135] on p "High strength formula prioritising key nutrients" at bounding box center [343, 134] width 136 height 21
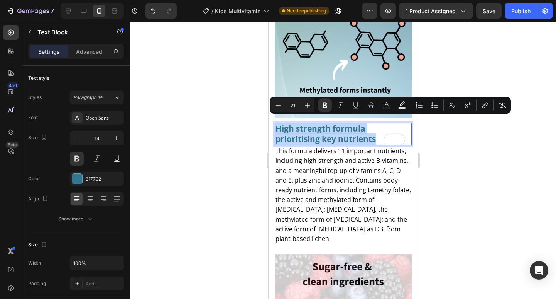
drag, startPoint x: 361, startPoint y: 134, endPoint x: 283, endPoint y: 114, distance: 81.3
click at [275, 123] on div "High strength formula prioritising key nutrients" at bounding box center [343, 134] width 137 height 22
drag, startPoint x: 298, startPoint y: 104, endPoint x: 291, endPoint y: 103, distance: 7.0
click at [290, 103] on input "21" at bounding box center [292, 104] width 15 height 9
type input "16"
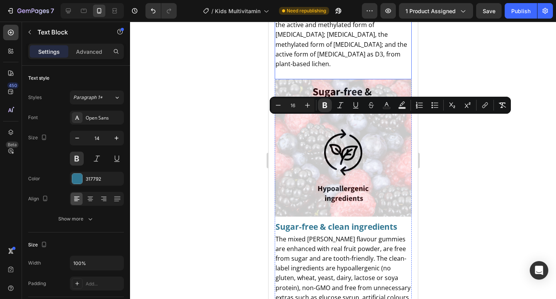
scroll to position [2400, 0]
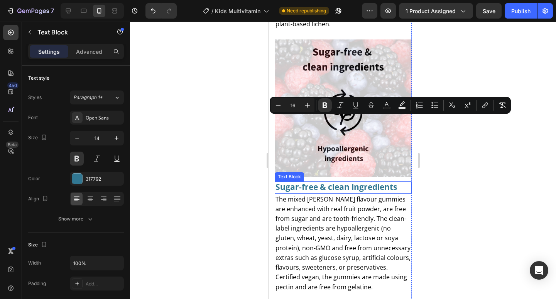
drag, startPoint x: 385, startPoint y: 178, endPoint x: 392, endPoint y: 180, distance: 7.5
click at [385, 181] on strong "Sugar-free & clean ingredients" at bounding box center [336, 186] width 122 height 11
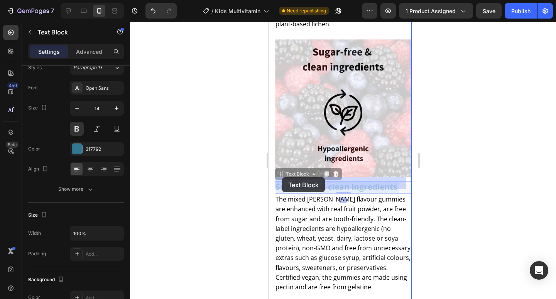
drag, startPoint x: 399, startPoint y: 178, endPoint x: 298, endPoint y: 175, distance: 100.8
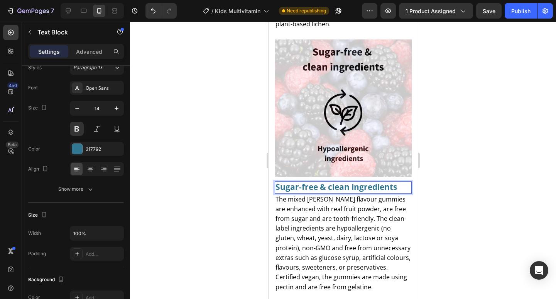
click at [398, 182] on p "Sugar-free & clean ingredients" at bounding box center [343, 187] width 136 height 10
